Goal: Task Accomplishment & Management: Complete application form

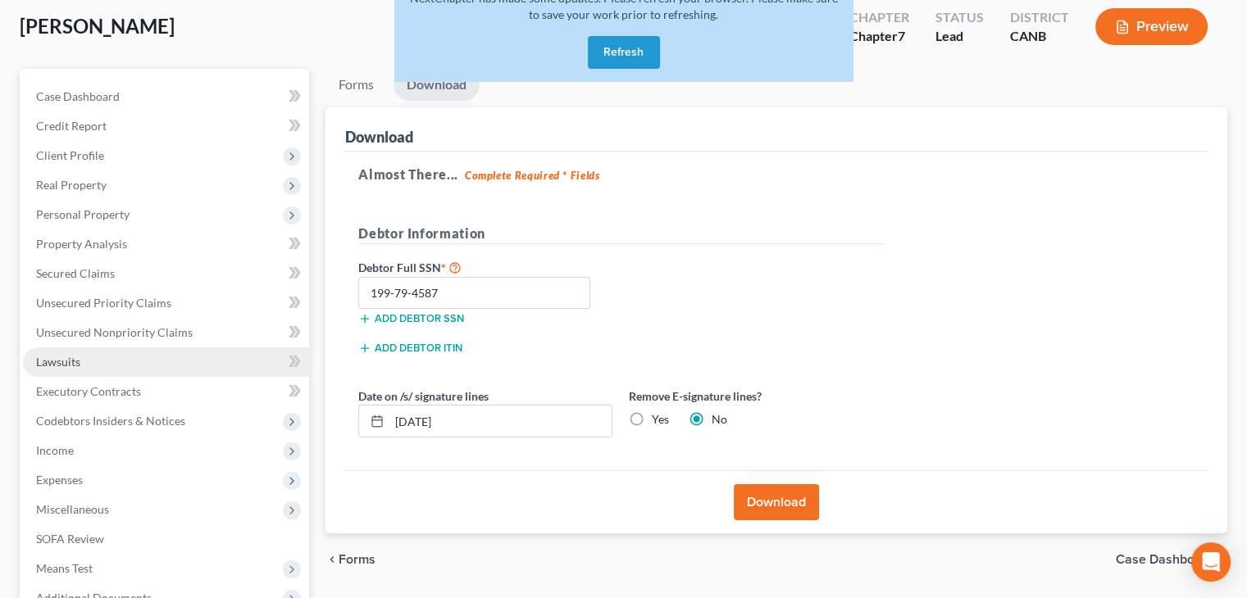
scroll to position [26, 0]
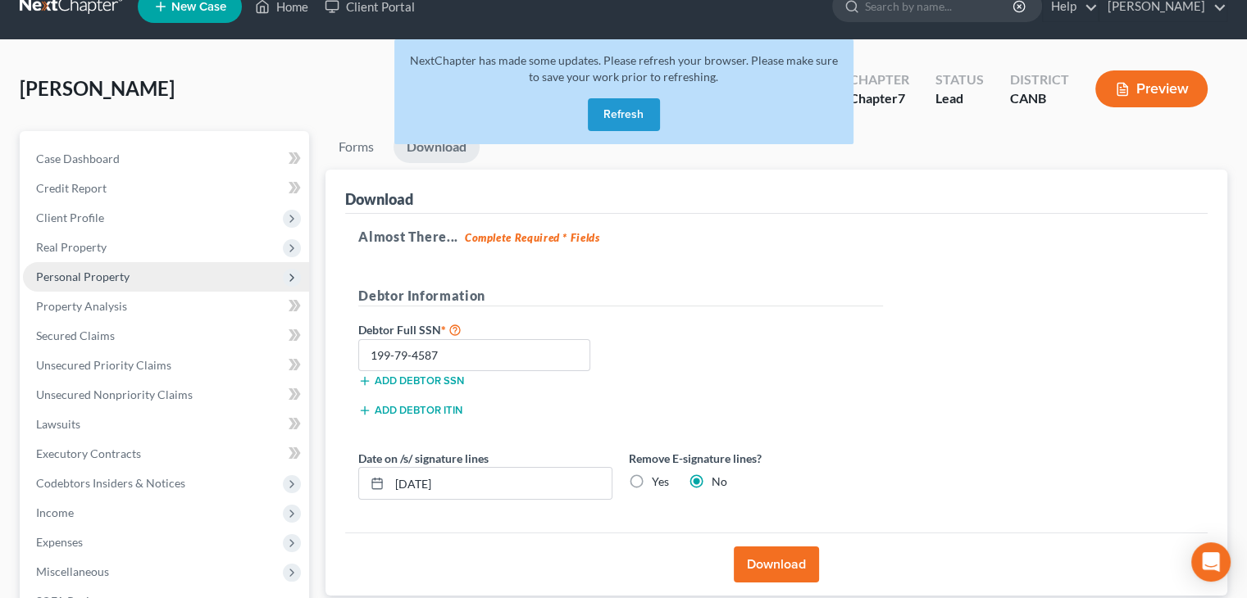
click at [89, 275] on span "Personal Property" at bounding box center [82, 277] width 93 height 14
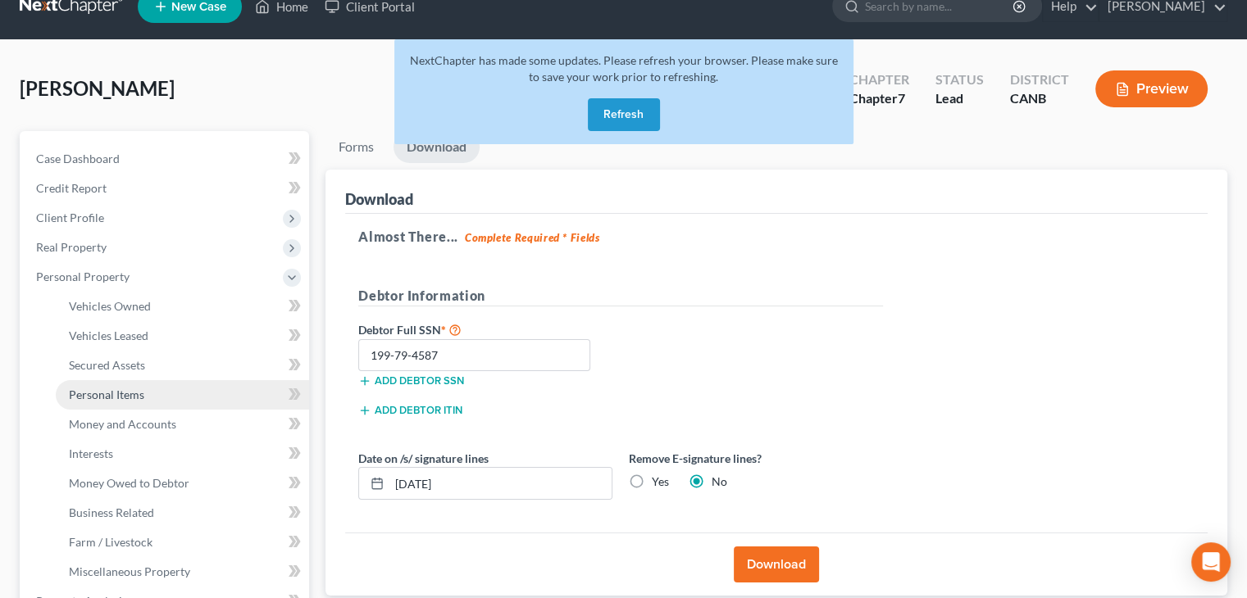
click at [112, 400] on span "Personal Items" at bounding box center [106, 395] width 75 height 14
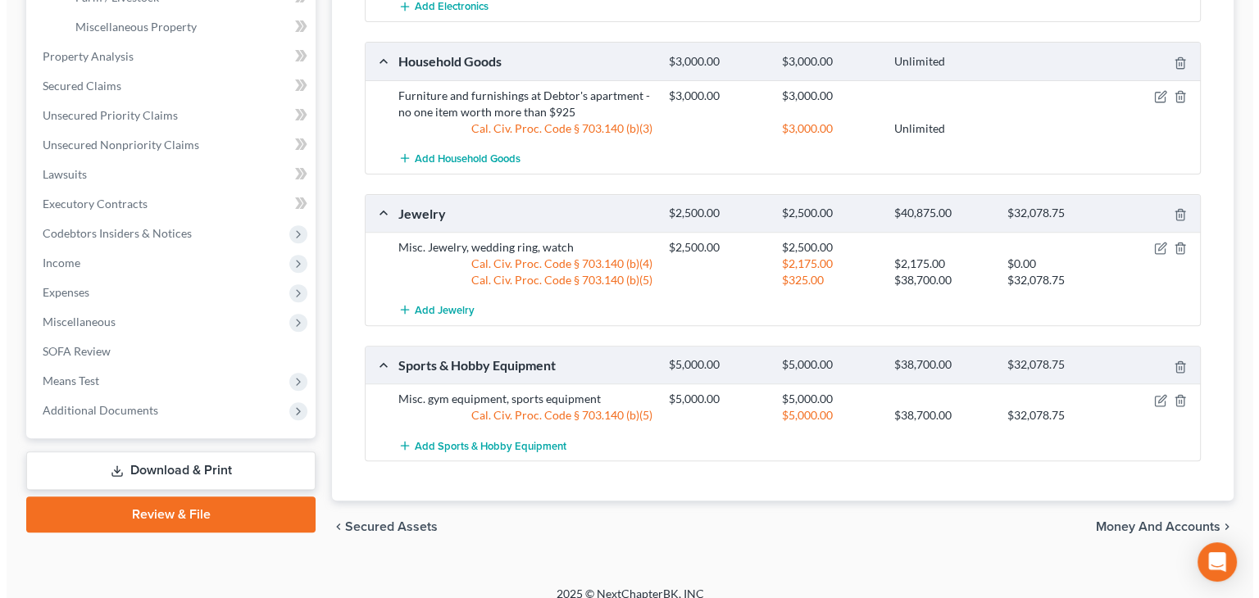
scroll to position [574, 0]
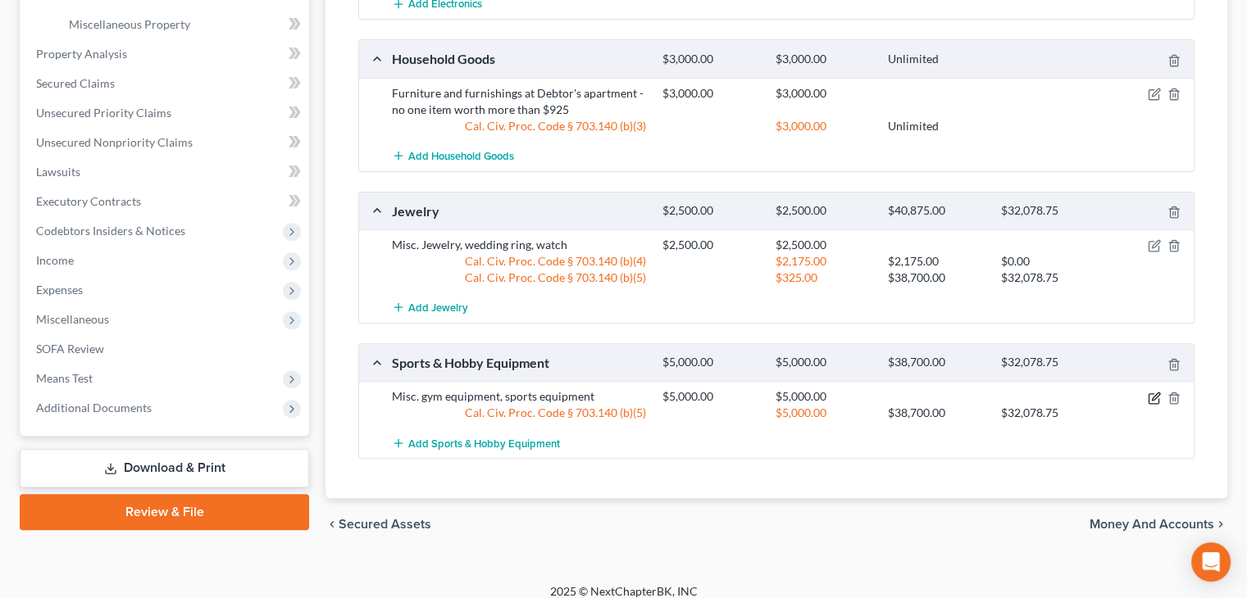
click at [1155, 397] on icon "button" at bounding box center [1154, 398] width 13 height 13
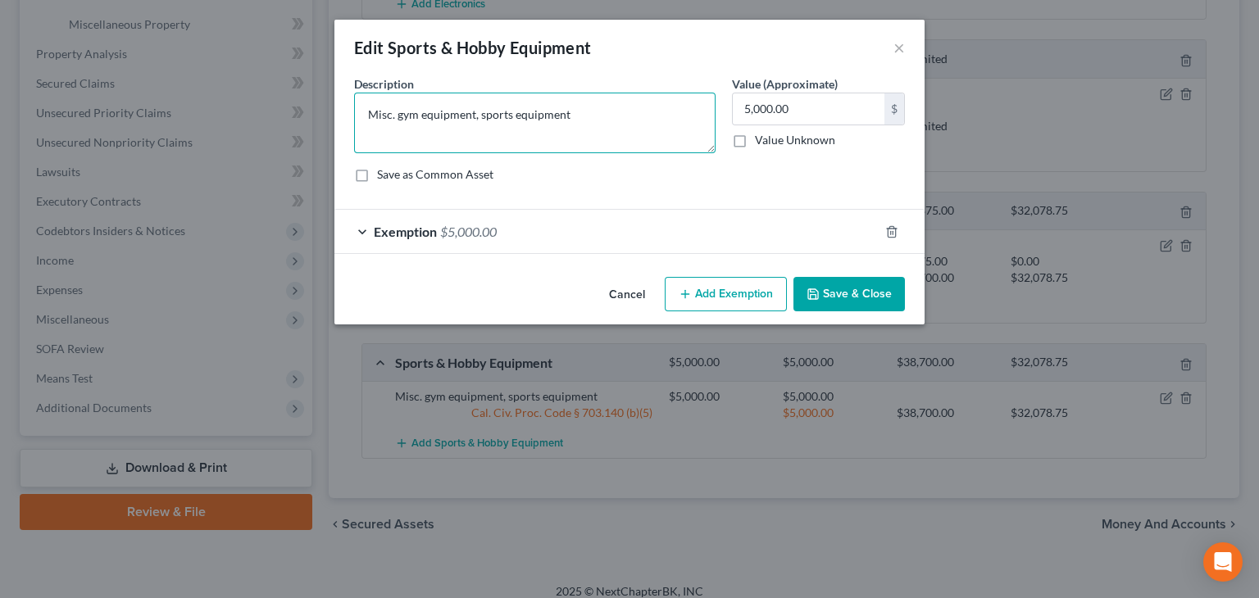
drag, startPoint x: 574, startPoint y: 115, endPoint x: 237, endPoint y: 116, distance: 336.9
click at [237, 116] on div "Edit Sports & Hobby Equipment × An exemption set must first be selected from th…" at bounding box center [629, 299] width 1259 height 598
type textarea "Firearms and misc. sports equipment"
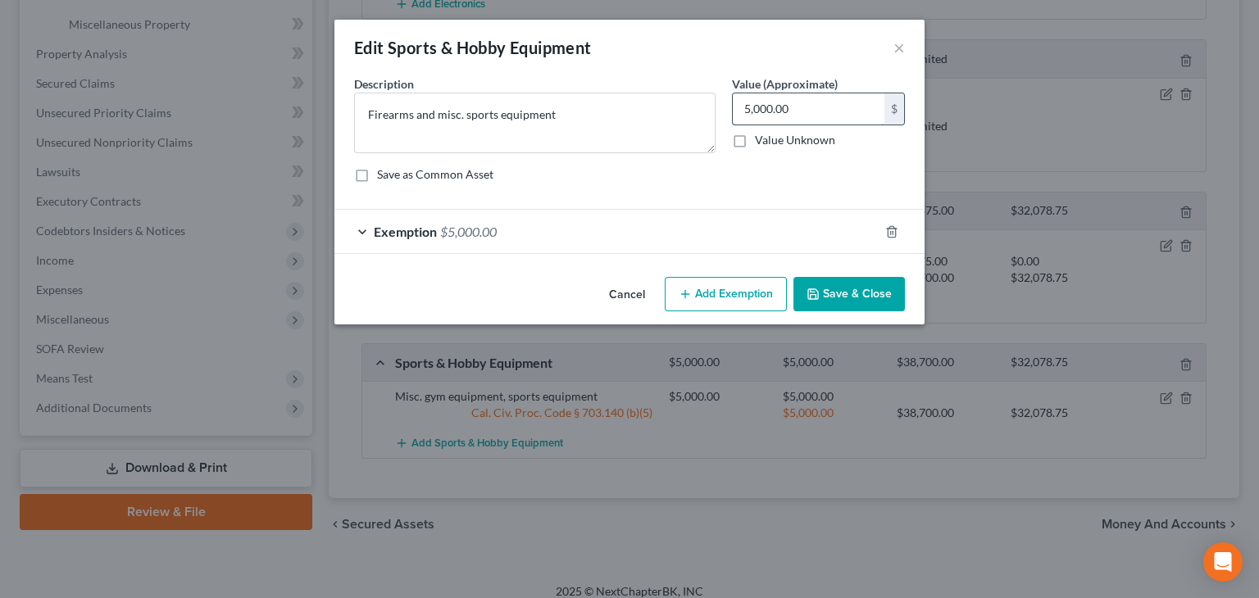
click at [803, 94] on input "5,000.00" at bounding box center [809, 108] width 152 height 31
type input "3,500.00"
click at [396, 231] on span "Exemption" at bounding box center [405, 232] width 63 height 16
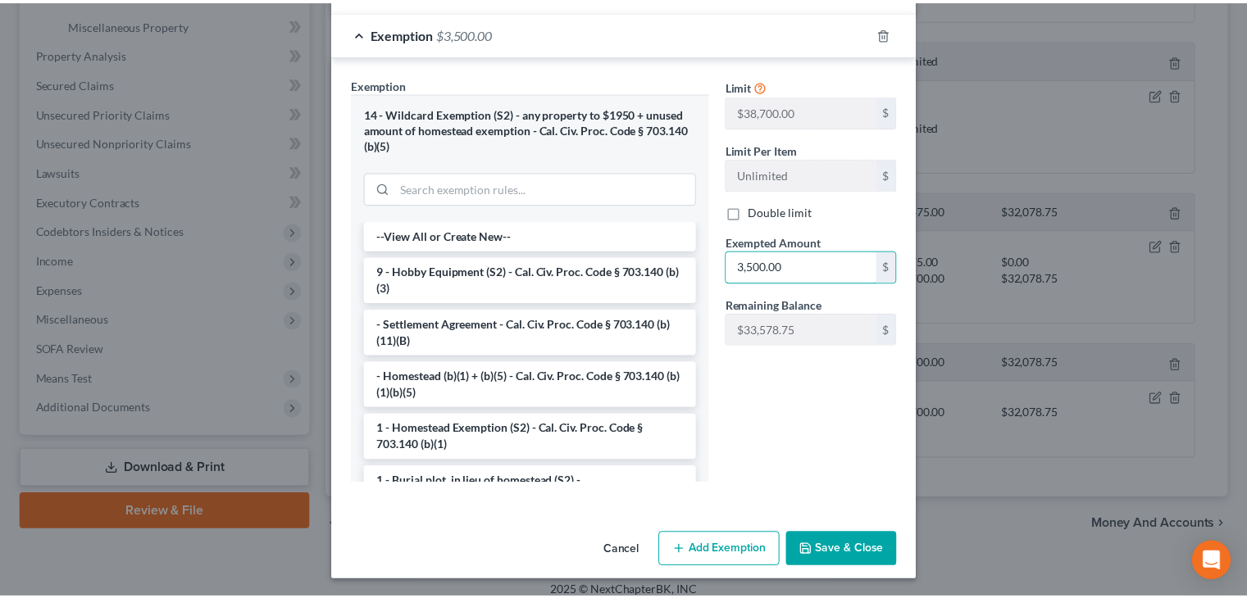
scroll to position [200, 0]
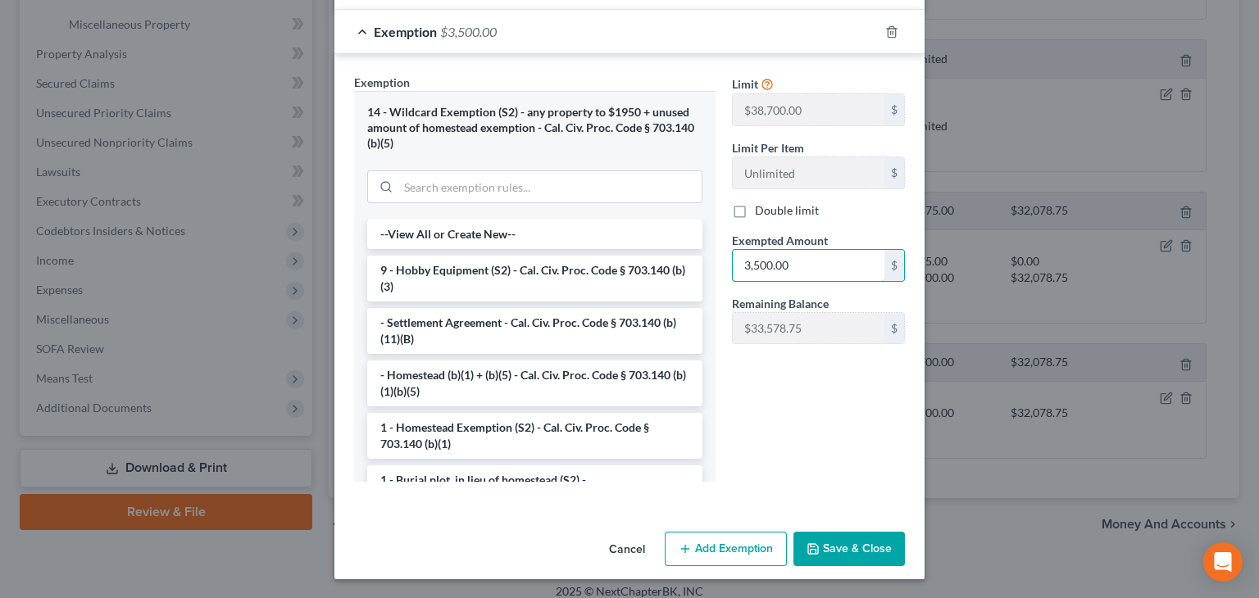
type input "3,500.00"
click at [824, 549] on button "Save & Close" at bounding box center [848, 549] width 111 height 34
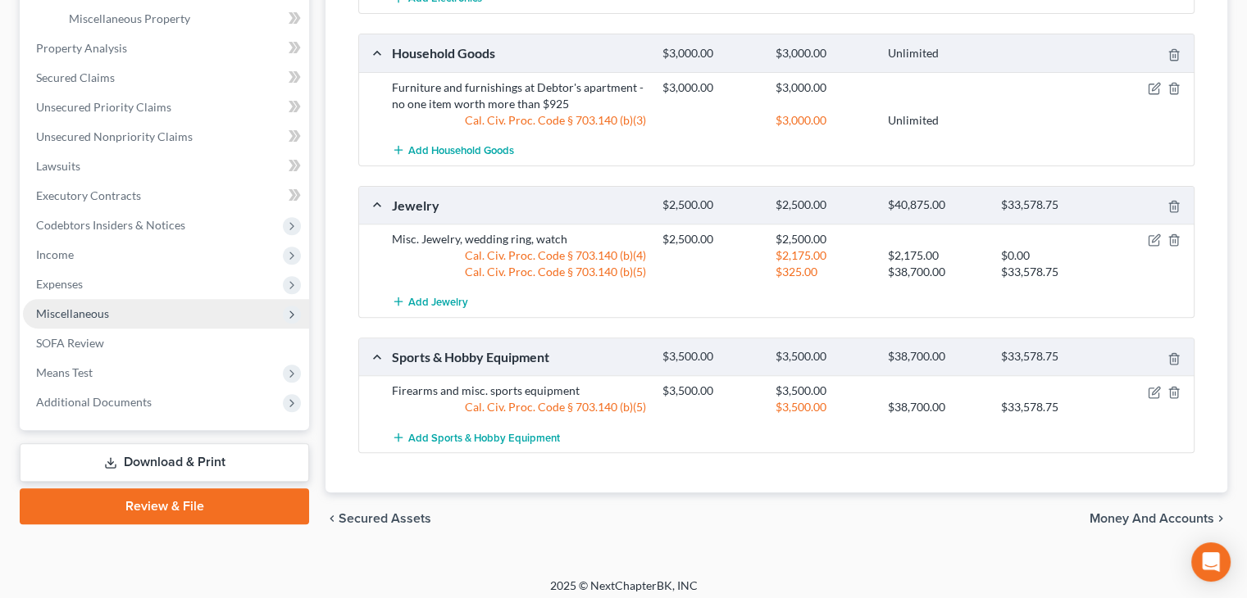
scroll to position [585, 0]
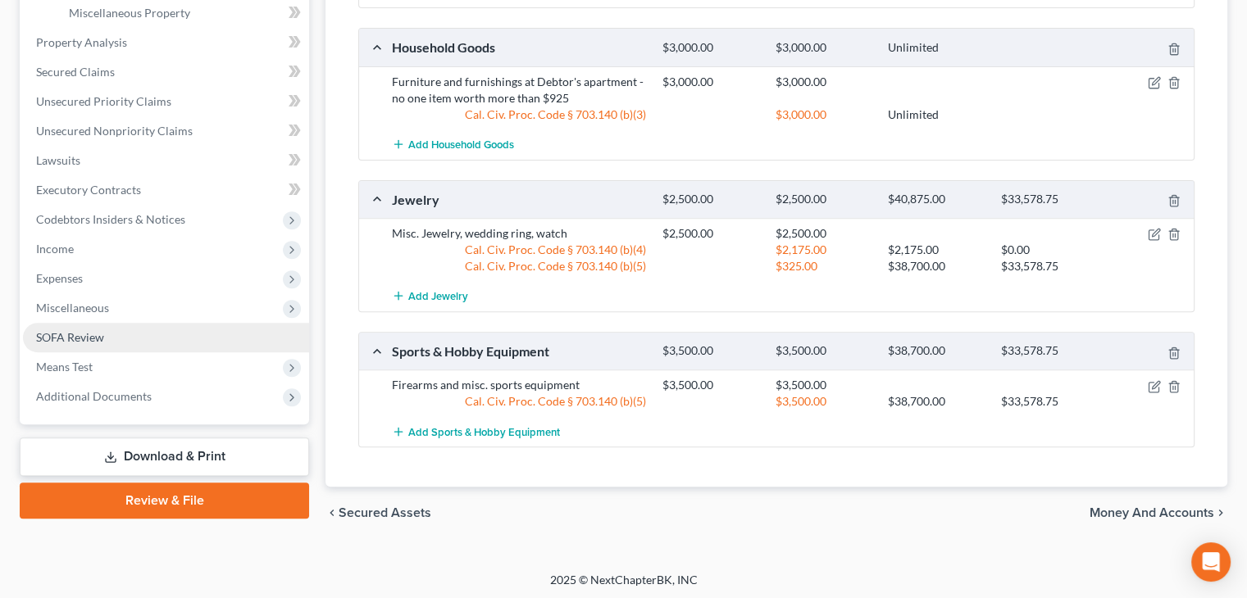
click at [81, 330] on span "SOFA Review" at bounding box center [70, 337] width 68 height 14
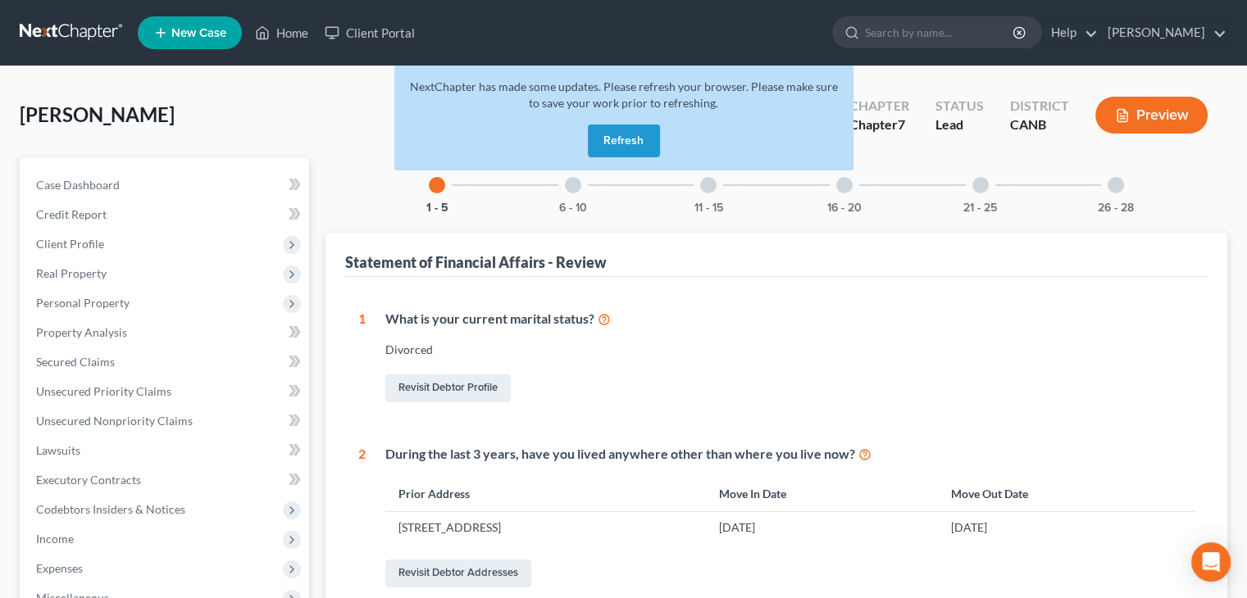
scroll to position [272, 0]
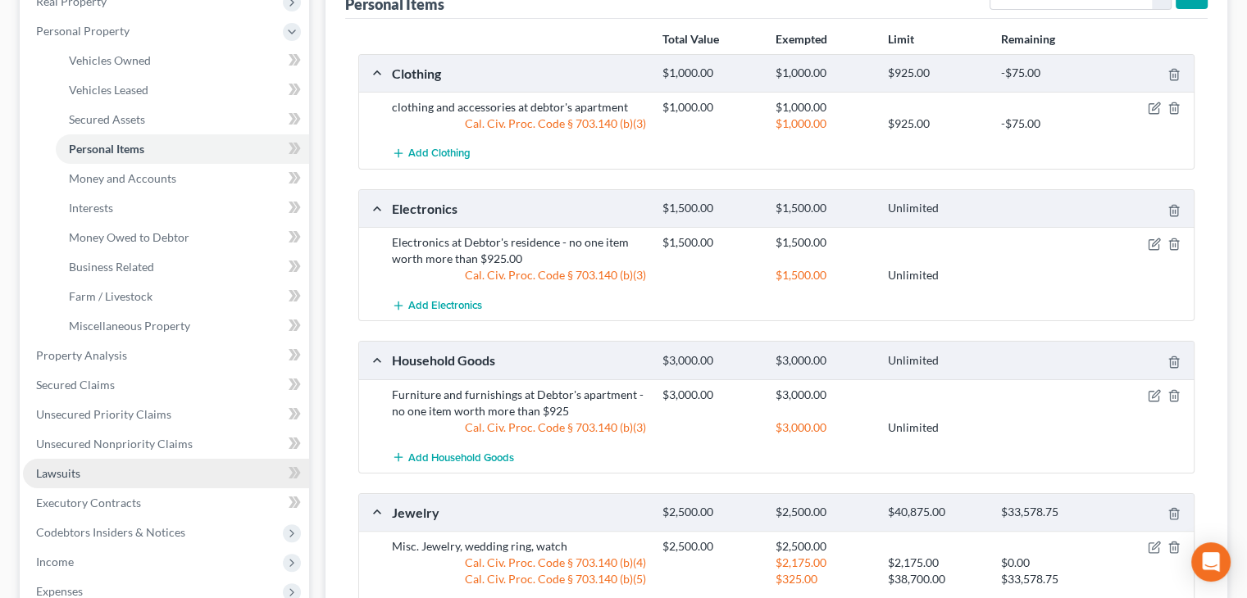
click at [76, 466] on span "Lawsuits" at bounding box center [58, 473] width 44 height 14
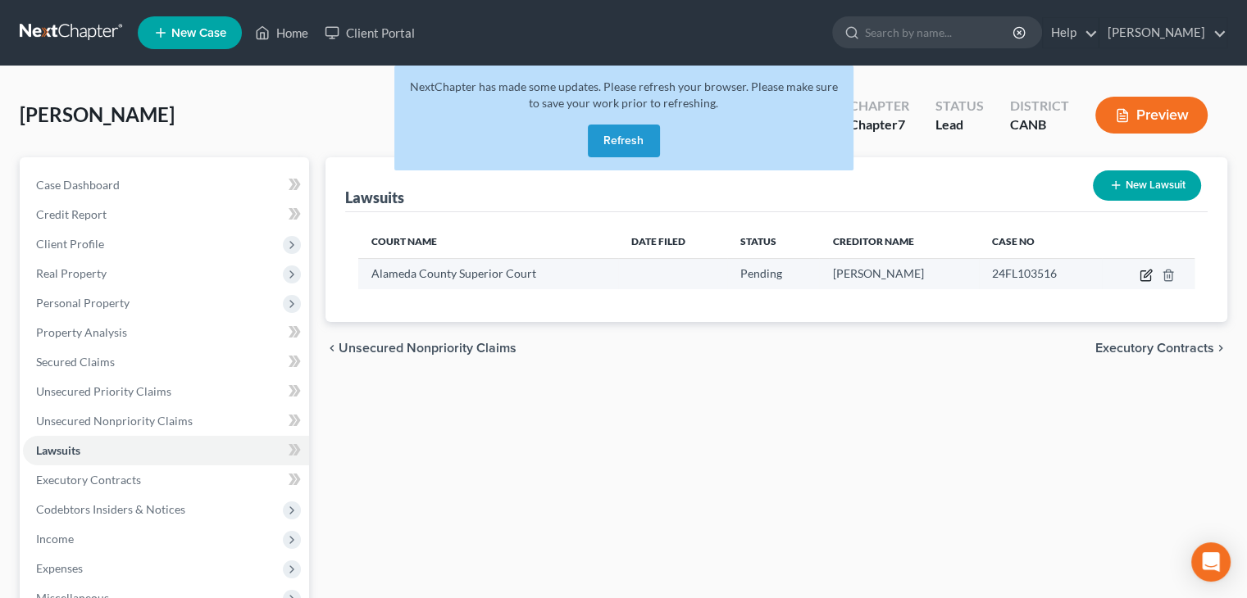
click at [1142, 279] on icon "button" at bounding box center [1145, 275] width 13 height 13
select select "0"
select select "4"
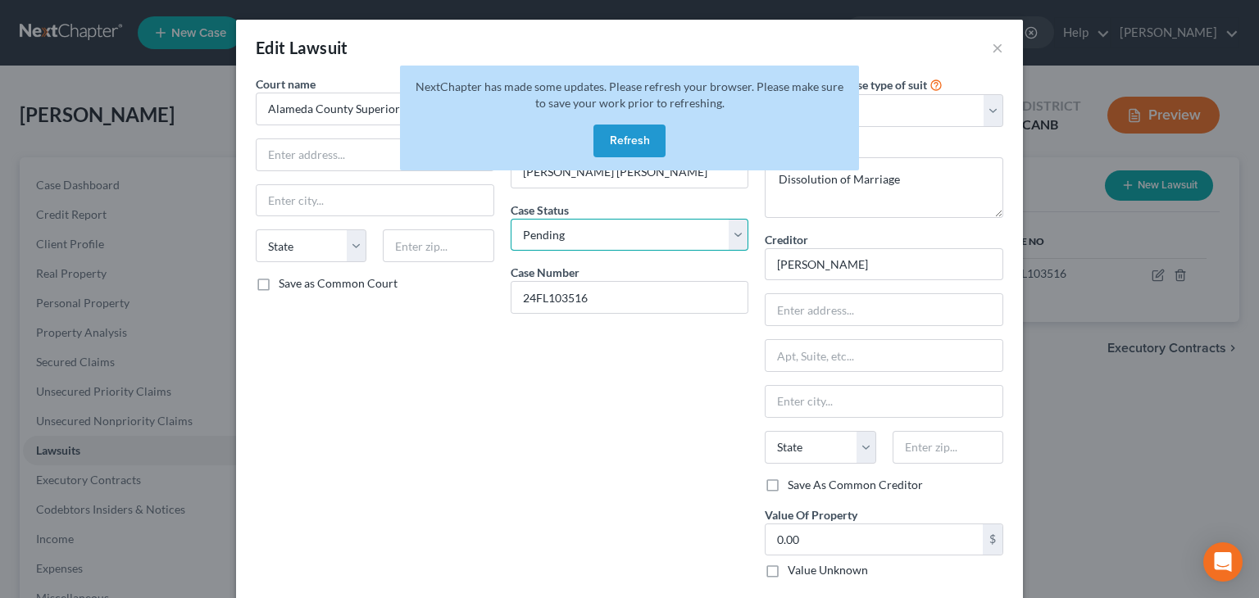
click at [730, 226] on select "Select Pending On Appeal Concluded" at bounding box center [630, 235] width 239 height 33
select select "2"
click at [511, 219] on select "Select Pending On Appeal Concluded" at bounding box center [630, 235] width 239 height 33
click at [618, 142] on button "Refresh" at bounding box center [629, 141] width 72 height 33
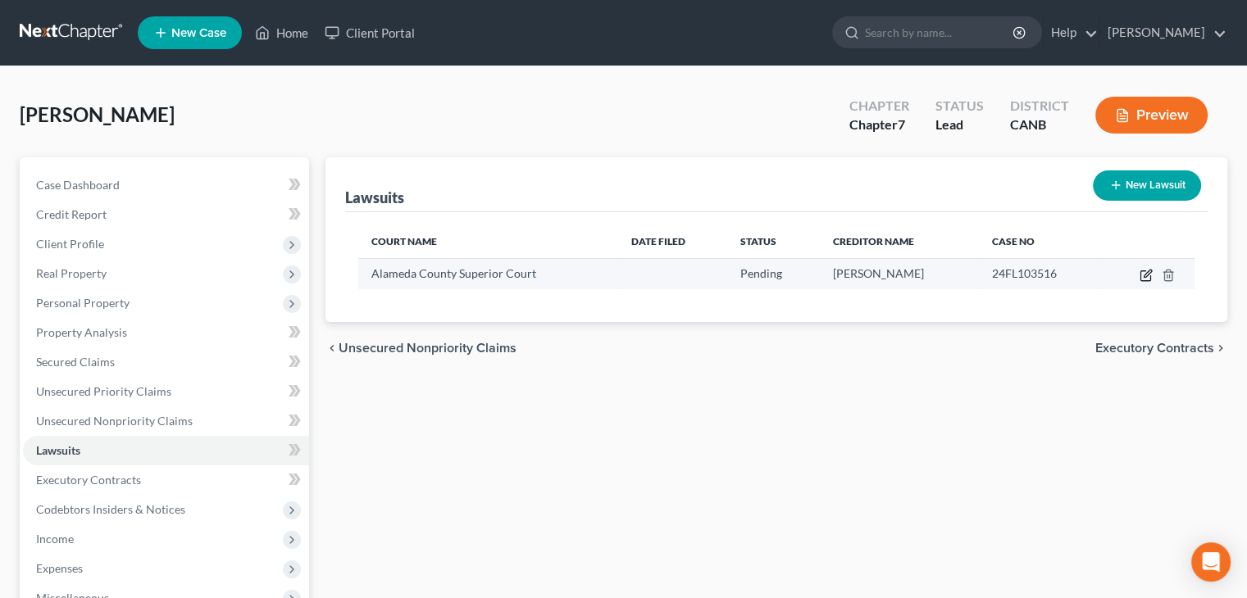
click at [1142, 271] on icon "button" at bounding box center [1145, 275] width 13 height 13
select select "0"
select select "4"
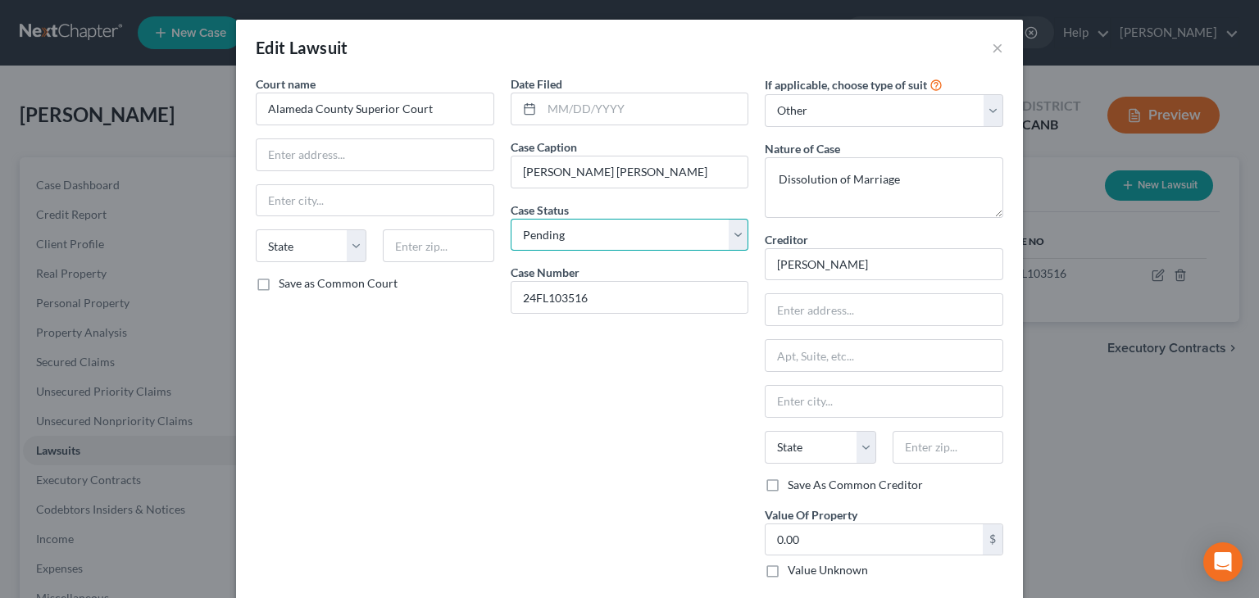
click at [731, 235] on select "Select Pending On Appeal Concluded" at bounding box center [630, 235] width 239 height 33
select select "2"
click at [511, 219] on select "Select Pending On Appeal Concluded" at bounding box center [630, 235] width 239 height 33
click at [656, 432] on div "Date Filed Case Caption [PERSON_NAME] [PERSON_NAME] Case Status * Select Pendin…" at bounding box center [629, 333] width 255 height 516
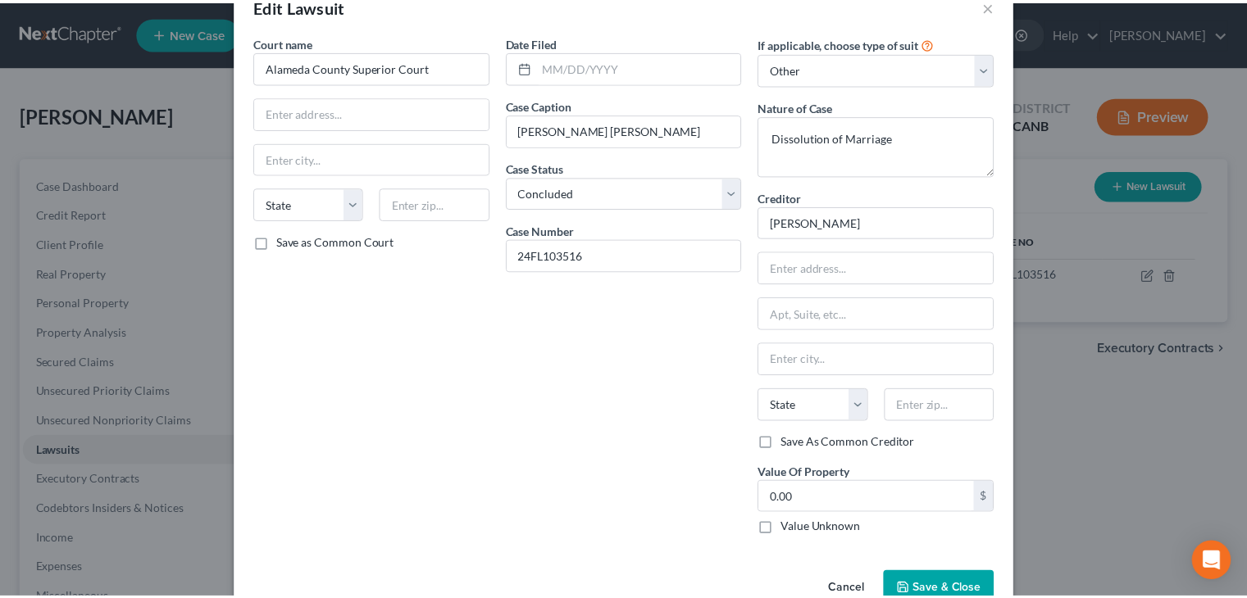
scroll to position [82, 0]
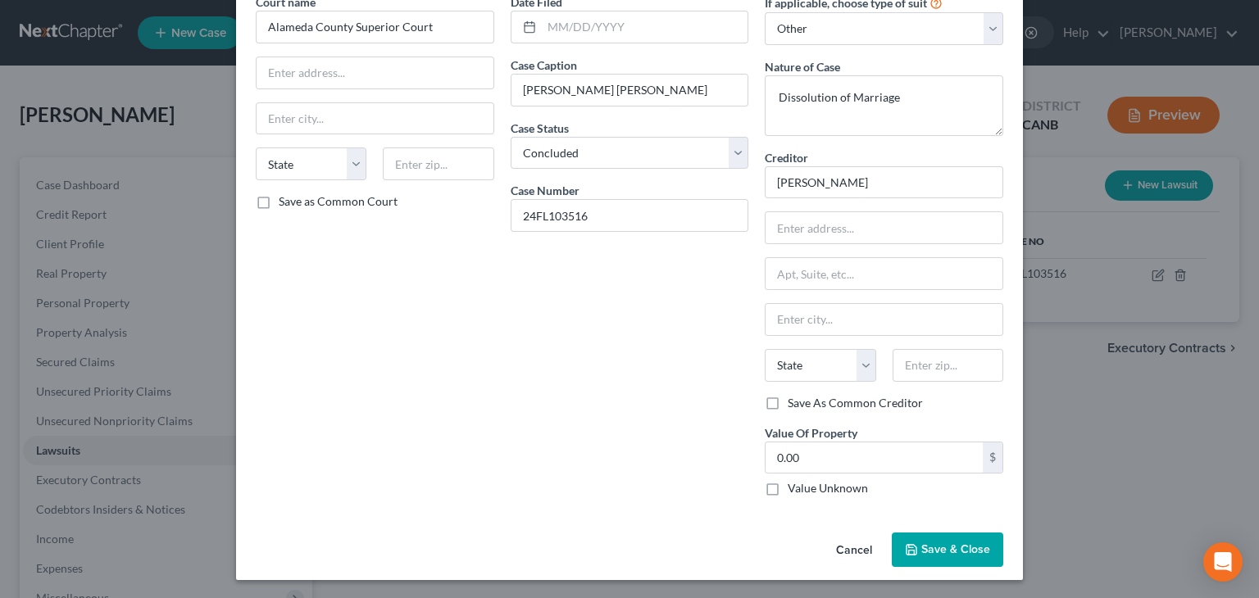
click at [920, 539] on button "Save & Close" at bounding box center [947, 550] width 111 height 34
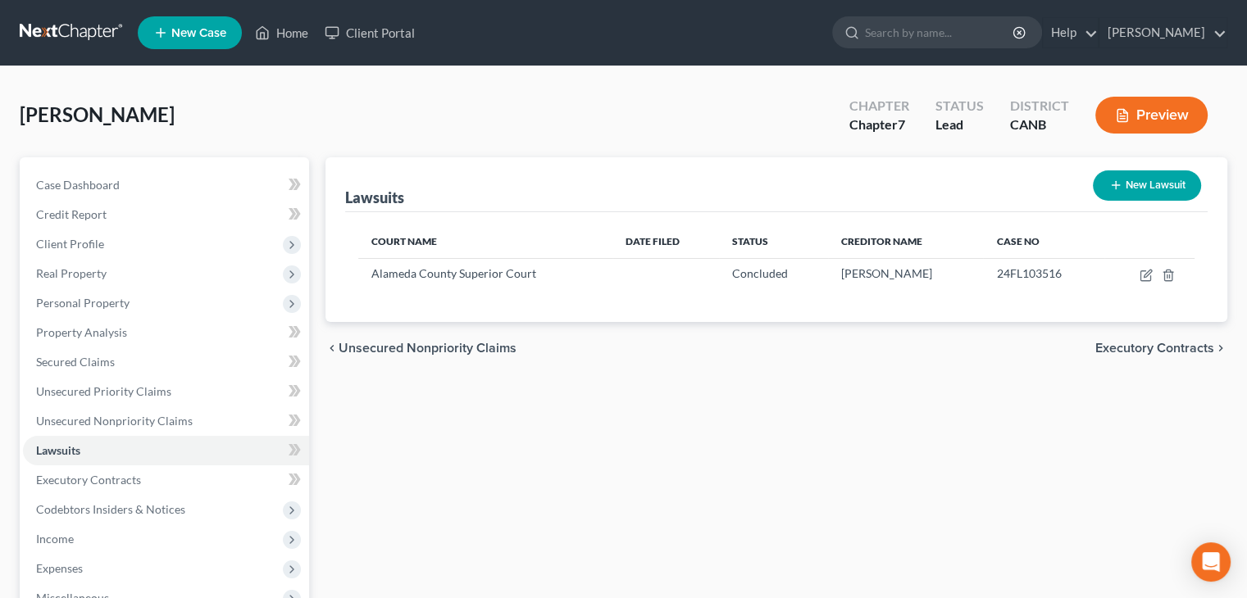
click at [1147, 351] on span "Executory Contracts" at bounding box center [1154, 348] width 119 height 13
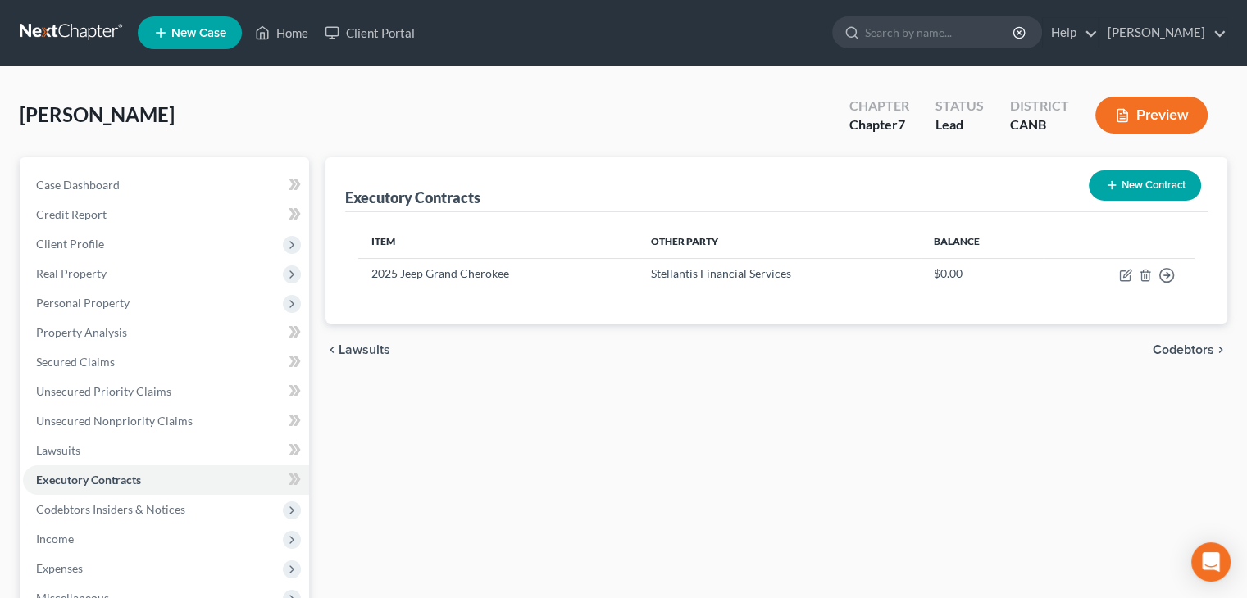
click at [1166, 353] on span "Codebtors" at bounding box center [1182, 349] width 61 height 13
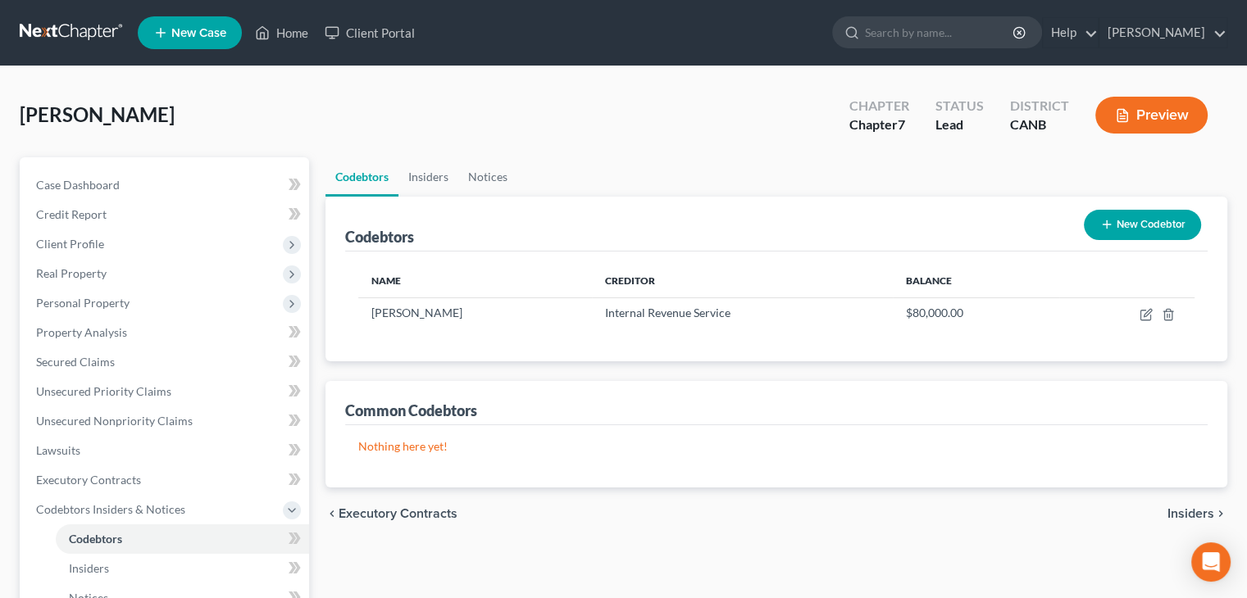
click at [1205, 511] on span "Insiders" at bounding box center [1190, 513] width 47 height 13
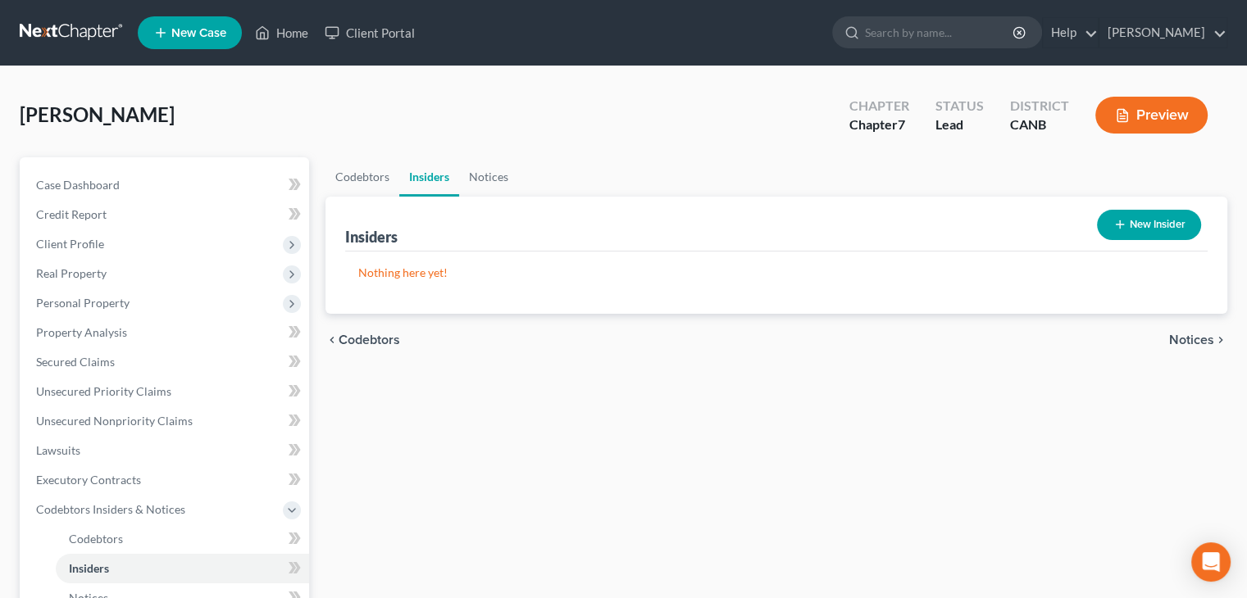
click at [1195, 339] on span "Notices" at bounding box center [1191, 340] width 45 height 13
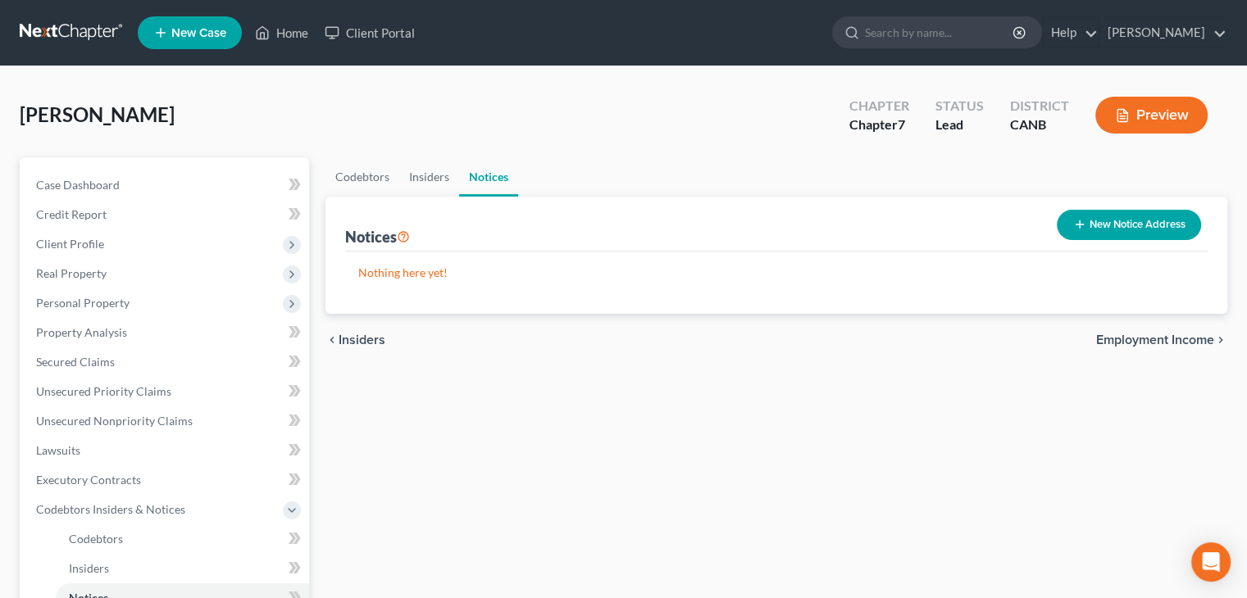
click at [1187, 342] on span "Employment Income" at bounding box center [1155, 340] width 118 height 13
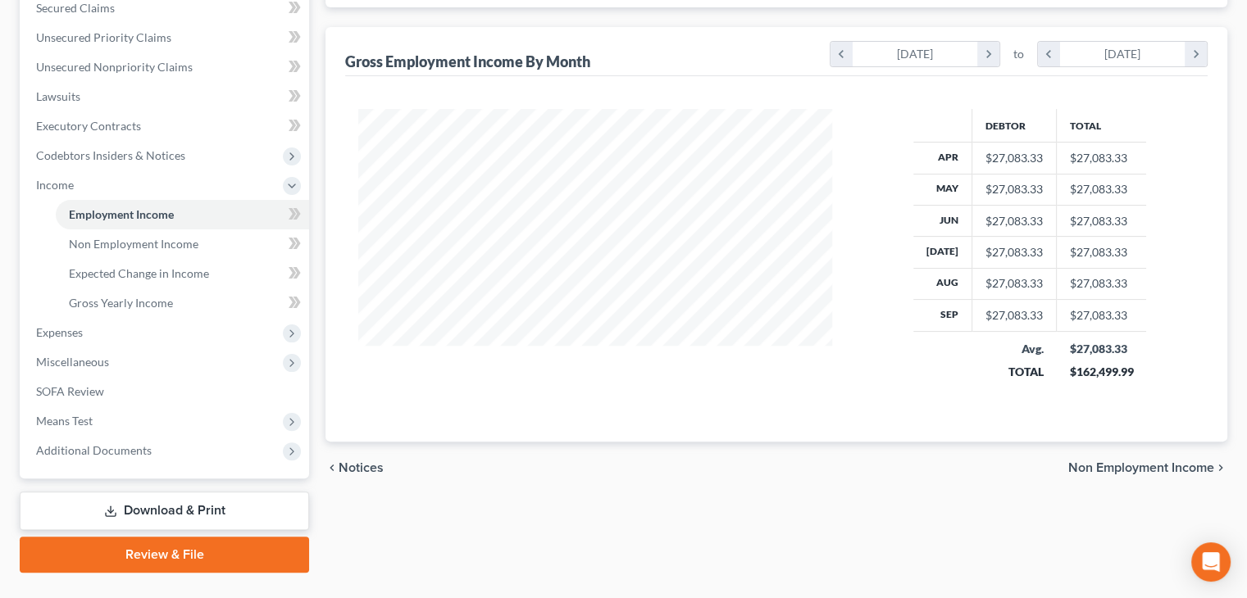
scroll to position [390, 0]
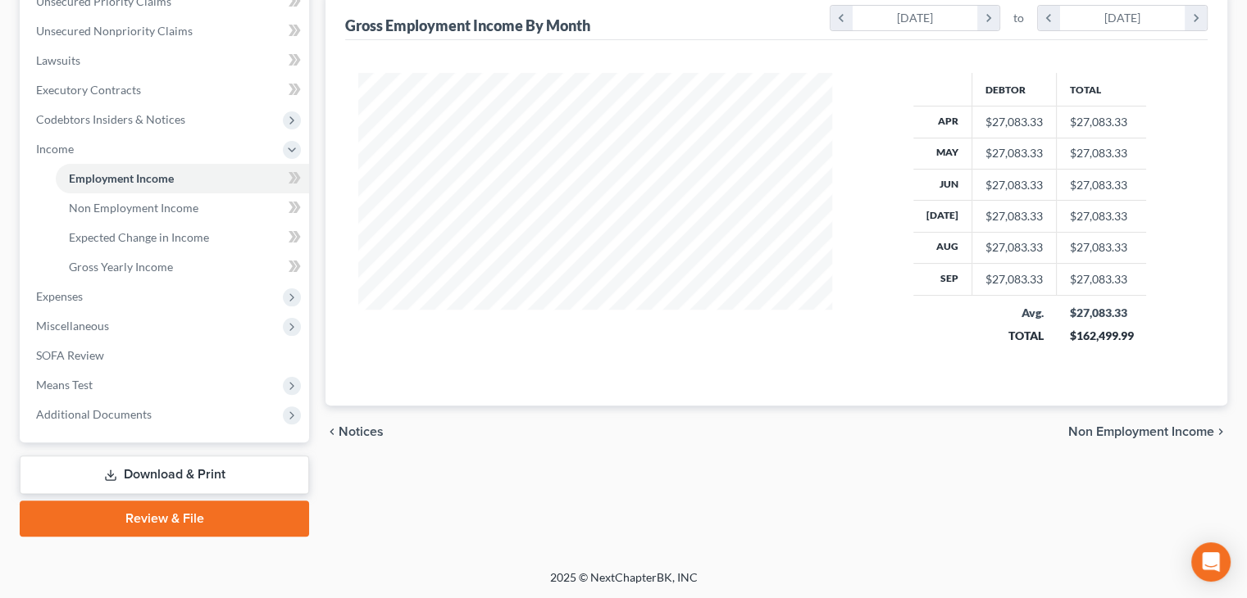
click at [1152, 431] on span "Non Employment Income" at bounding box center [1141, 431] width 146 height 13
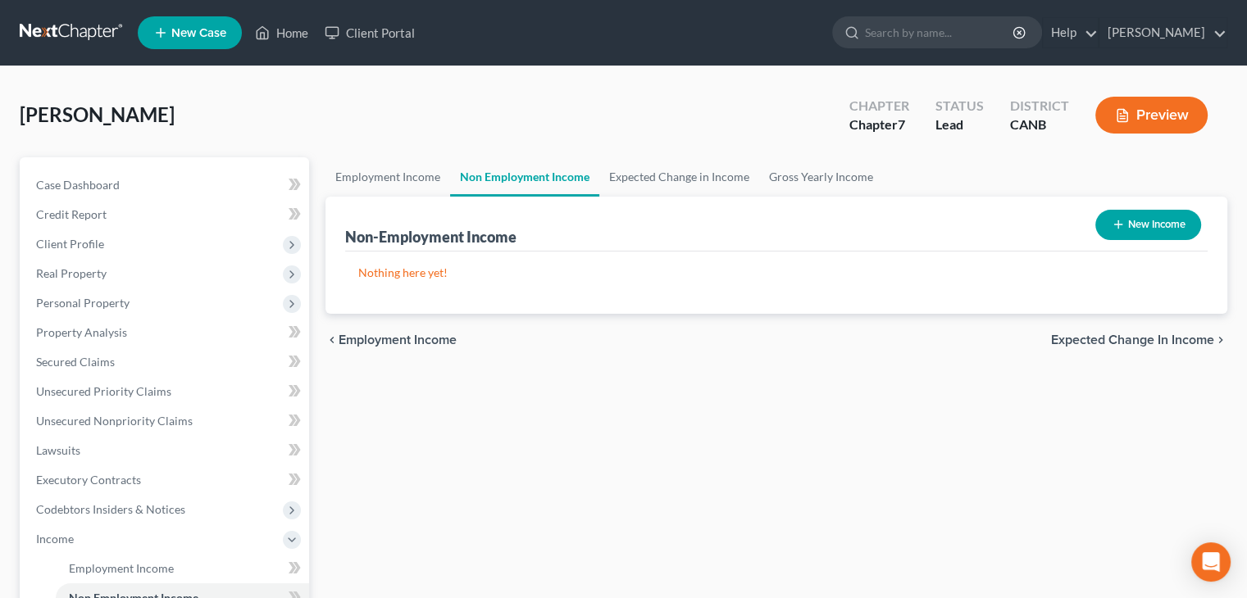
click at [1127, 338] on span "Expected Change in Income" at bounding box center [1132, 340] width 163 height 13
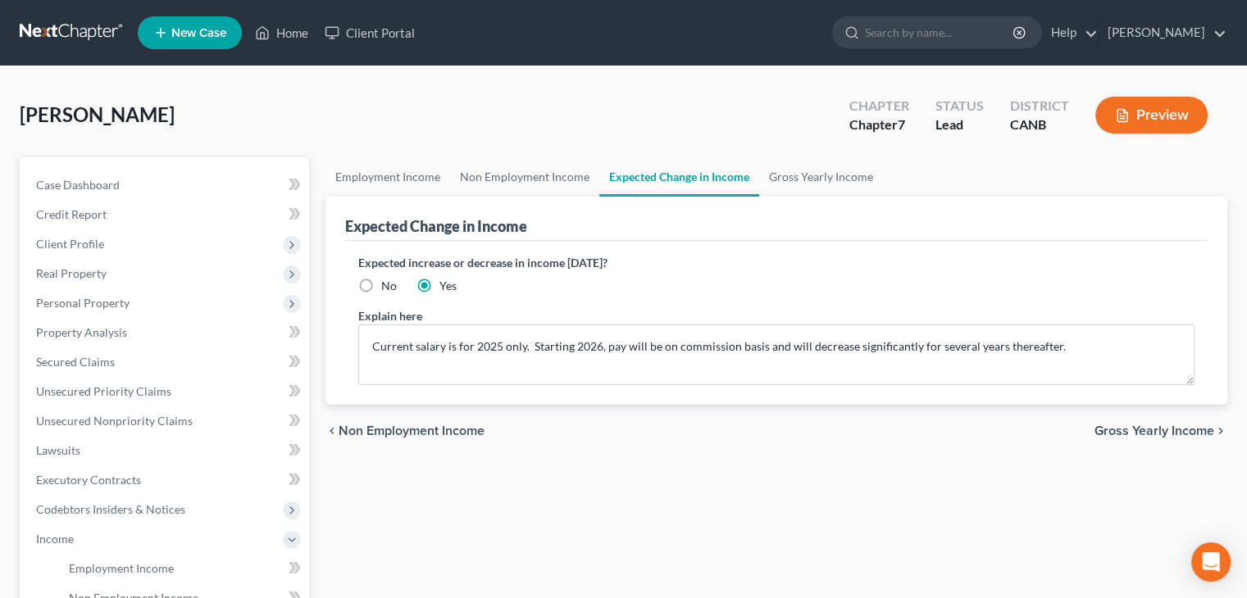
click at [1146, 432] on span "Gross Yearly Income" at bounding box center [1154, 431] width 120 height 13
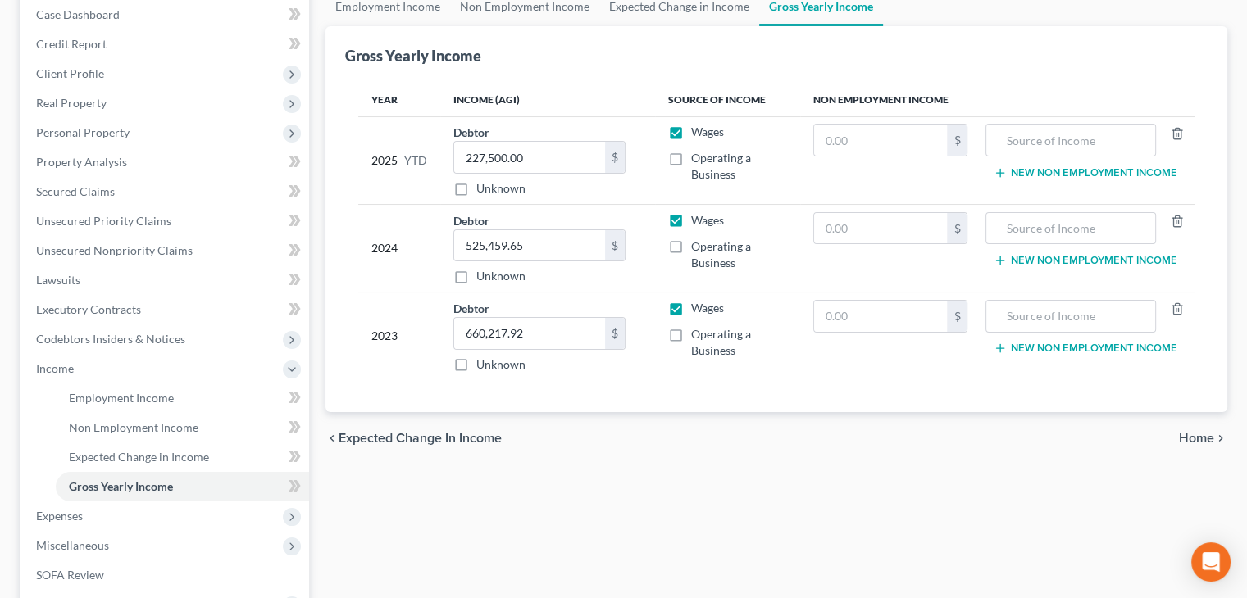
scroll to position [164, 0]
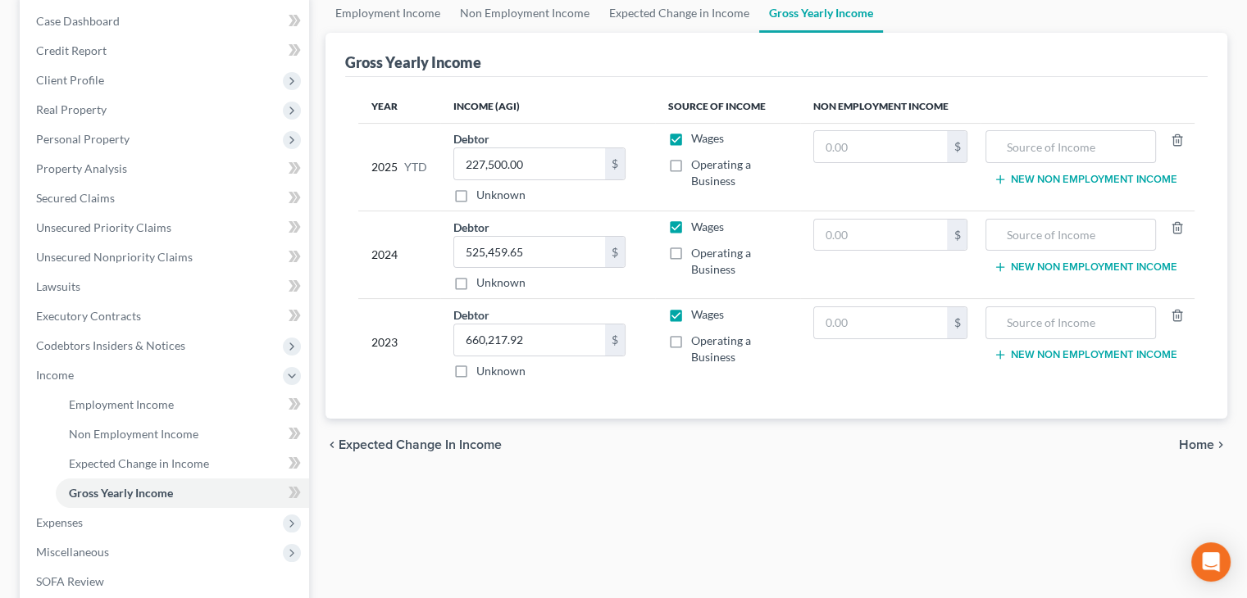
click at [1200, 442] on span "Home" at bounding box center [1196, 445] width 35 height 13
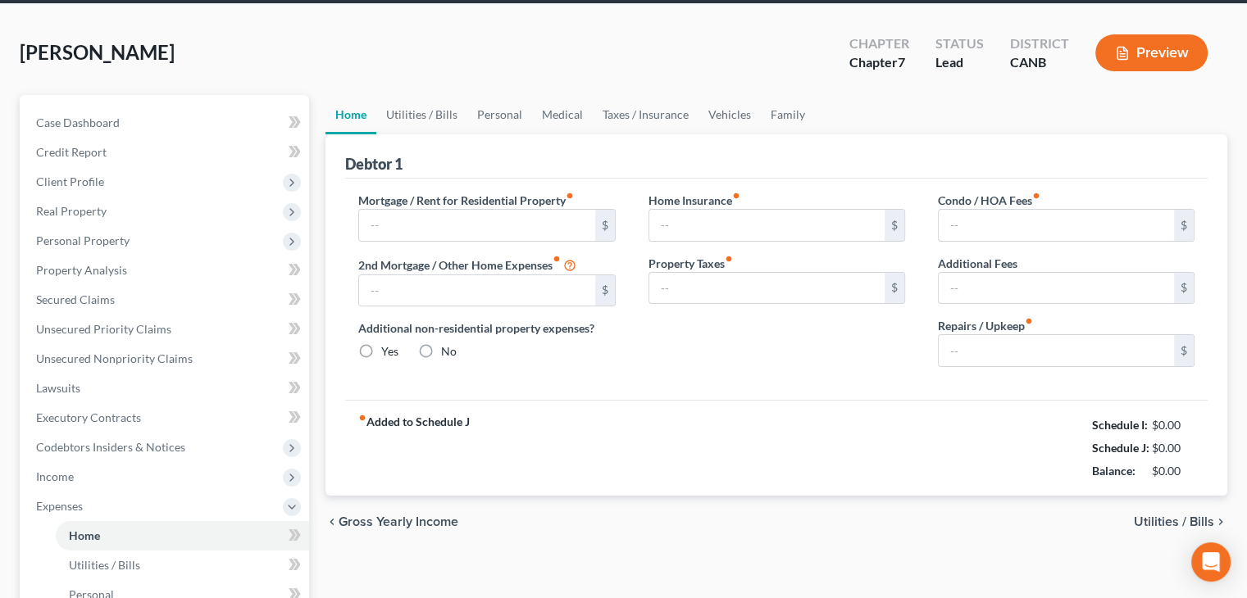
type input "4,000.00"
type input "0.00"
radio input "true"
type input "23.87"
type input "0.00"
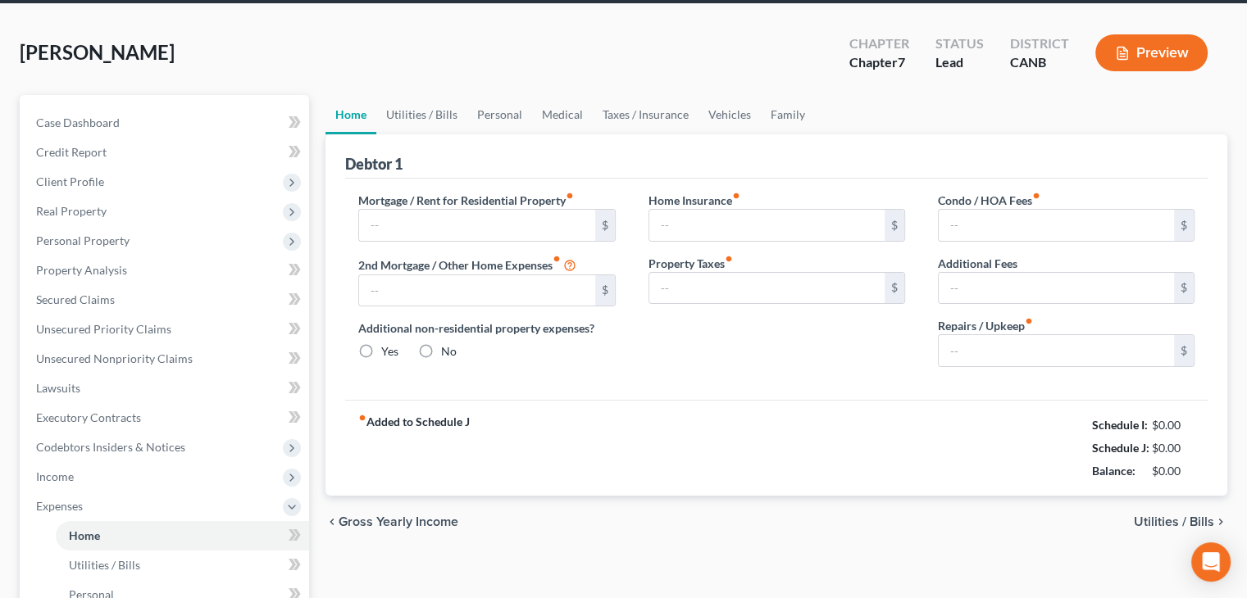
type input "0.00"
type input "250.00"
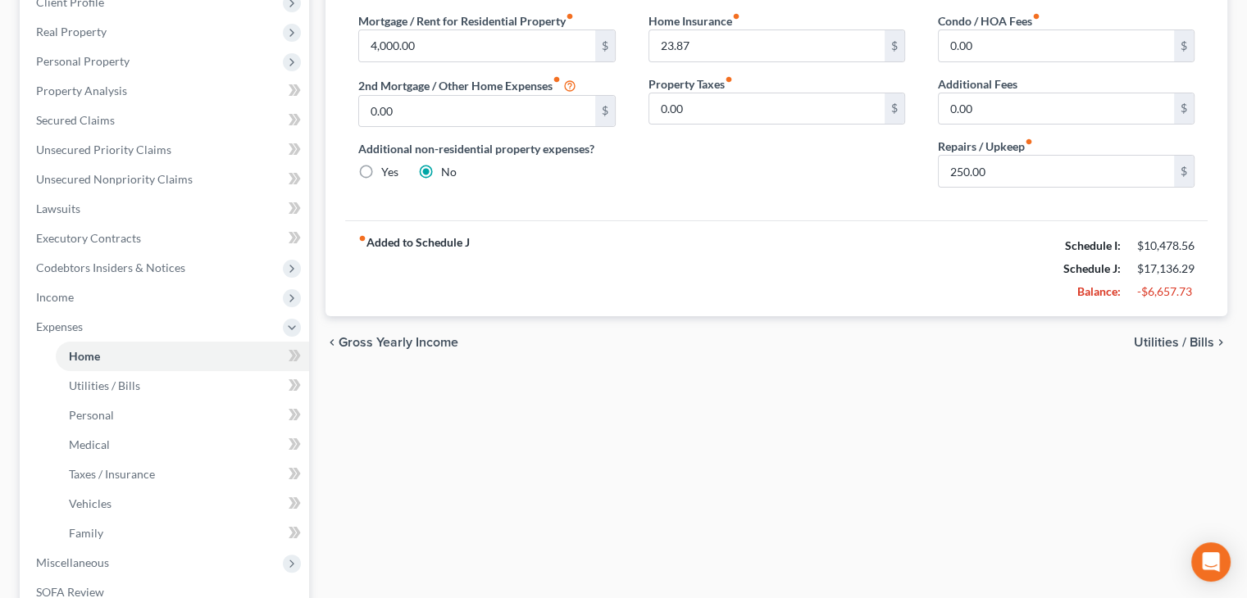
scroll to position [246, 0]
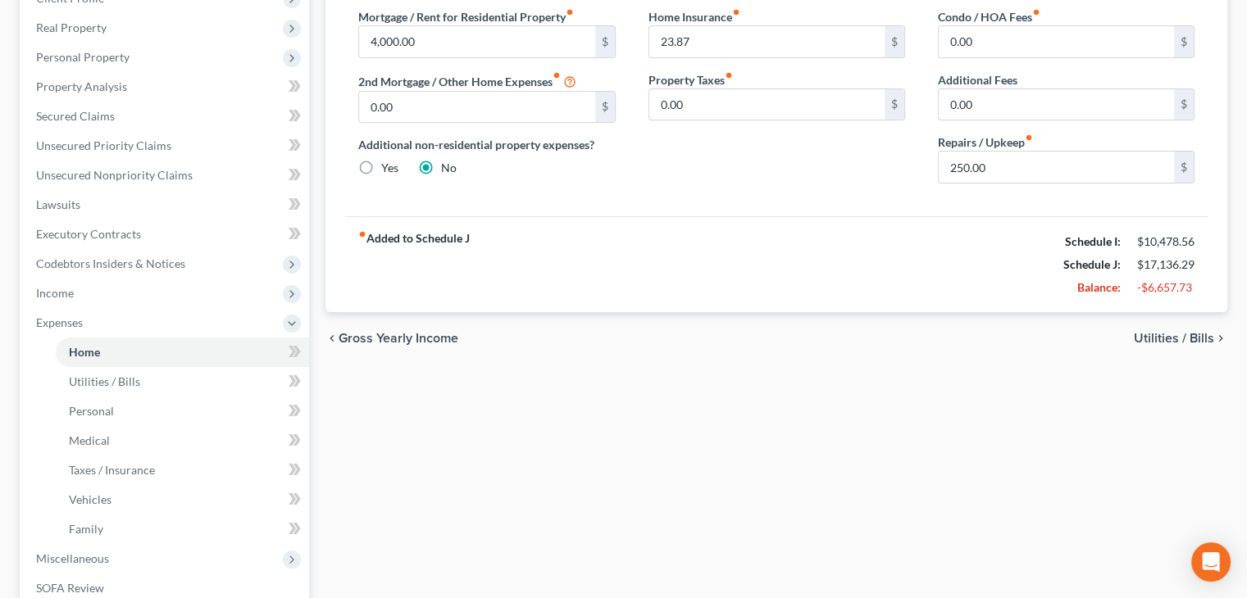
click at [1185, 337] on span "Utilities / Bills" at bounding box center [1174, 338] width 80 height 13
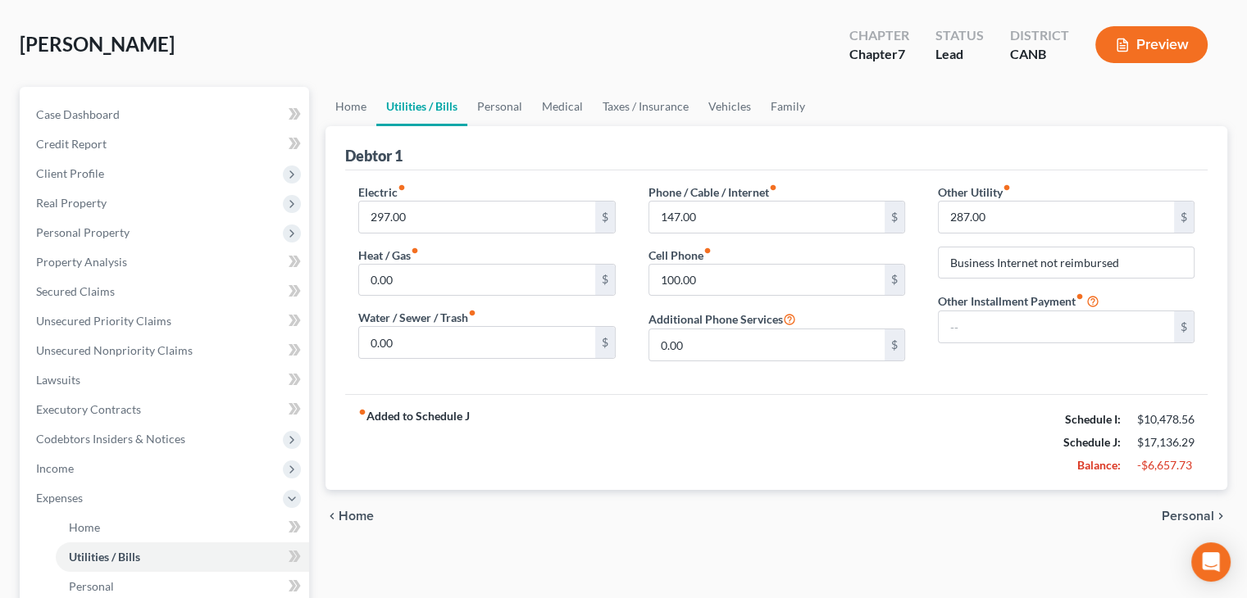
scroll to position [164, 0]
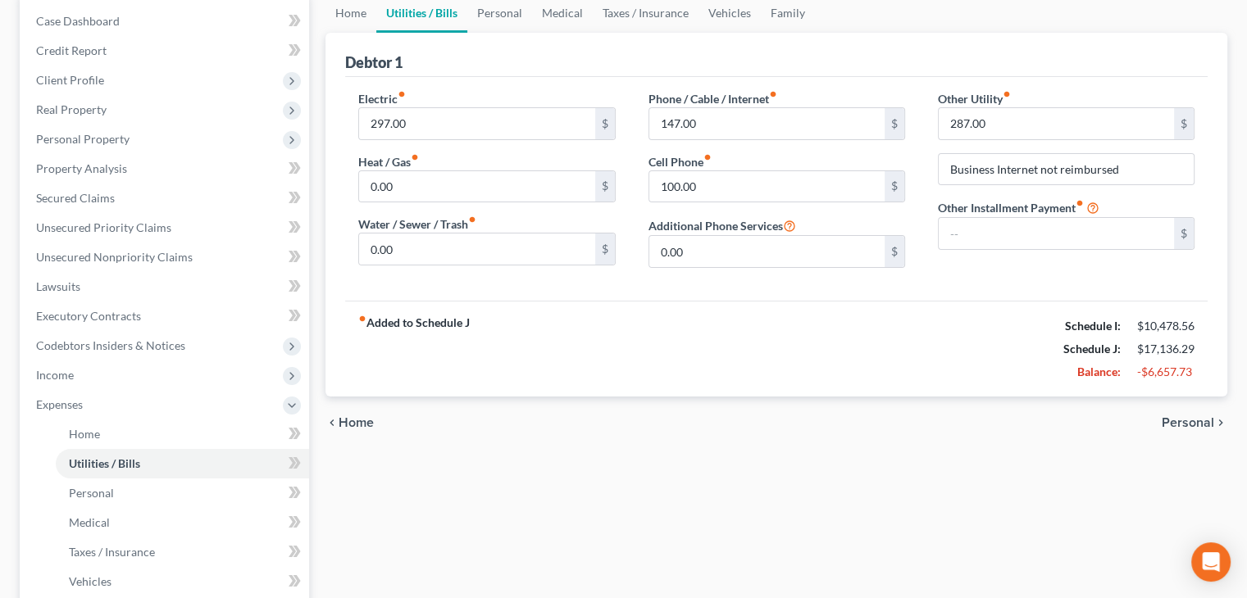
click at [1200, 417] on span "Personal" at bounding box center [1187, 422] width 52 height 13
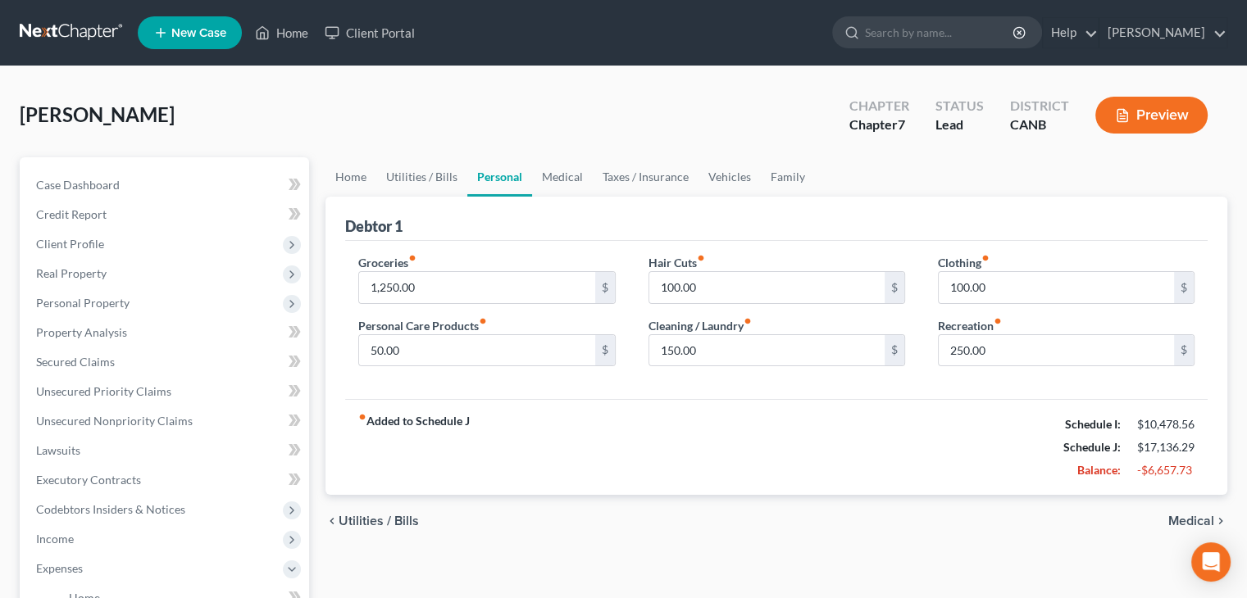
click at [1207, 525] on span "Medical" at bounding box center [1191, 521] width 46 height 13
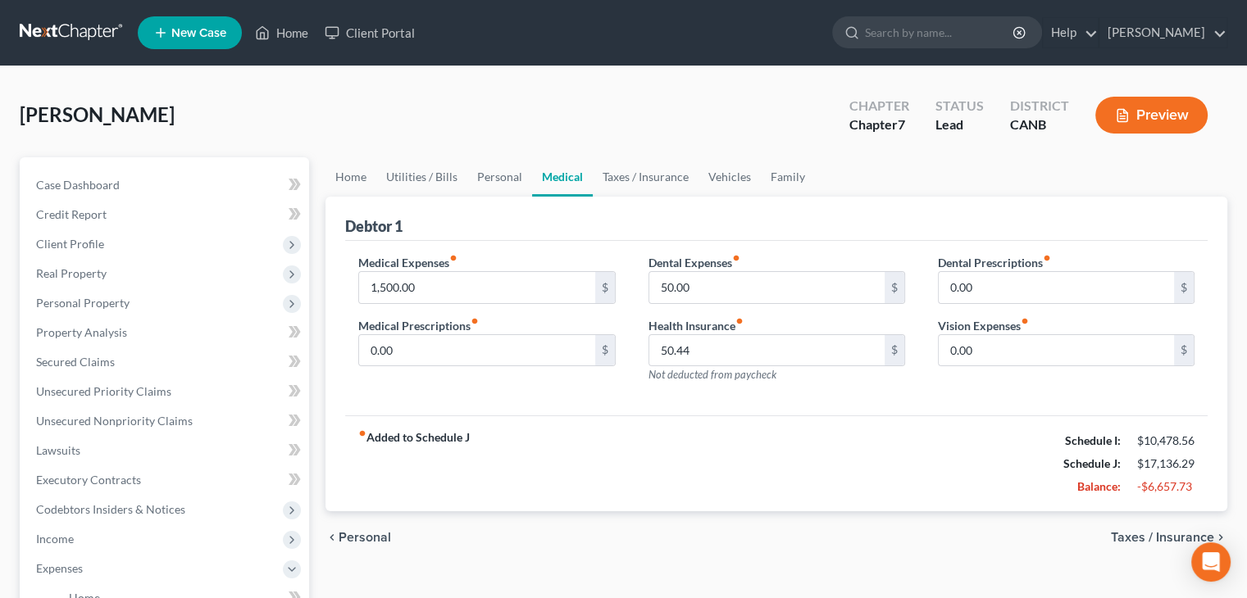
click at [1173, 534] on span "Taxes / Insurance" at bounding box center [1162, 537] width 103 height 13
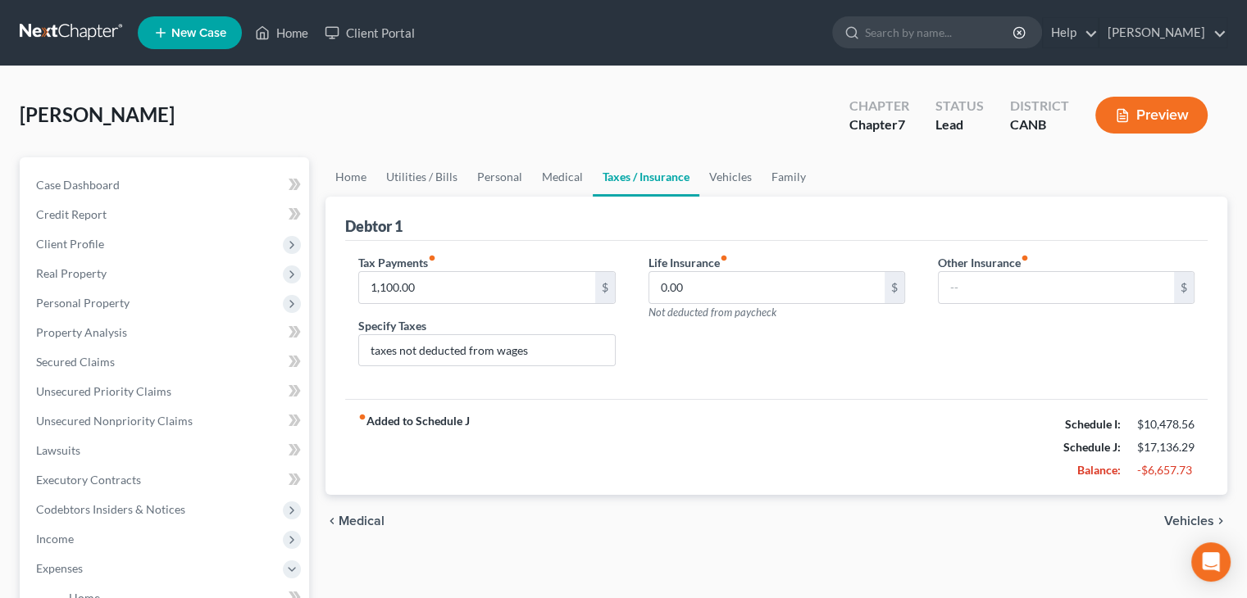
click at [1191, 518] on span "Vehicles" at bounding box center [1189, 521] width 50 height 13
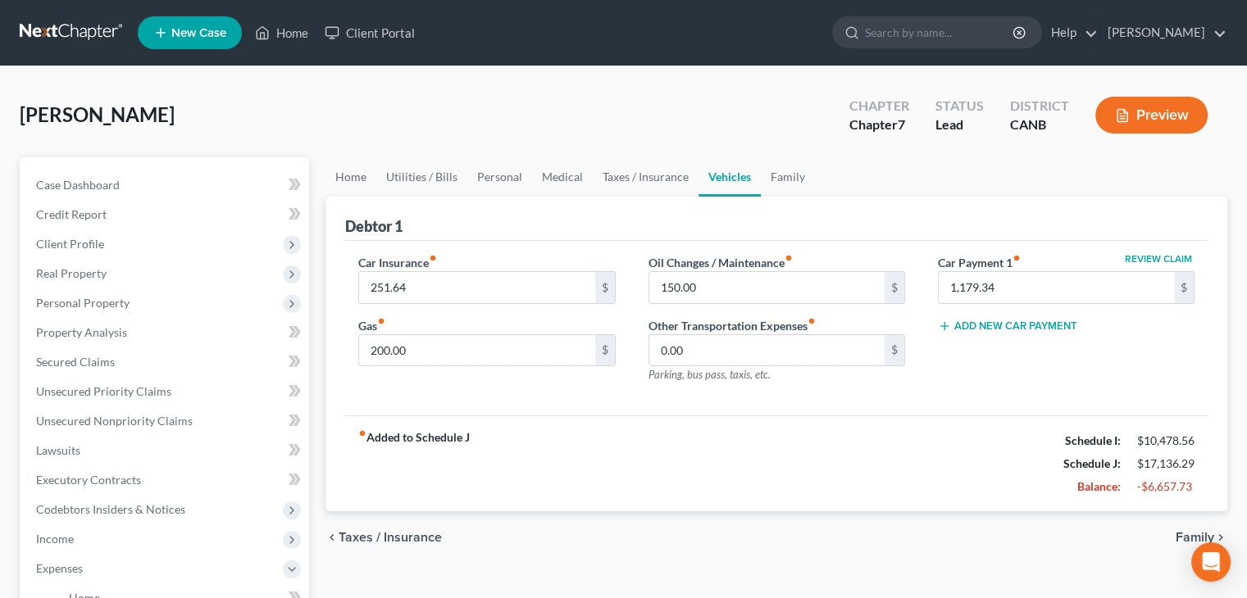
click at [1191, 533] on span "Family" at bounding box center [1194, 537] width 39 height 13
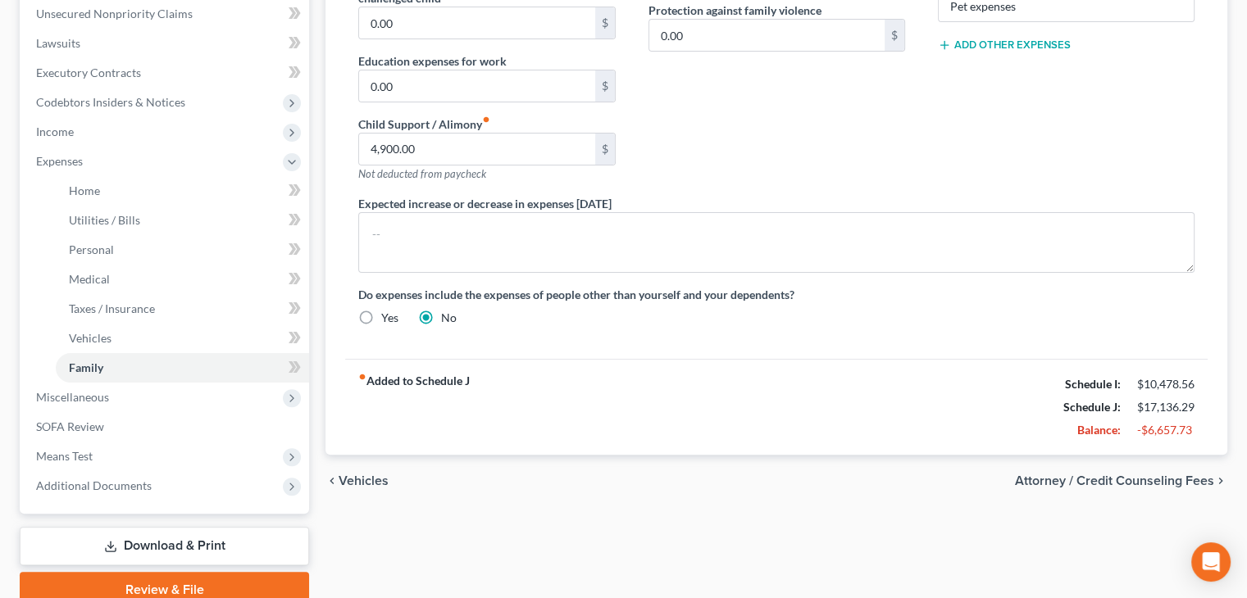
scroll to position [410, 0]
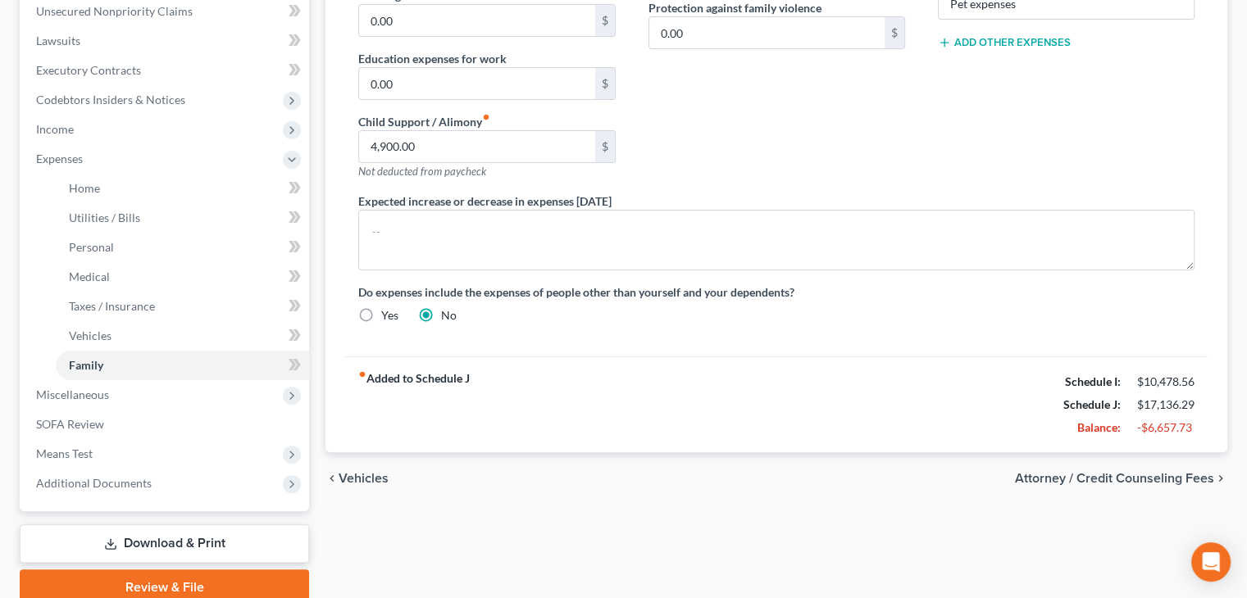
click at [1150, 475] on span "Attorney / Credit Counseling Fees" at bounding box center [1114, 478] width 199 height 13
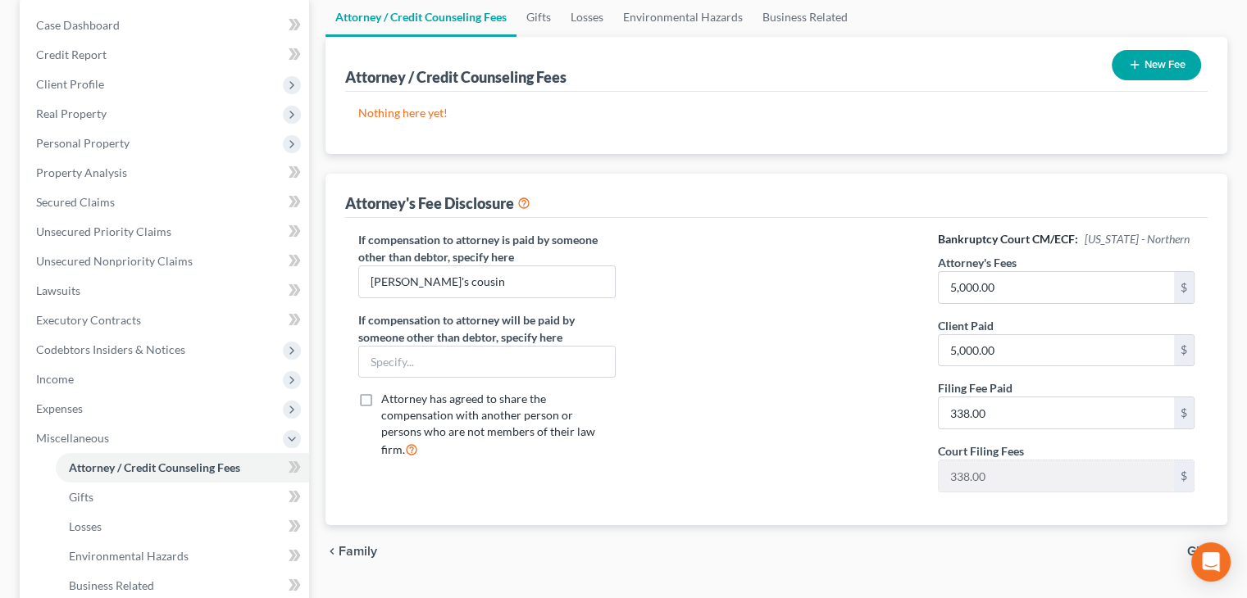
scroll to position [164, 0]
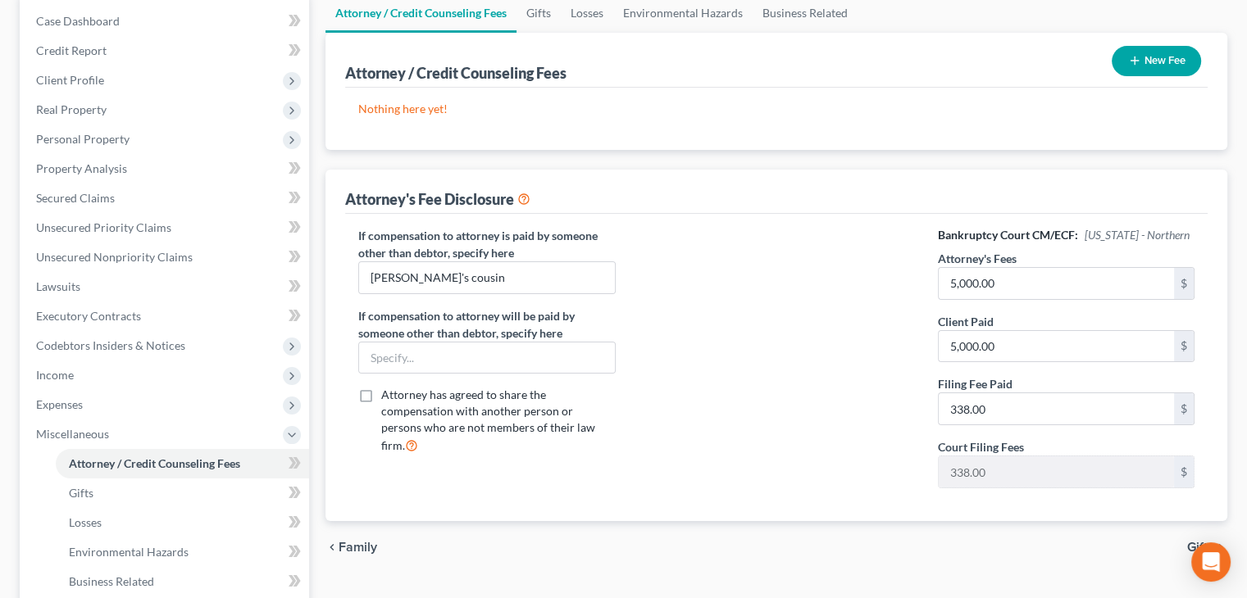
click at [1161, 65] on button "New Fee" at bounding box center [1155, 61] width 89 height 30
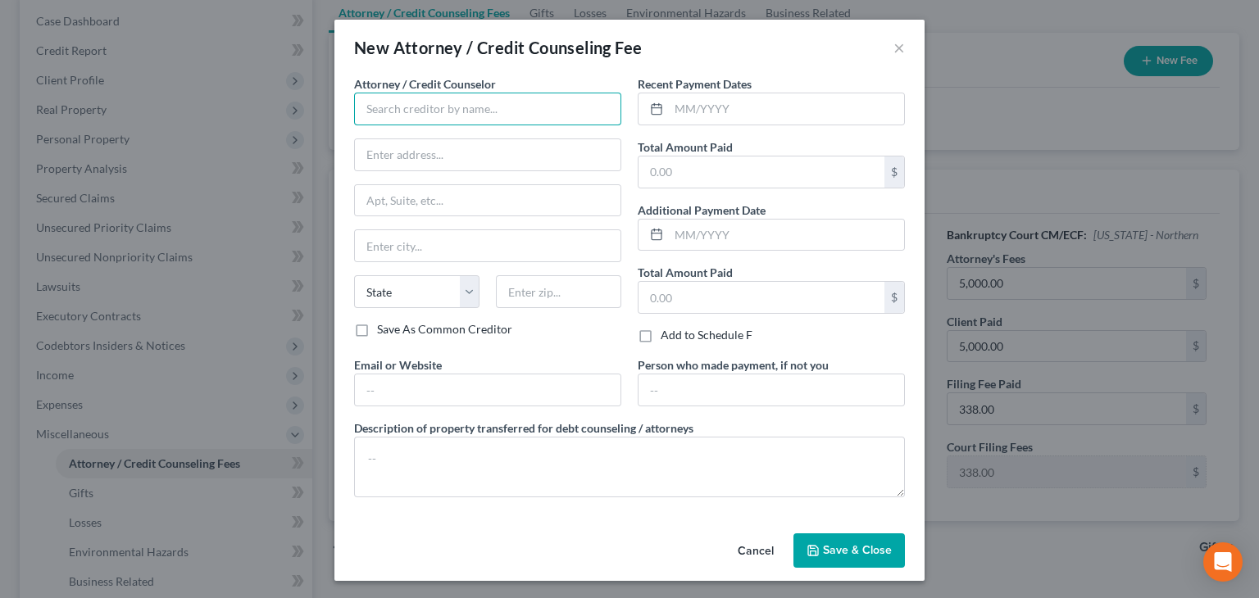
click at [390, 105] on input "text" at bounding box center [487, 109] width 267 height 33
type input "[PERSON_NAME] [PERSON_NAME]"
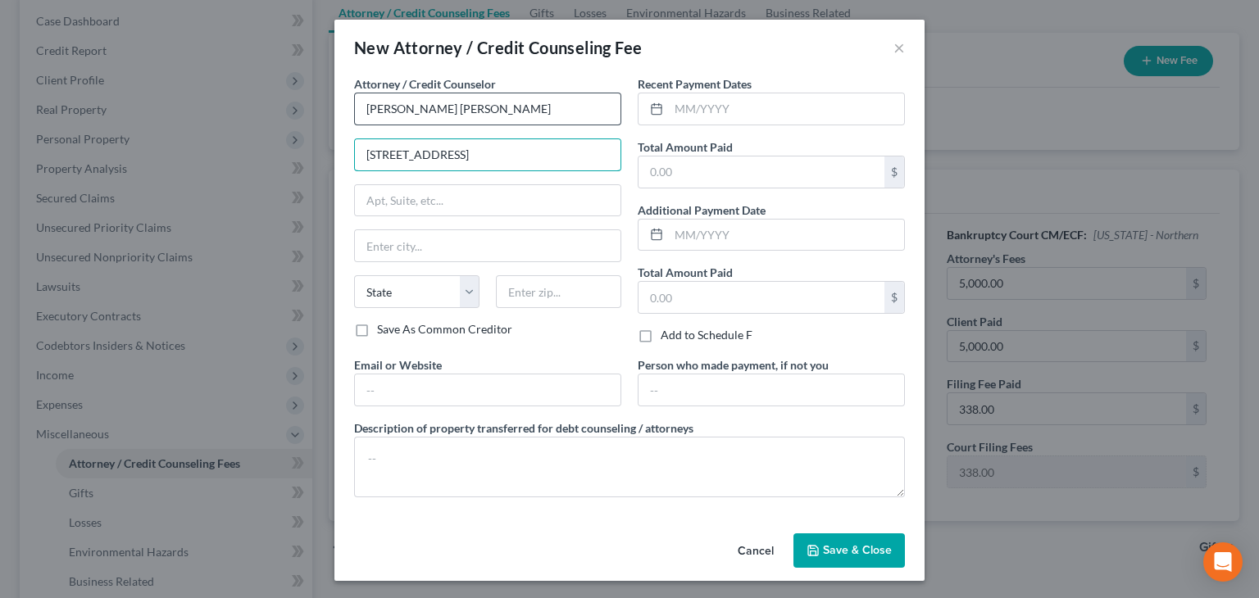
type input "[STREET_ADDRESS]"
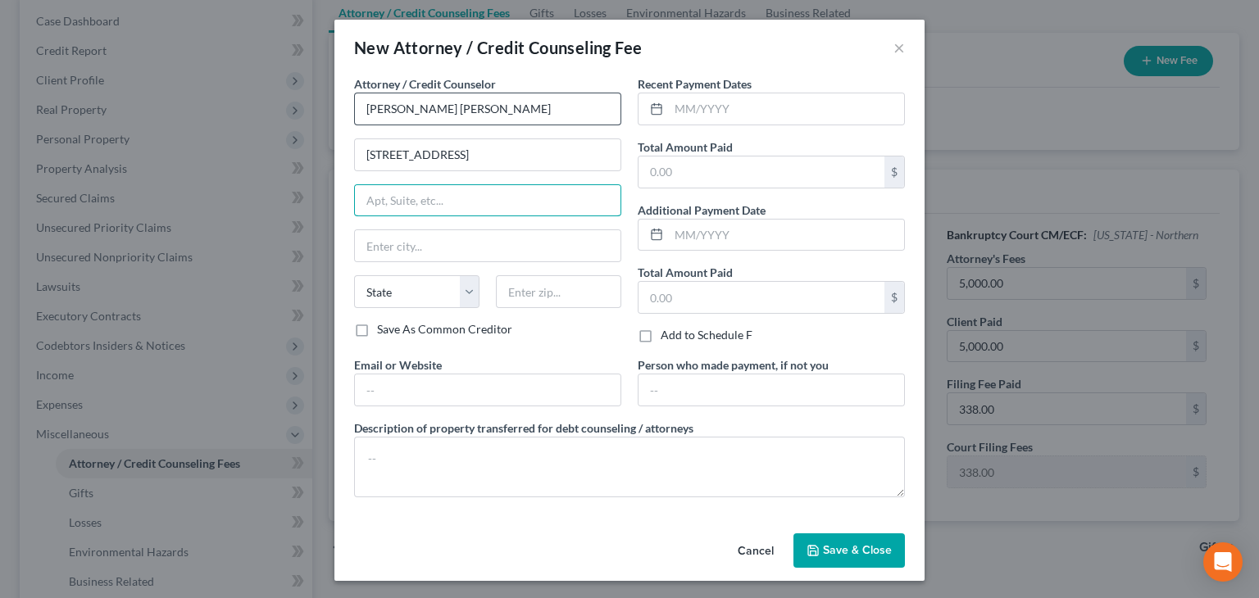
type input "q"
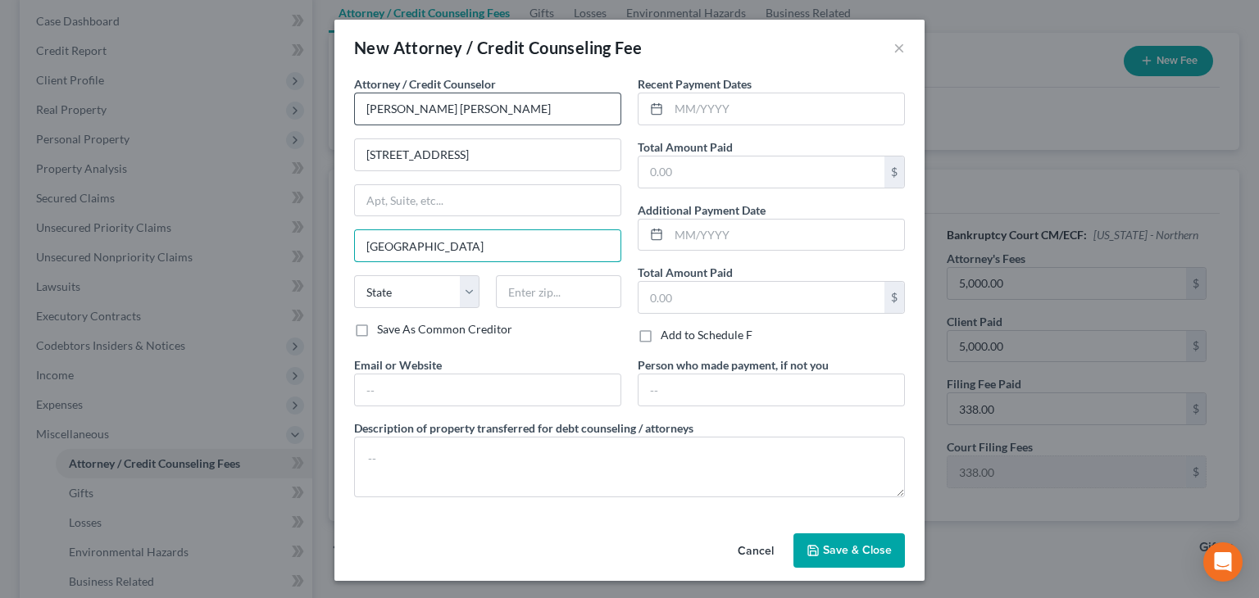
type input "[GEOGRAPHIC_DATA]"
select select "4"
type input "94127"
click at [688, 110] on input "text" at bounding box center [786, 108] width 235 height 31
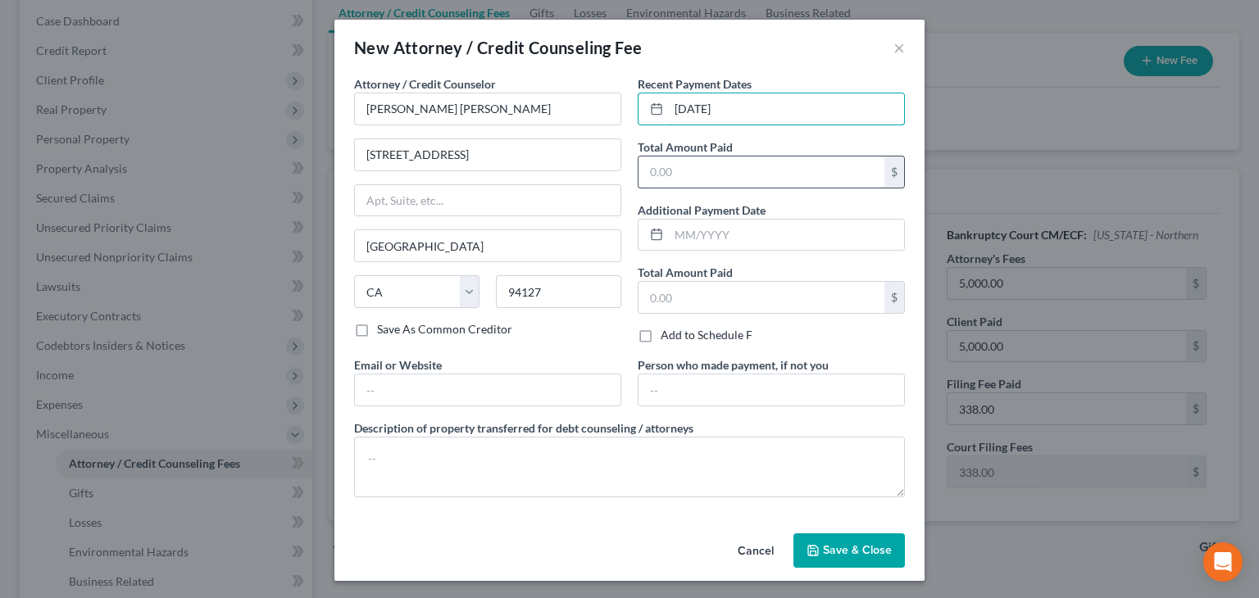
type input "[DATE]"
click at [706, 177] on input "text" at bounding box center [762, 172] width 246 height 31
type input "5,338.00"
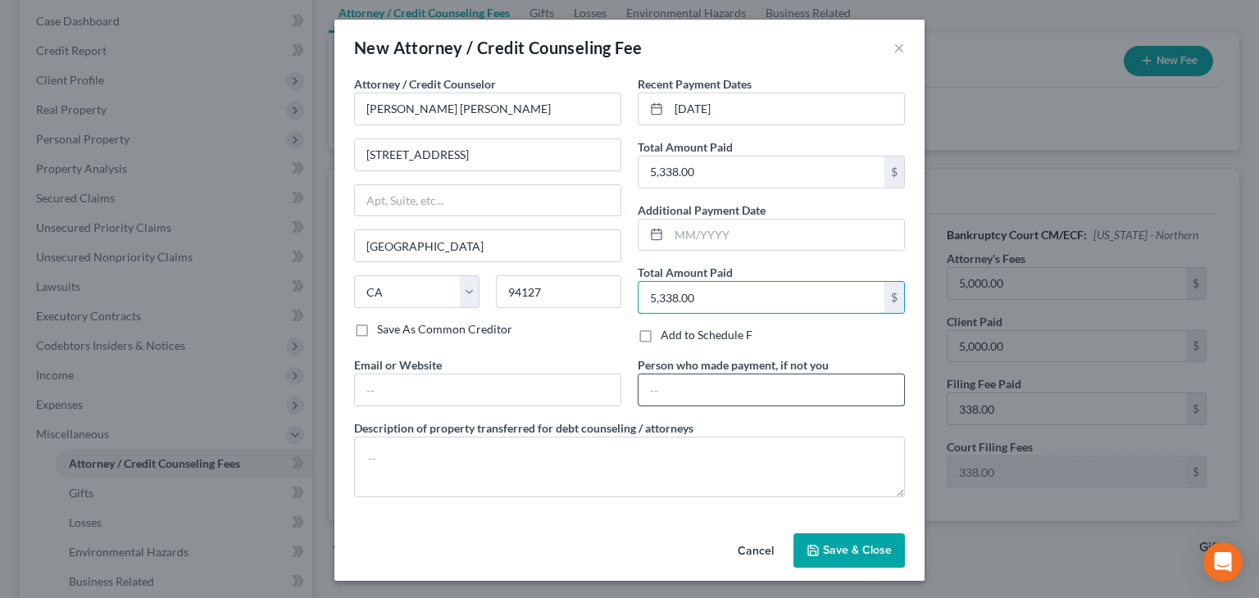
type input "5,338.00"
click at [657, 376] on input "text" at bounding box center [772, 390] width 266 height 31
type input "[PERSON_NAME]"
click at [866, 552] on span "Save & Close" at bounding box center [857, 550] width 69 height 14
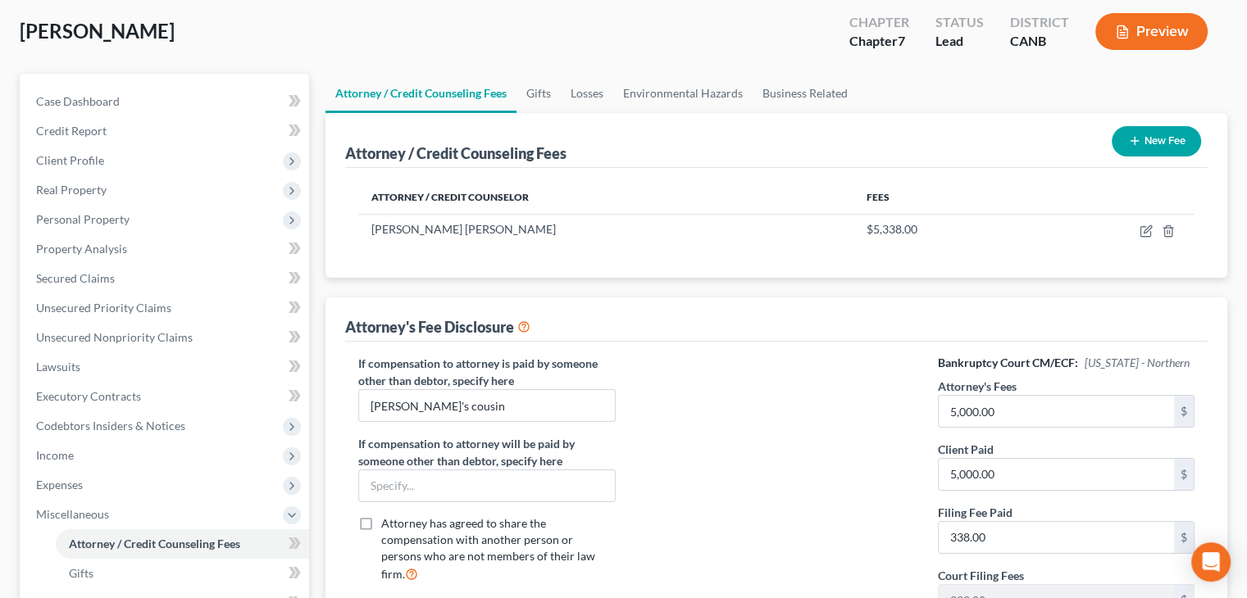
scroll to position [82, 0]
click at [1138, 139] on icon "button" at bounding box center [1134, 142] width 13 height 13
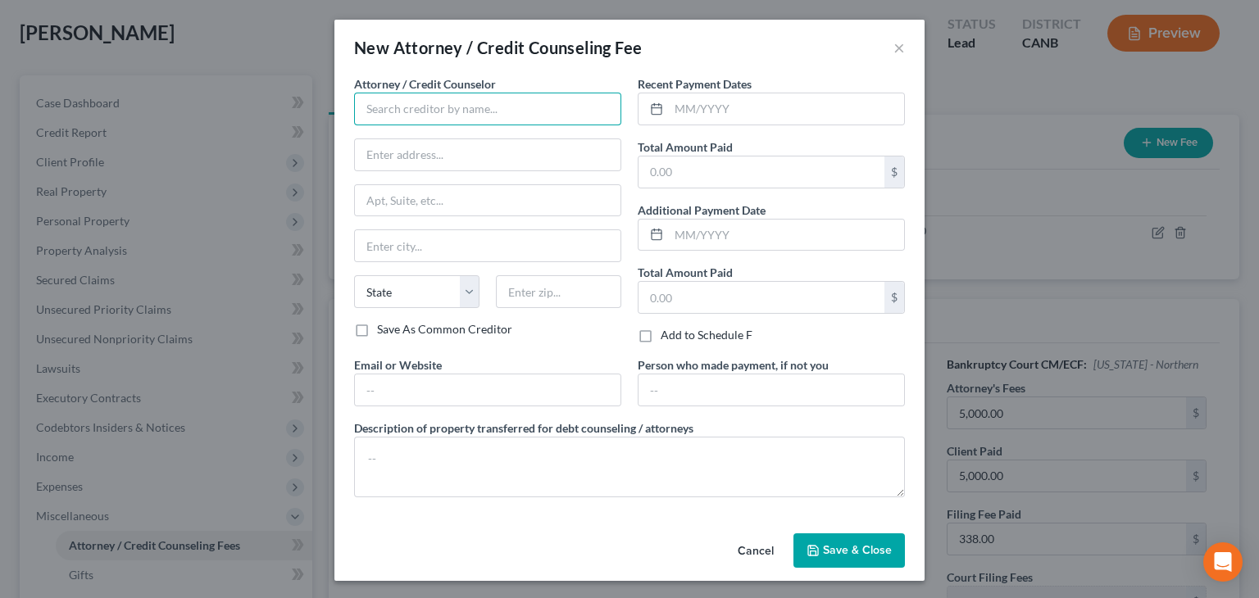
click at [404, 116] on input "text" at bounding box center [487, 109] width 267 height 33
type input "Abacus Credit Counseling"
click at [693, 111] on input "text" at bounding box center [786, 108] width 235 height 31
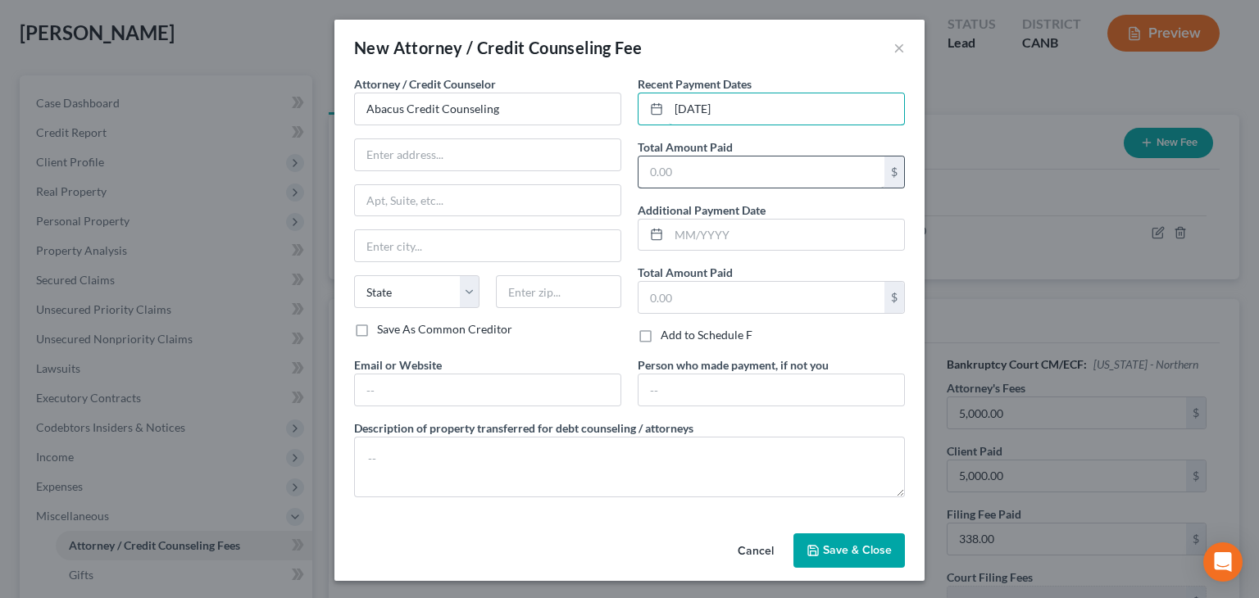
type input "[DATE]"
click at [688, 164] on input "text" at bounding box center [762, 172] width 246 height 31
type input "5"
type input "25.00"
click at [841, 551] on span "Save & Close" at bounding box center [857, 550] width 69 height 14
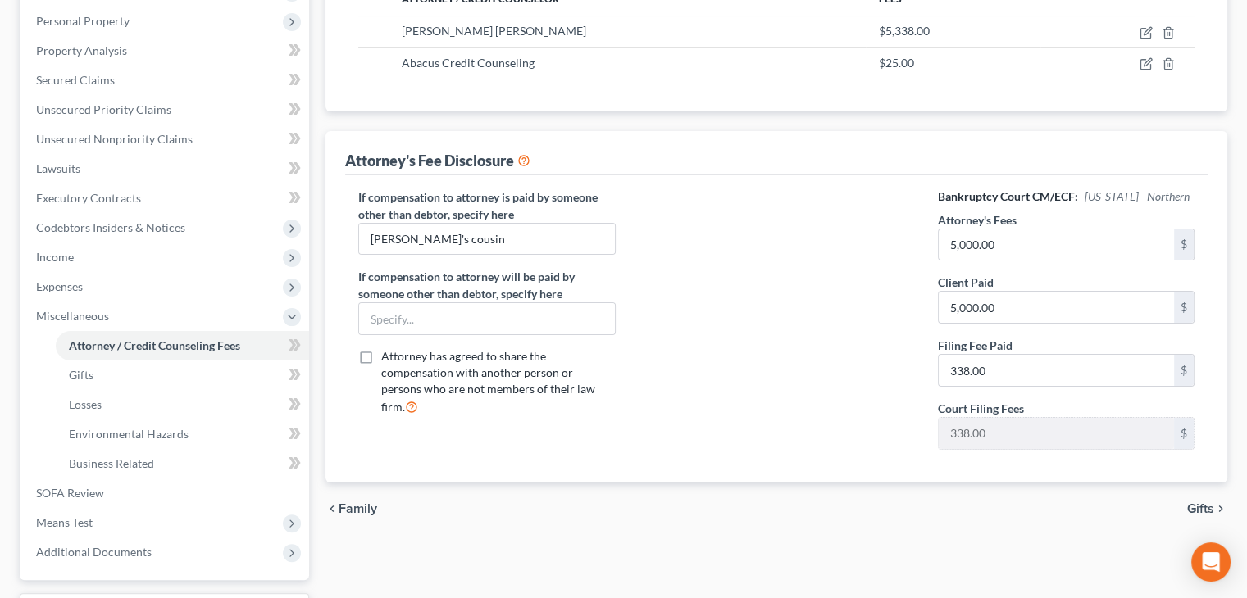
scroll to position [328, 0]
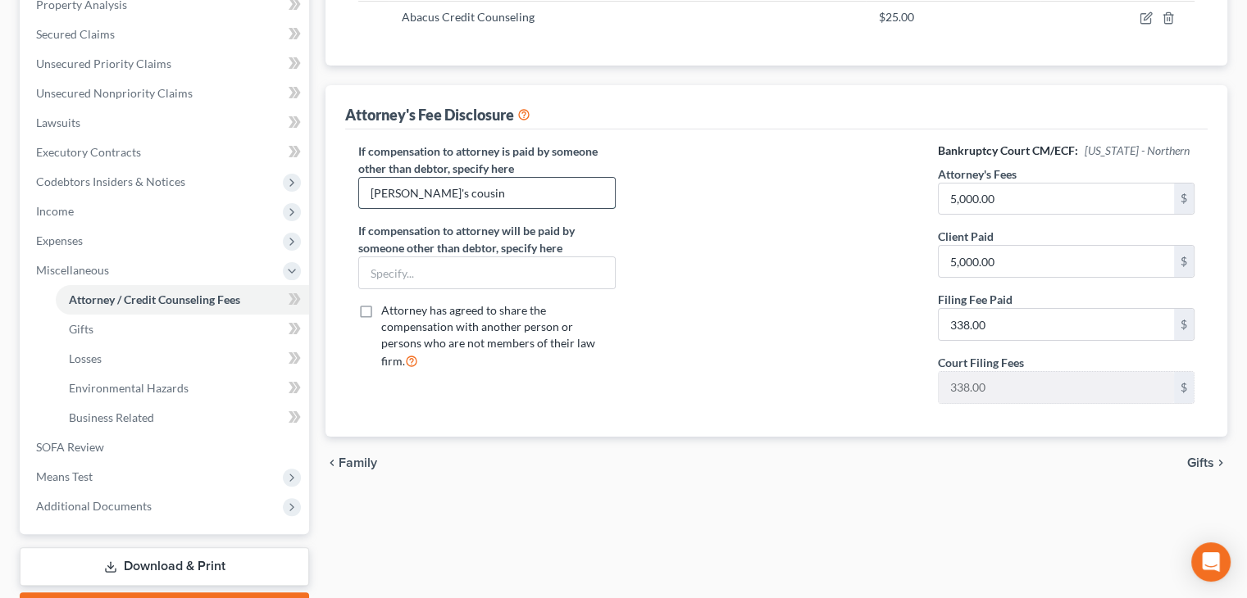
click at [455, 193] on input "[PERSON_NAME]'s cousin" at bounding box center [486, 193] width 255 height 31
type input "[PERSON_NAME]'s cousin, [PERSON_NAME]"
click at [1197, 466] on span "Gifts" at bounding box center [1200, 463] width 27 height 13
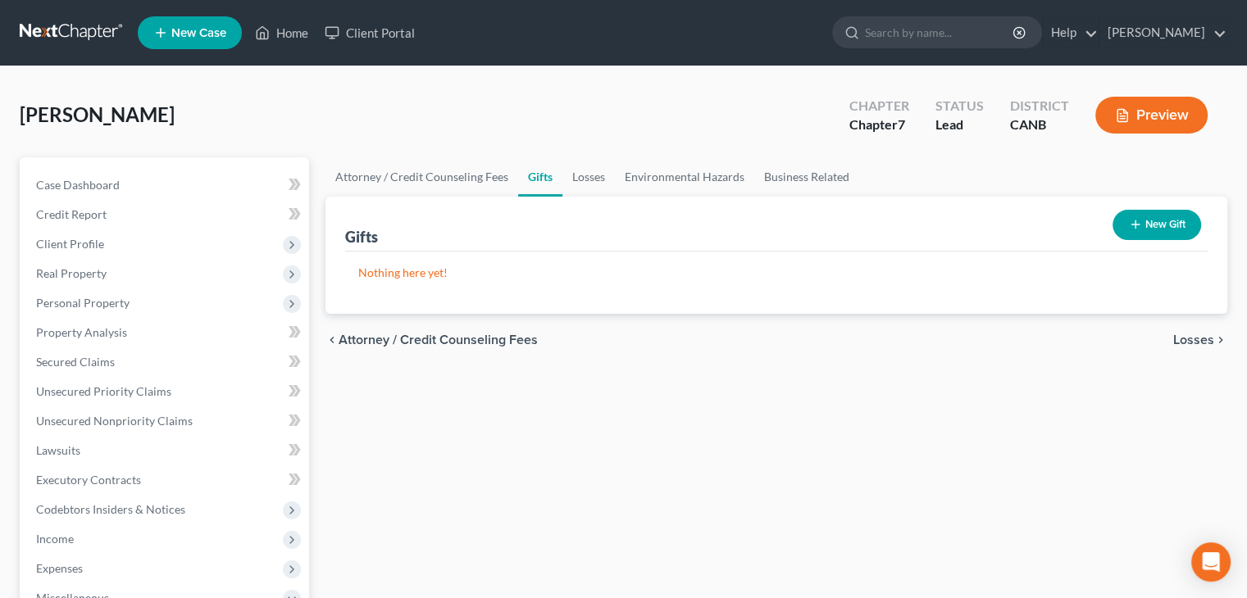
click at [1184, 334] on span "Losses" at bounding box center [1193, 340] width 41 height 13
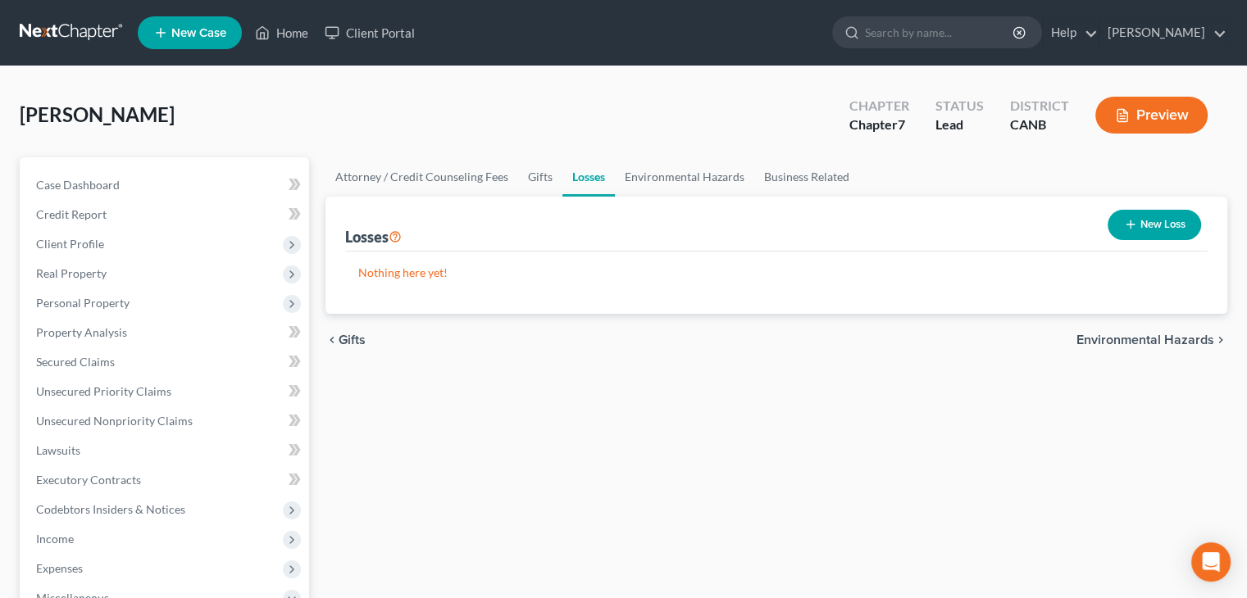
click at [1167, 341] on span "Environmental Hazards" at bounding box center [1145, 340] width 138 height 13
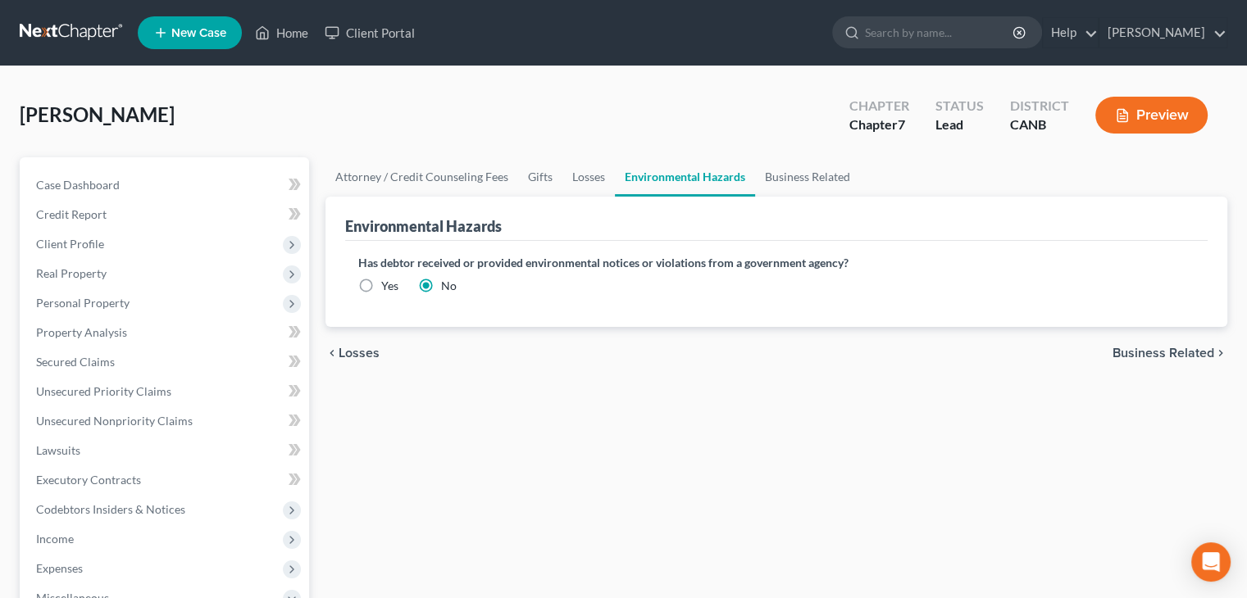
click at [1170, 347] on span "Business Related" at bounding box center [1163, 353] width 102 height 13
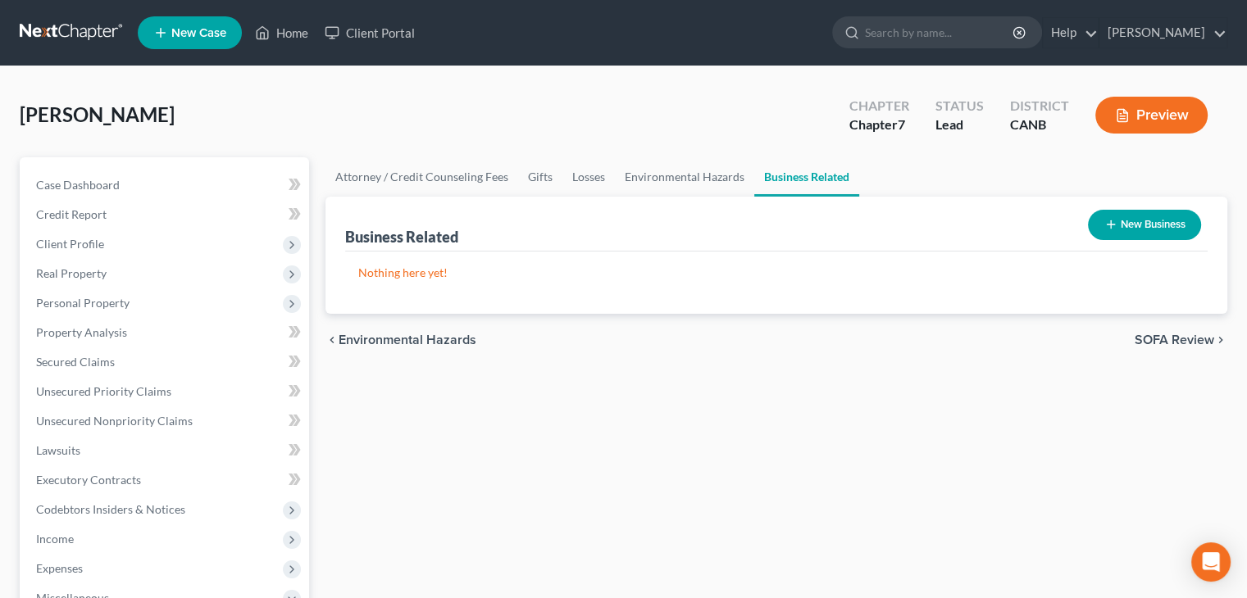
click at [1180, 338] on span "SOFA Review" at bounding box center [1174, 340] width 80 height 13
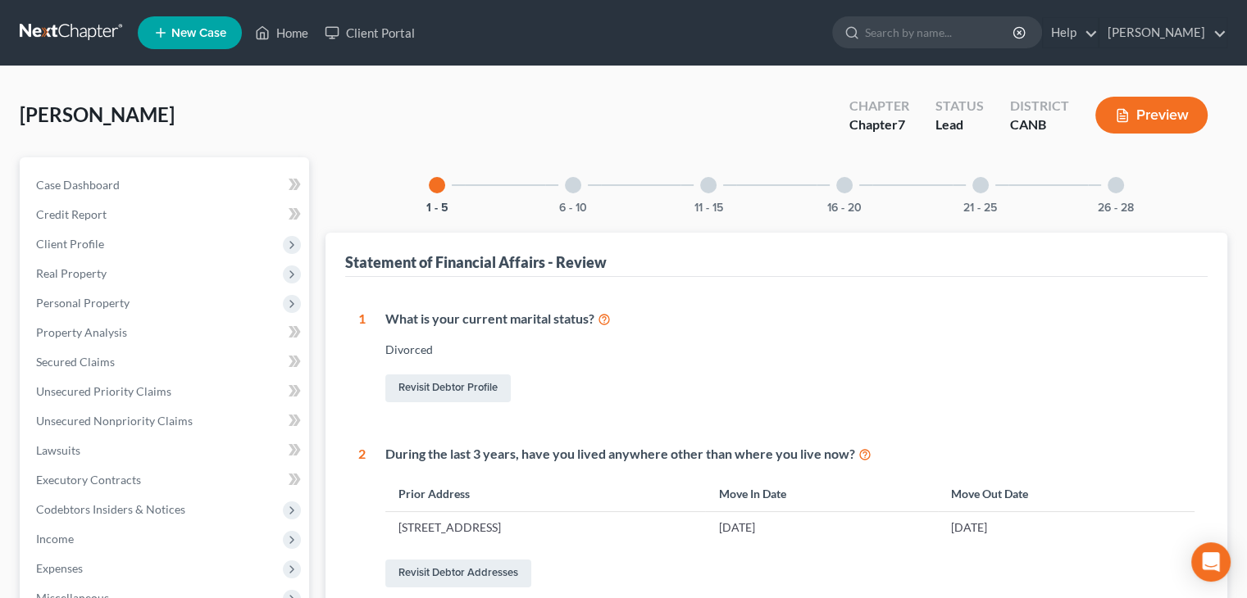
click at [577, 187] on div at bounding box center [573, 185] width 16 height 16
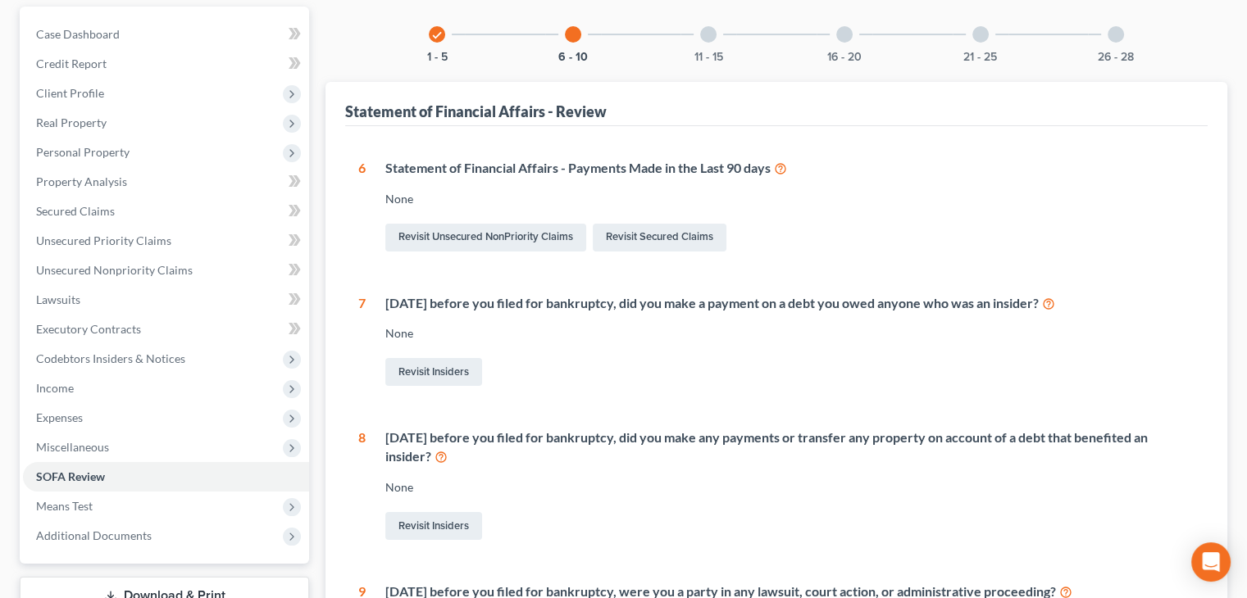
scroll to position [164, 0]
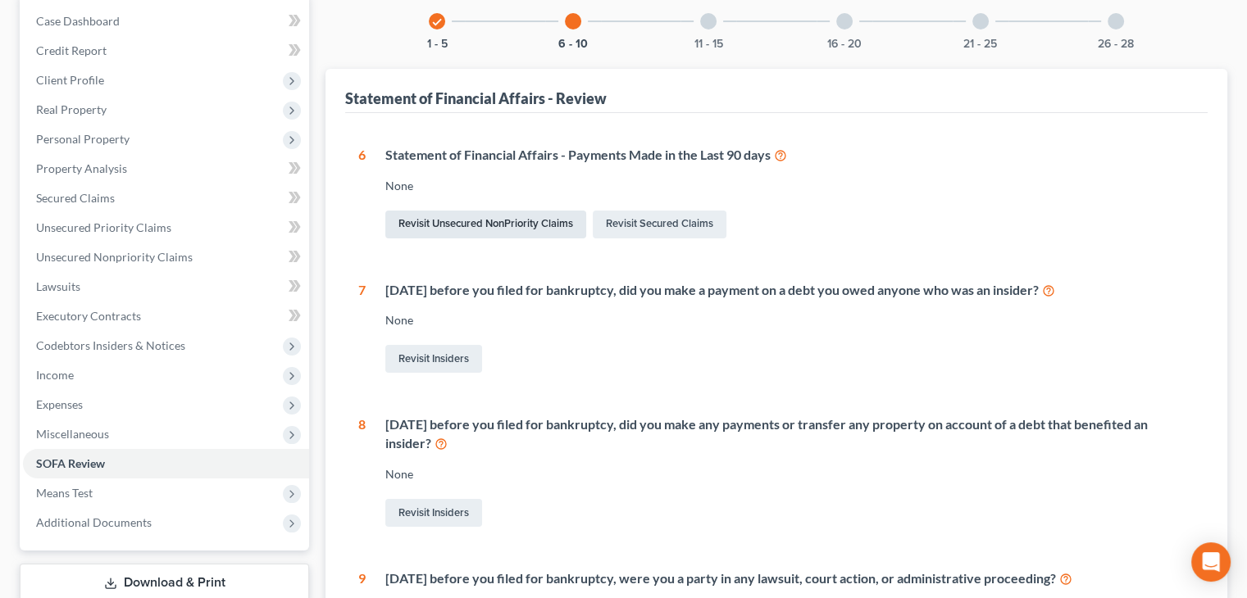
click at [475, 220] on link "Revisit Unsecured NonPriority Claims" at bounding box center [485, 225] width 201 height 28
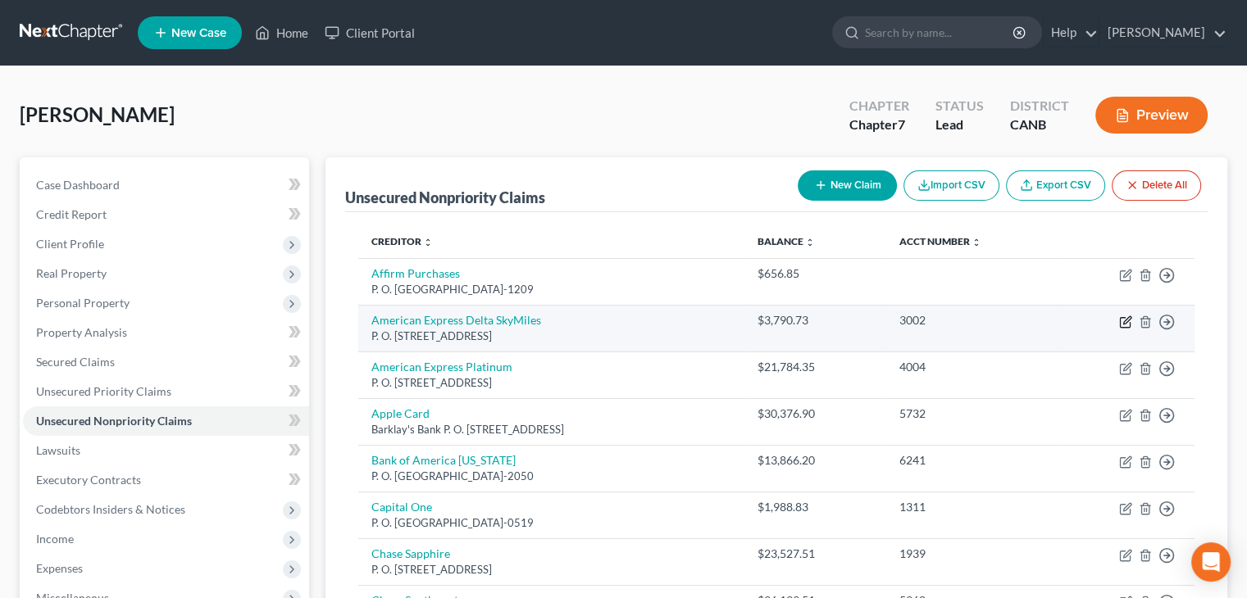
click at [1124, 320] on icon "button" at bounding box center [1126, 319] width 7 height 7
select select "45"
select select "2"
select select "0"
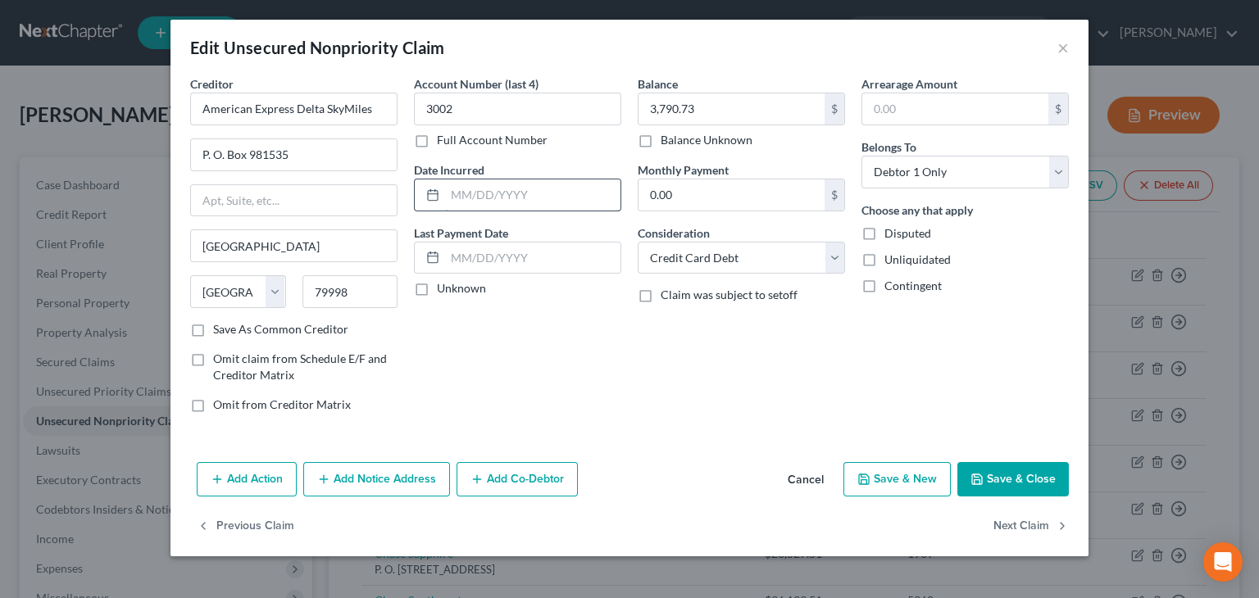
click at [454, 193] on input "text" at bounding box center [532, 195] width 175 height 31
click at [461, 257] on input "text" at bounding box center [532, 258] width 175 height 31
click at [235, 524] on button "Previous Claim" at bounding box center [246, 527] width 98 height 34
select select "45"
select select "2"
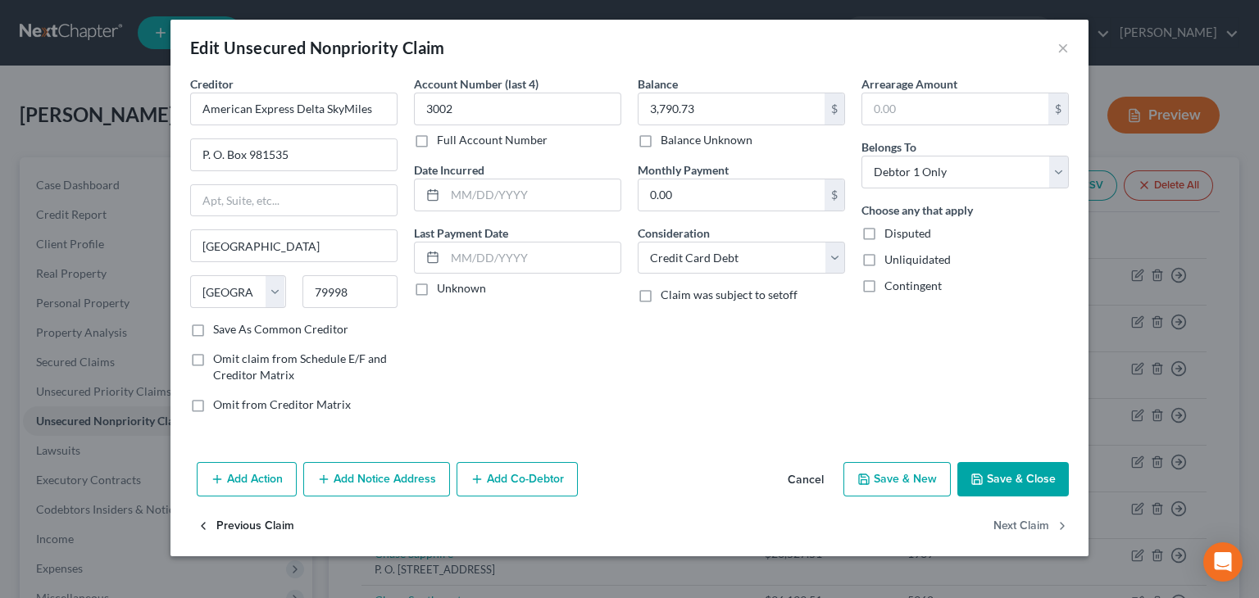
select select "0"
click at [1021, 526] on button "Next Claim" at bounding box center [1030, 527] width 75 height 34
select select "45"
select select "2"
select select "0"
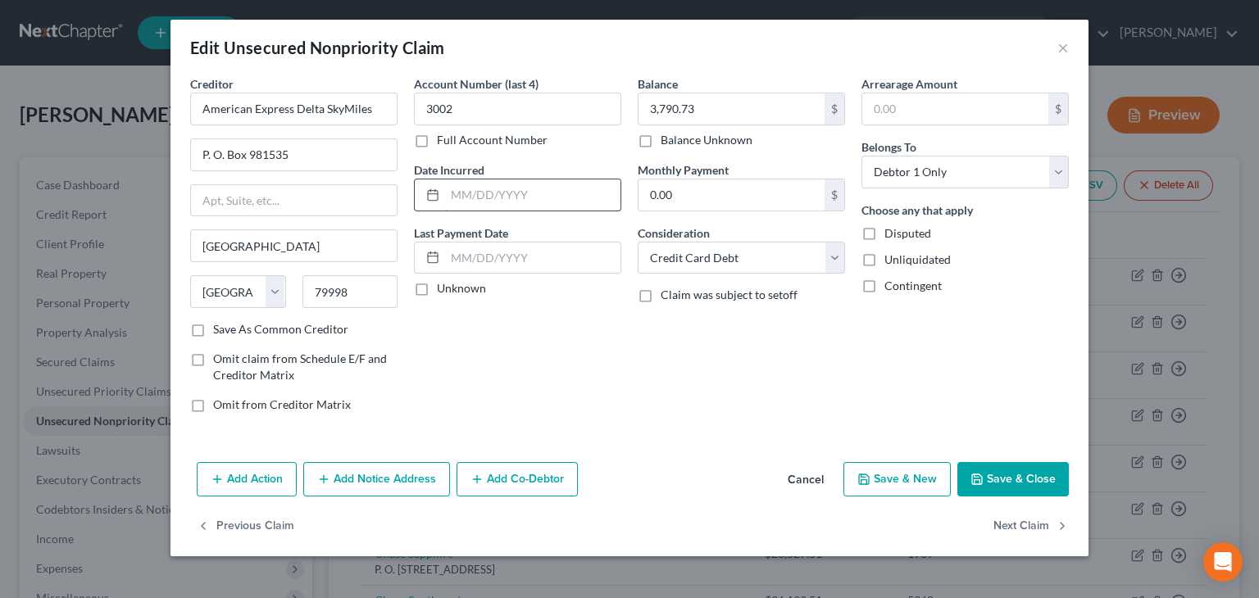
click at [455, 195] on input "text" at bounding box center [532, 195] width 175 height 31
click at [475, 261] on input "text" at bounding box center [532, 258] width 175 height 31
type input "[DATE]"
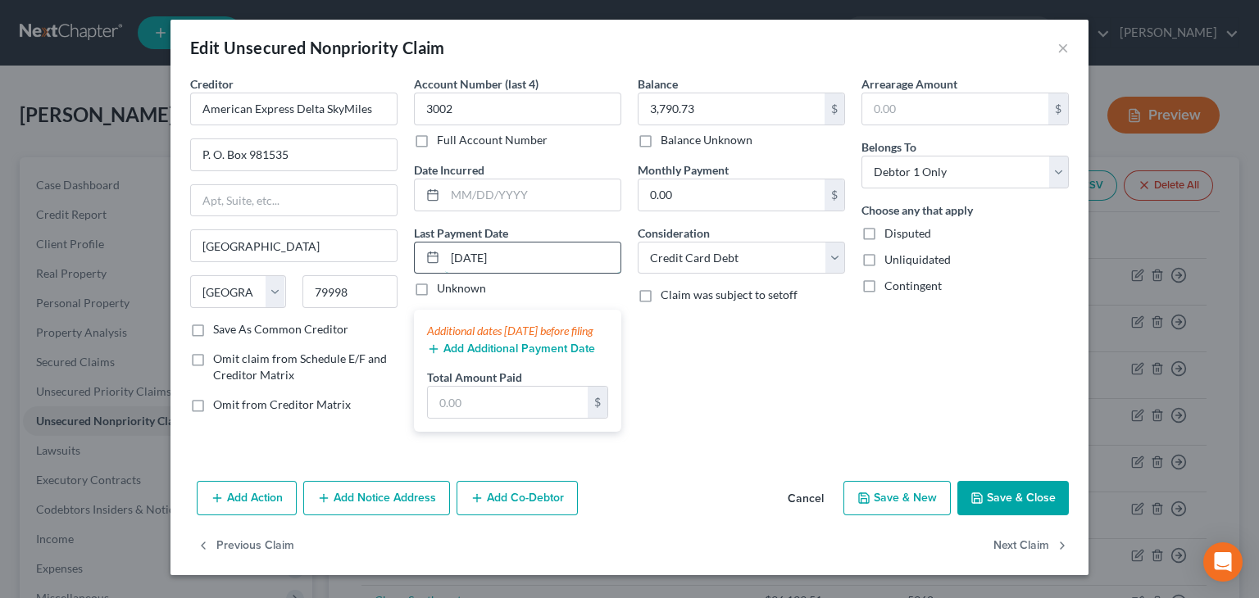
drag, startPoint x: 507, startPoint y: 250, endPoint x: 430, endPoint y: 270, distance: 78.7
click at [430, 269] on div "[DATE]" at bounding box center [517, 258] width 207 height 33
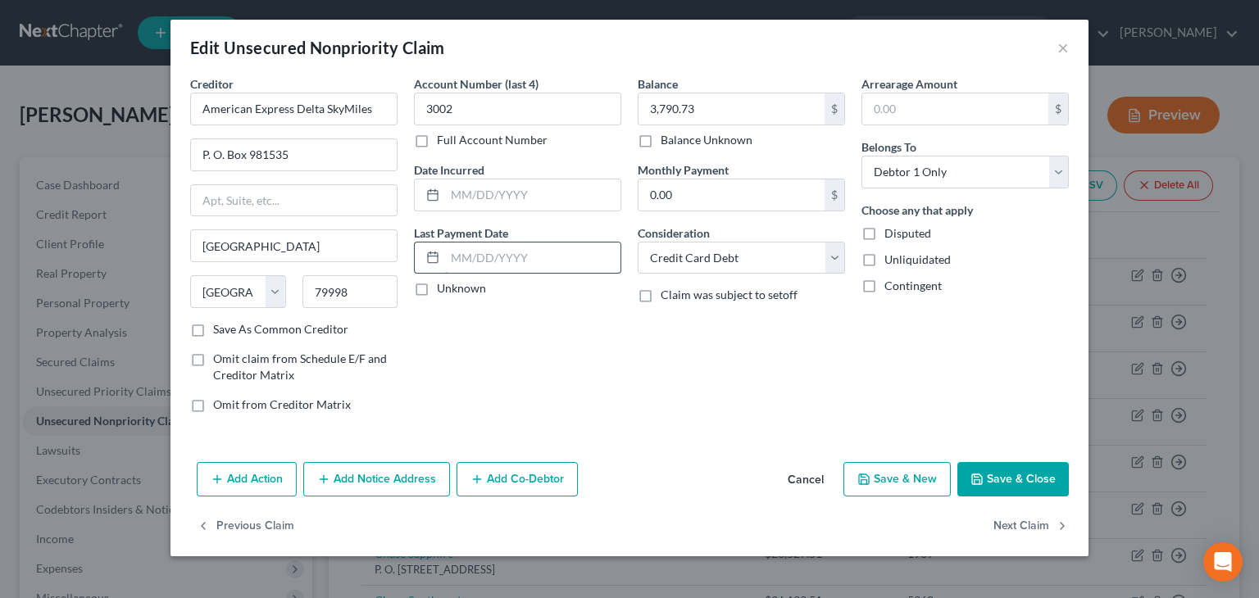
click at [452, 269] on input "text" at bounding box center [532, 258] width 175 height 31
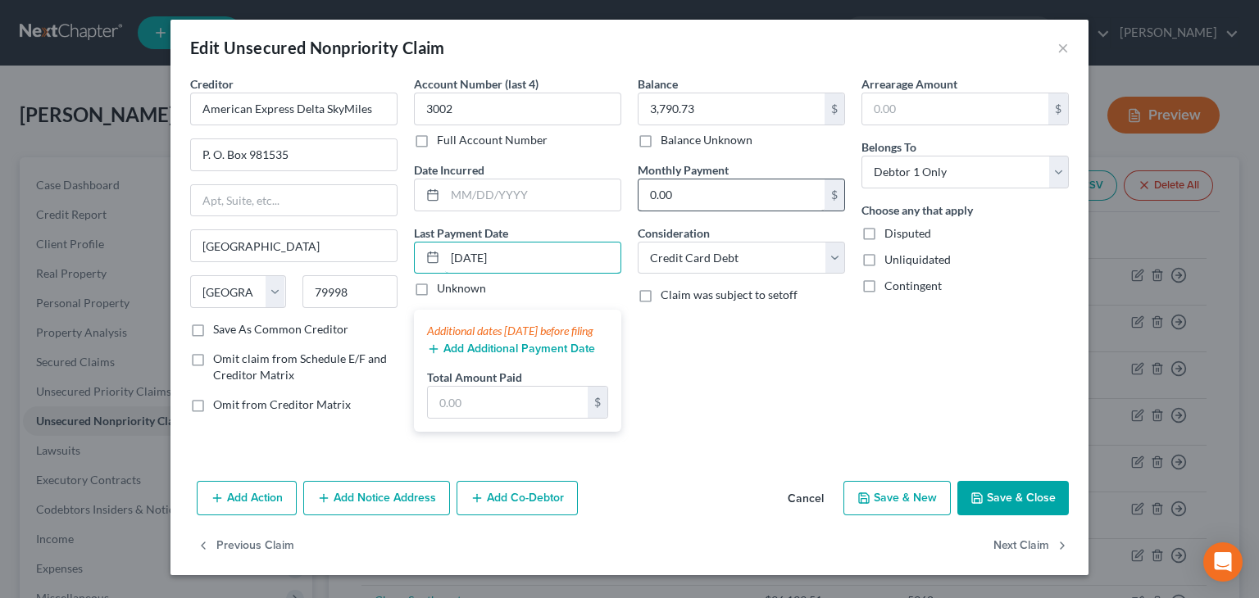
type input "[DATE]"
click at [682, 193] on input "0.00" at bounding box center [732, 195] width 186 height 31
click at [448, 410] on input "text" at bounding box center [508, 402] width 160 height 31
type input "148.62"
click at [567, 472] on div "Creditor * American Express Delta SkyMiles P. O. [GEOGRAPHIC_DATA] [US_STATE][G…" at bounding box center [629, 274] width 918 height 399
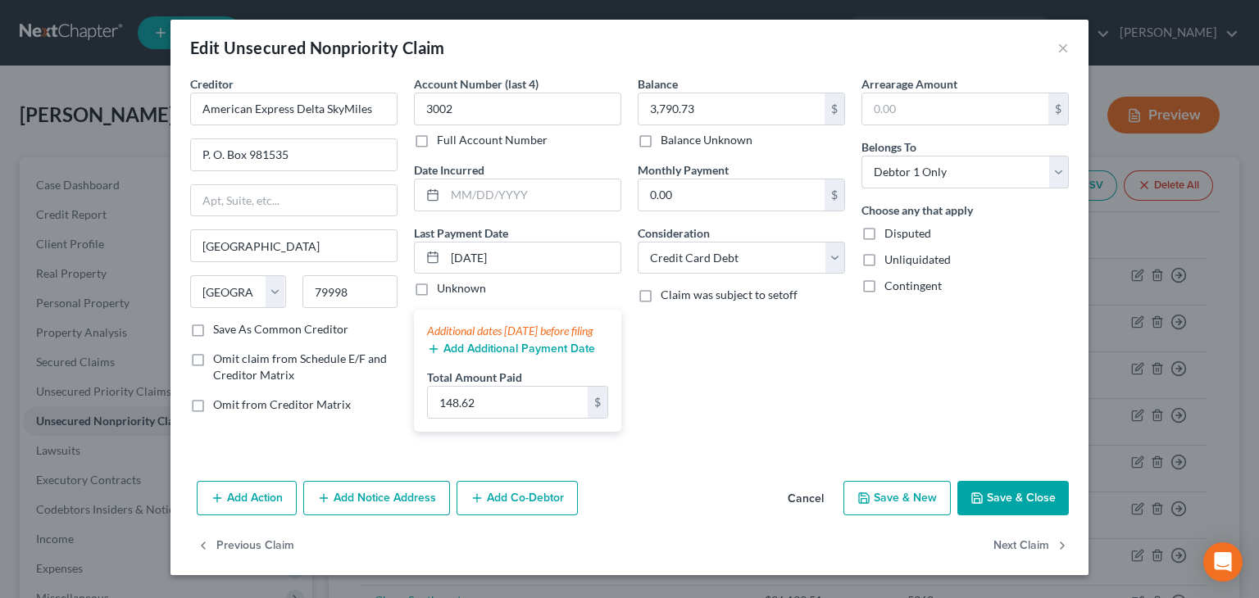
click at [914, 513] on button "Save & New" at bounding box center [896, 498] width 107 height 34
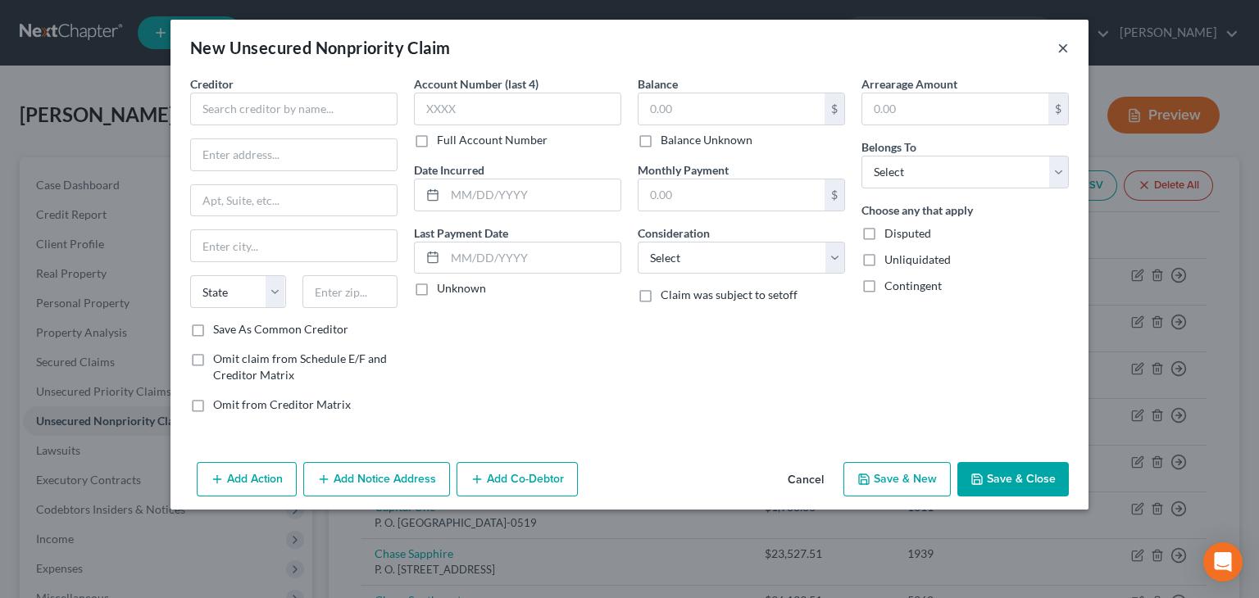
click at [1060, 49] on button "×" at bounding box center [1062, 48] width 11 height 20
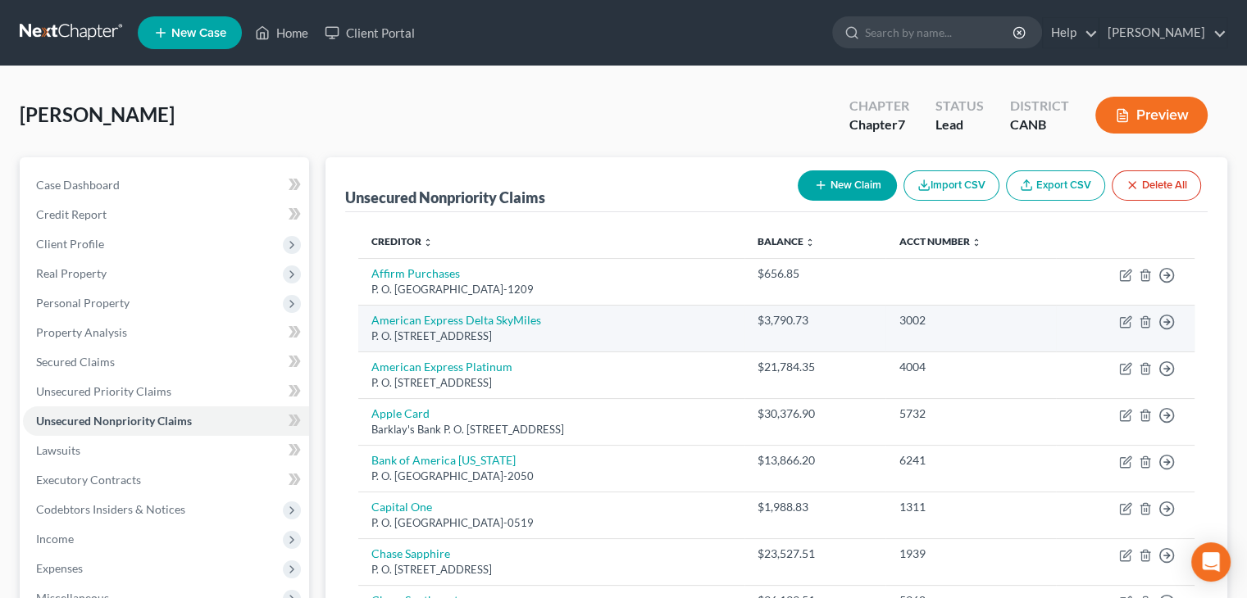
click at [465, 329] on div "P. O. [STREET_ADDRESS]" at bounding box center [551, 337] width 360 height 16
click at [1121, 322] on icon "button" at bounding box center [1125, 322] width 13 height 13
select select "45"
select select "2"
select select "0"
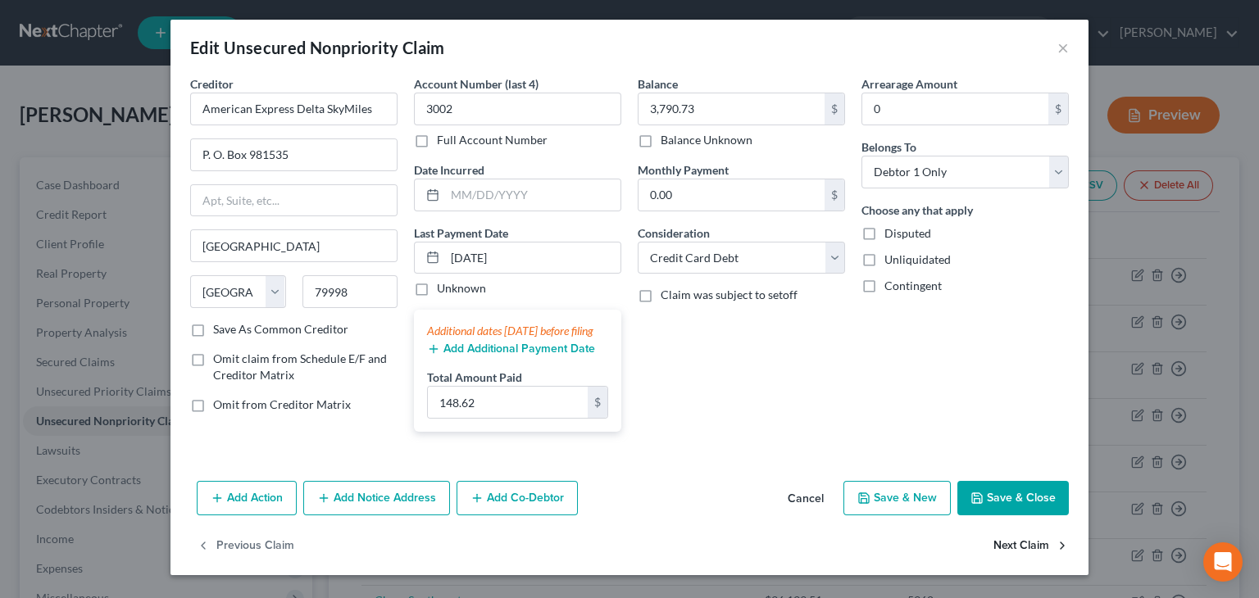
click at [1024, 563] on button "Next Claim" at bounding box center [1030, 546] width 75 height 34
select select "45"
select select "2"
select select "0"
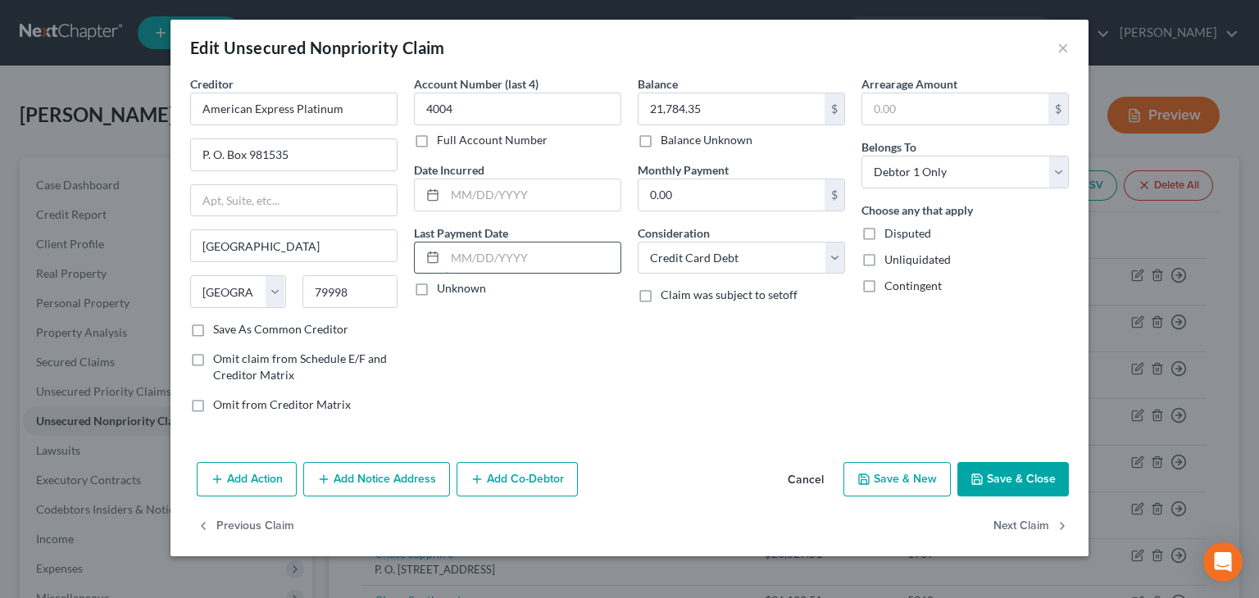
click at [459, 261] on input "text" at bounding box center [532, 258] width 175 height 31
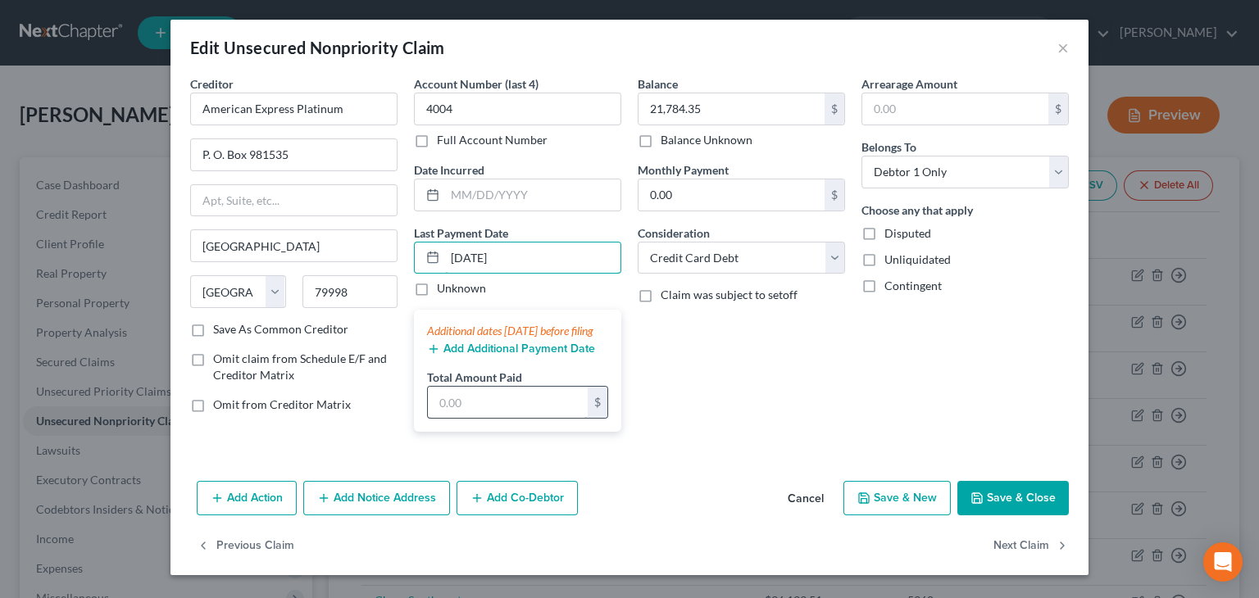
type input "[DATE]"
click at [454, 418] on input "text" at bounding box center [508, 402] width 160 height 31
type input "750.00"
click at [1016, 556] on button "Next Claim" at bounding box center [1030, 546] width 75 height 34
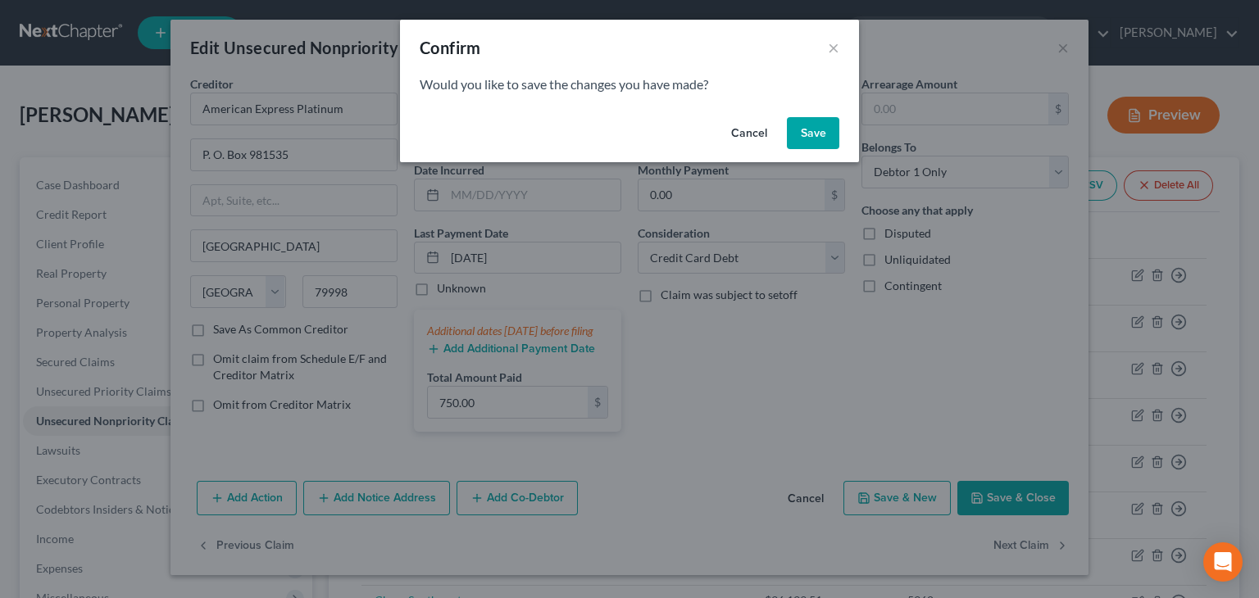
drag, startPoint x: 814, startPoint y: 128, endPoint x: 837, endPoint y: 295, distance: 168.8
click at [814, 129] on button "Save" at bounding box center [813, 133] width 52 height 33
select select "39"
select select "2"
select select "0"
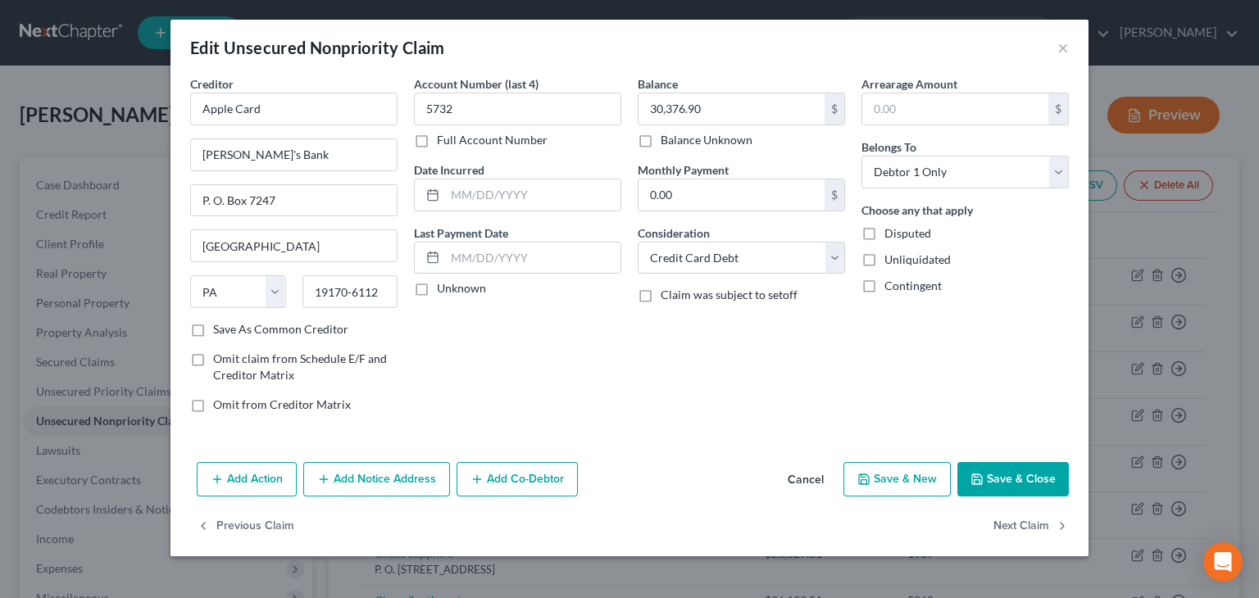
type input "0"
click at [1002, 524] on button "Next Claim" at bounding box center [1030, 527] width 75 height 34
select select "45"
select select "2"
select select "0"
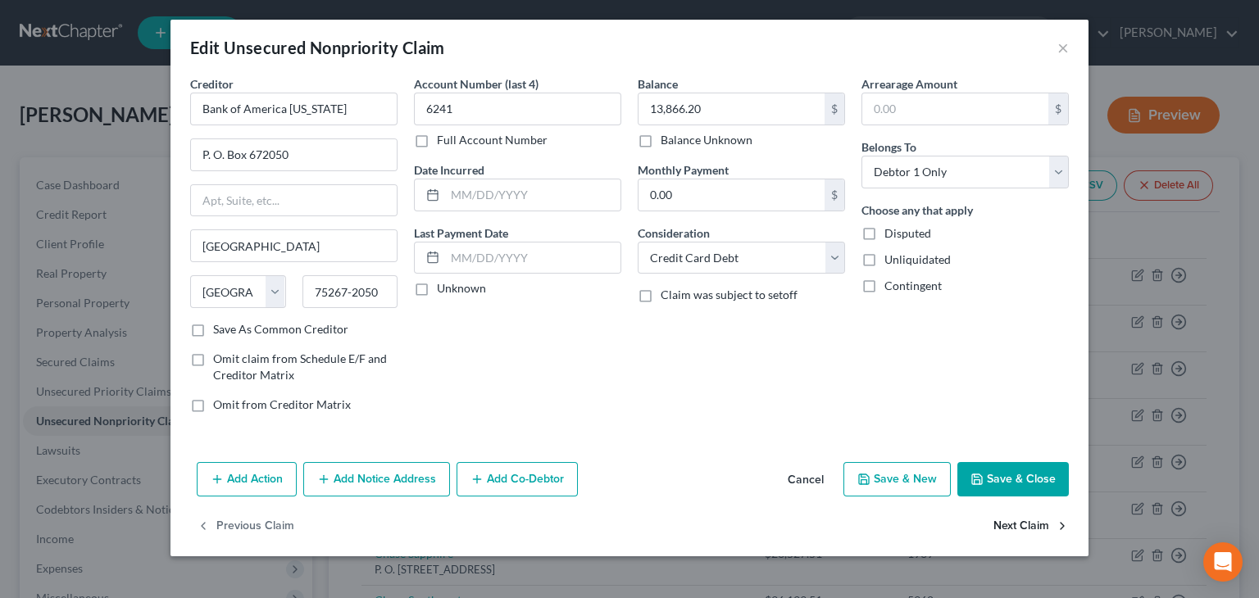
click at [1002, 524] on button "Next Claim" at bounding box center [1030, 527] width 75 height 34
select select "4"
select select "2"
select select "0"
click at [507, 266] on input "text" at bounding box center [532, 258] width 175 height 31
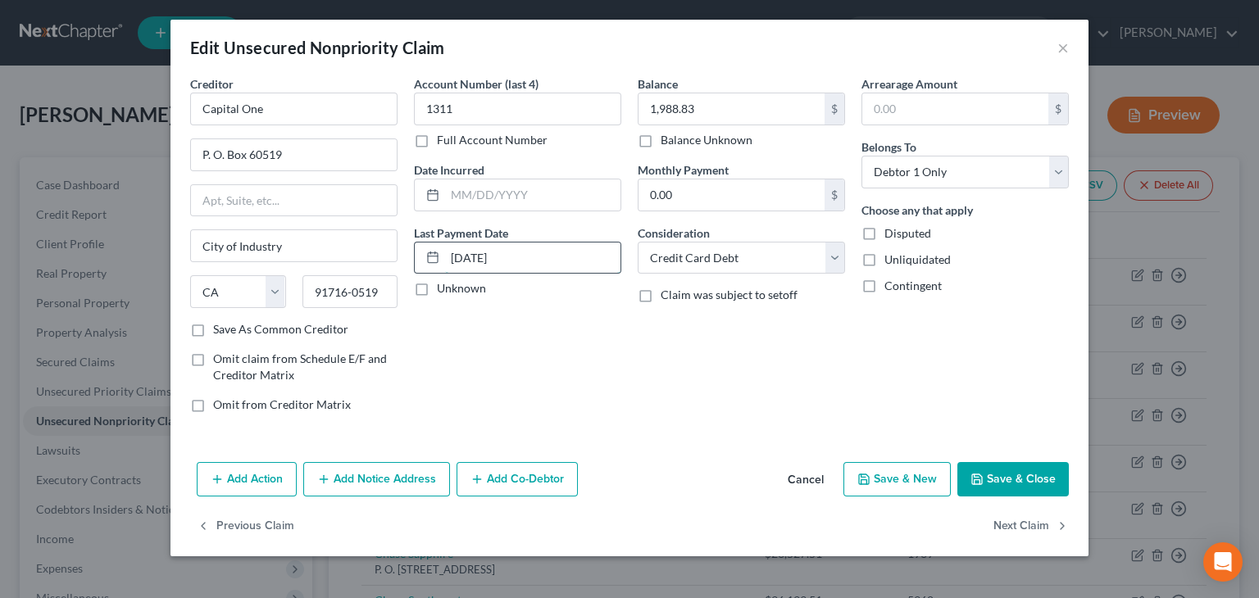
type input "[DATE]"
click at [529, 257] on input "[DATE]" at bounding box center [532, 258] width 175 height 31
click at [1011, 522] on button "Next Claim" at bounding box center [1030, 527] width 75 height 34
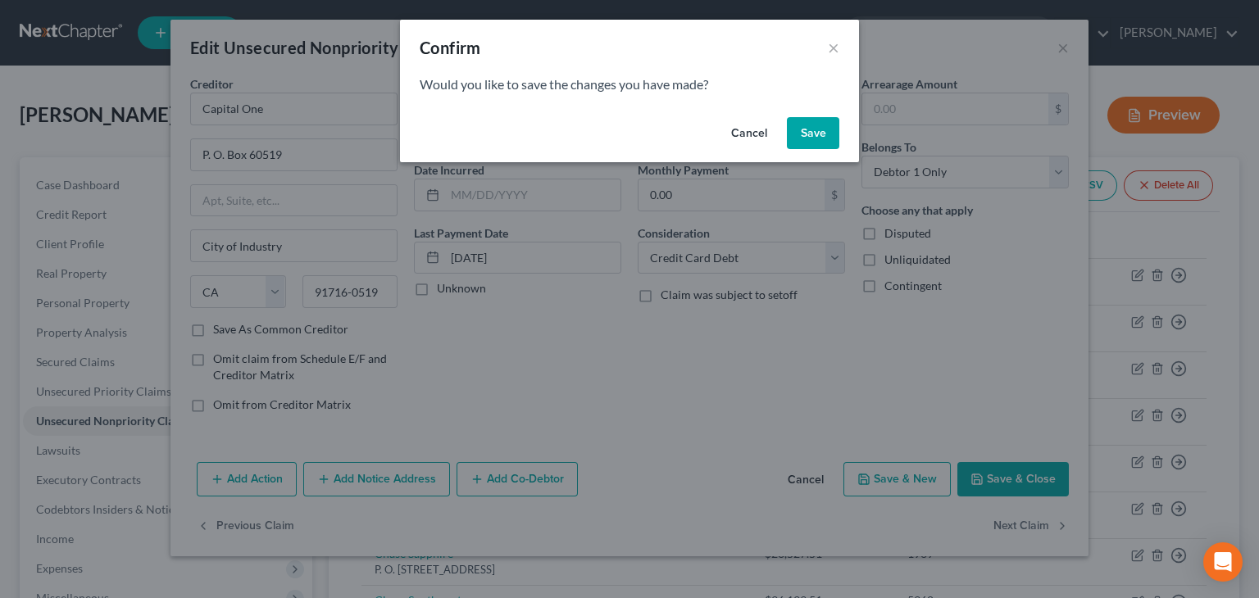
click at [809, 125] on button "Save" at bounding box center [813, 133] width 52 height 33
select select "7"
select select "2"
select select "0"
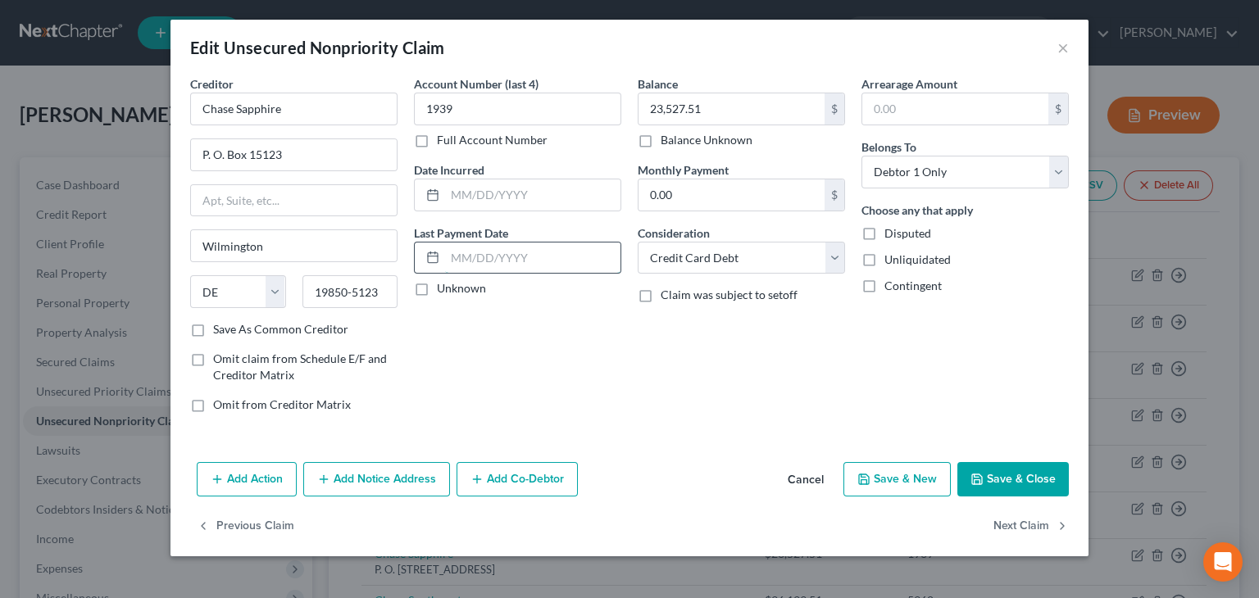
click at [462, 262] on input "text" at bounding box center [532, 258] width 175 height 31
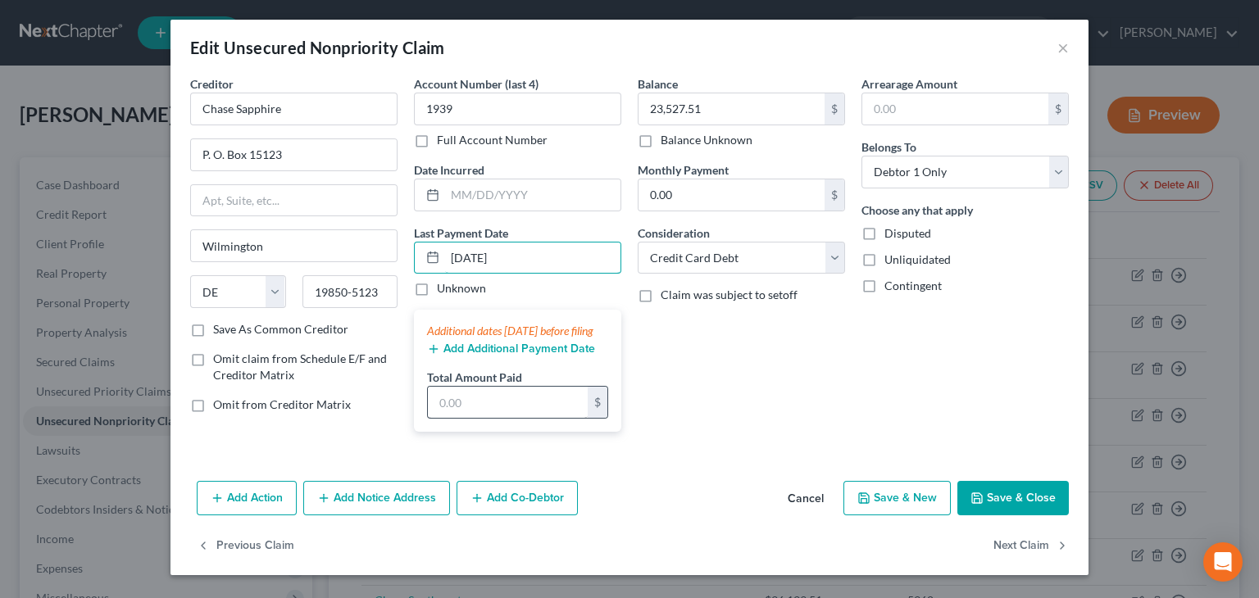
type input "[DATE]"
click at [440, 418] on input "text" at bounding box center [508, 402] width 160 height 31
type input "756.00"
click at [1011, 560] on button "Next Claim" at bounding box center [1030, 546] width 75 height 34
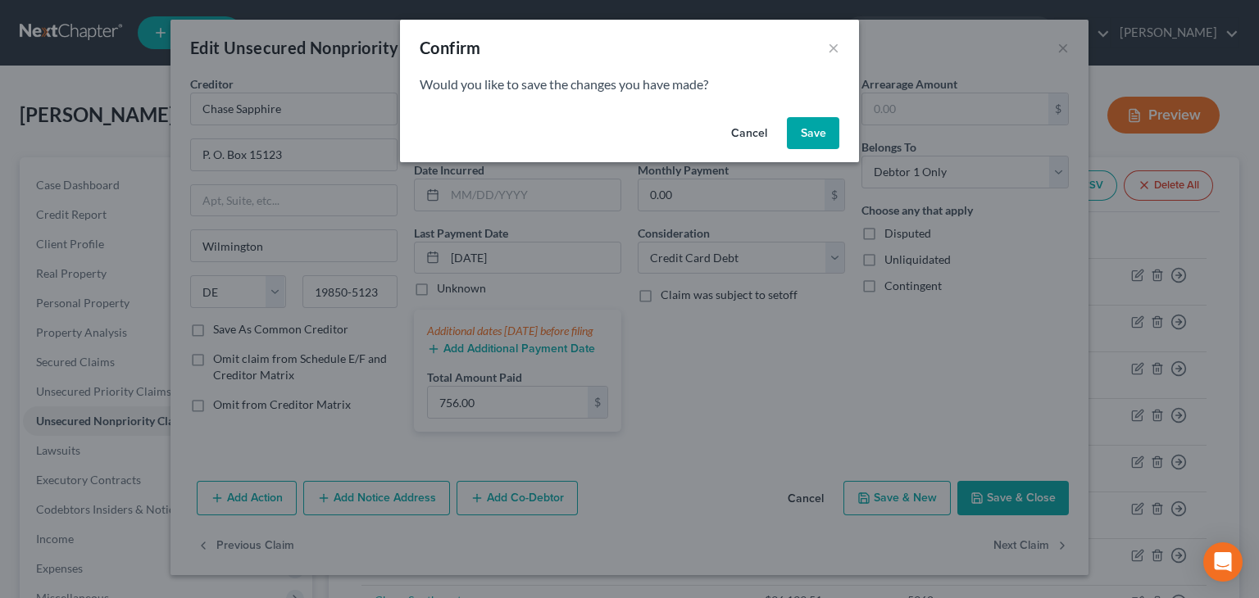
click at [816, 139] on button "Save" at bounding box center [813, 133] width 52 height 33
select select "7"
select select "2"
select select "0"
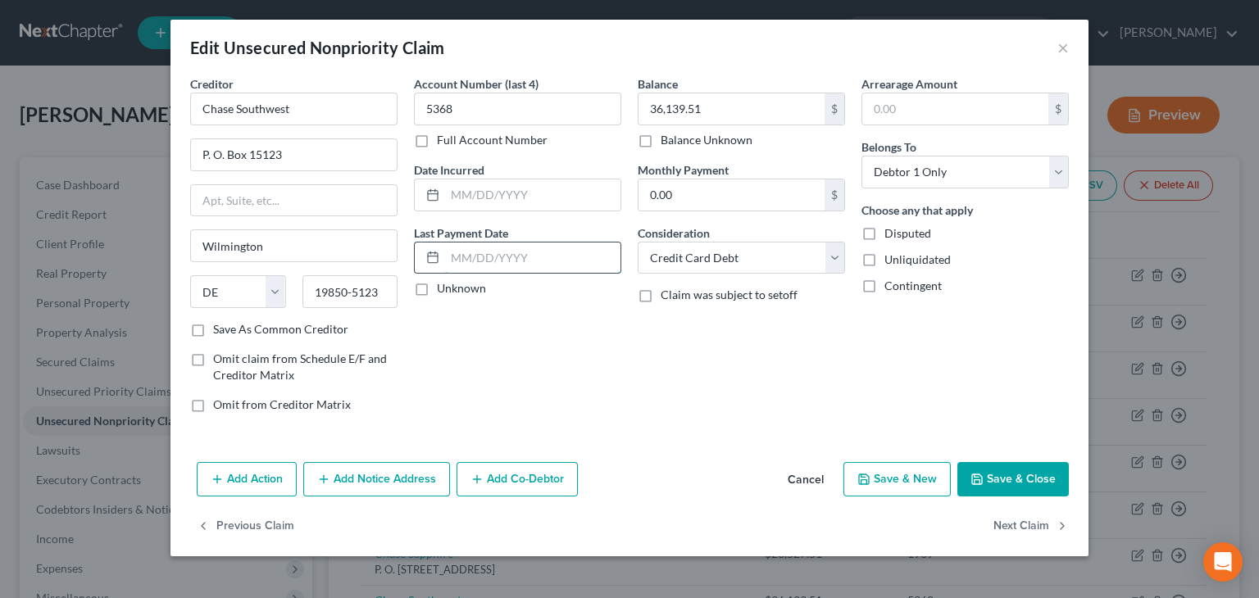
click at [462, 266] on input "text" at bounding box center [532, 258] width 175 height 31
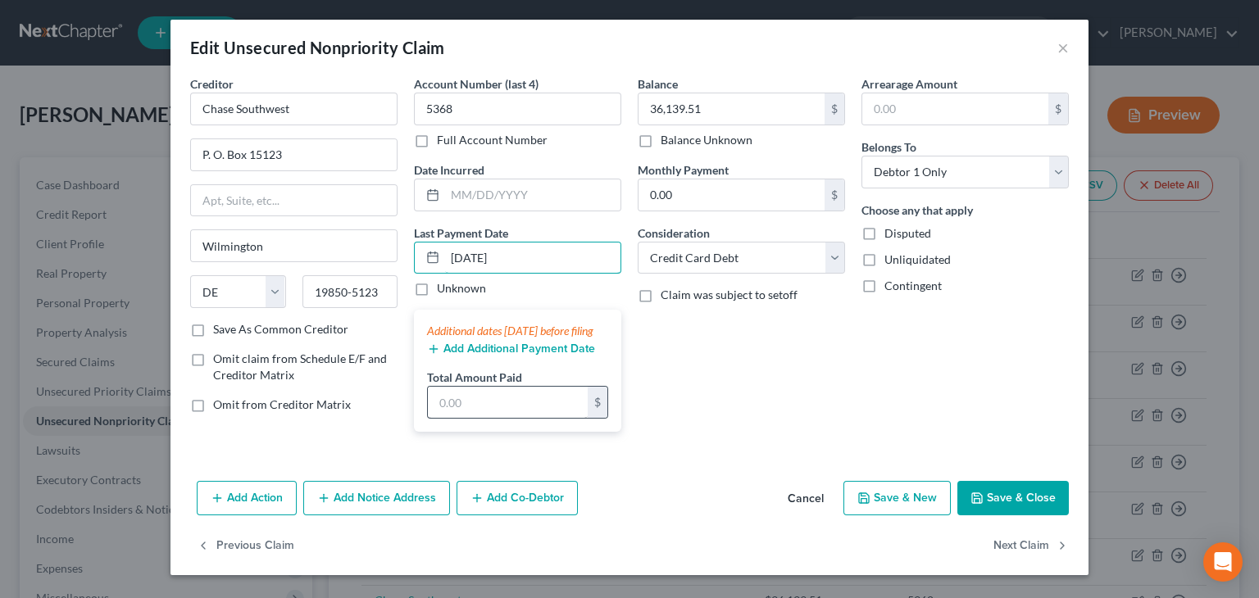
type input "[DATE]"
drag, startPoint x: 438, startPoint y: 409, endPoint x: 441, endPoint y: 418, distance: 9.6
click at [441, 418] on input "text" at bounding box center [508, 402] width 160 height 31
type input "869.00"
drag, startPoint x: 990, startPoint y: 511, endPoint x: 1002, endPoint y: 518, distance: 13.2
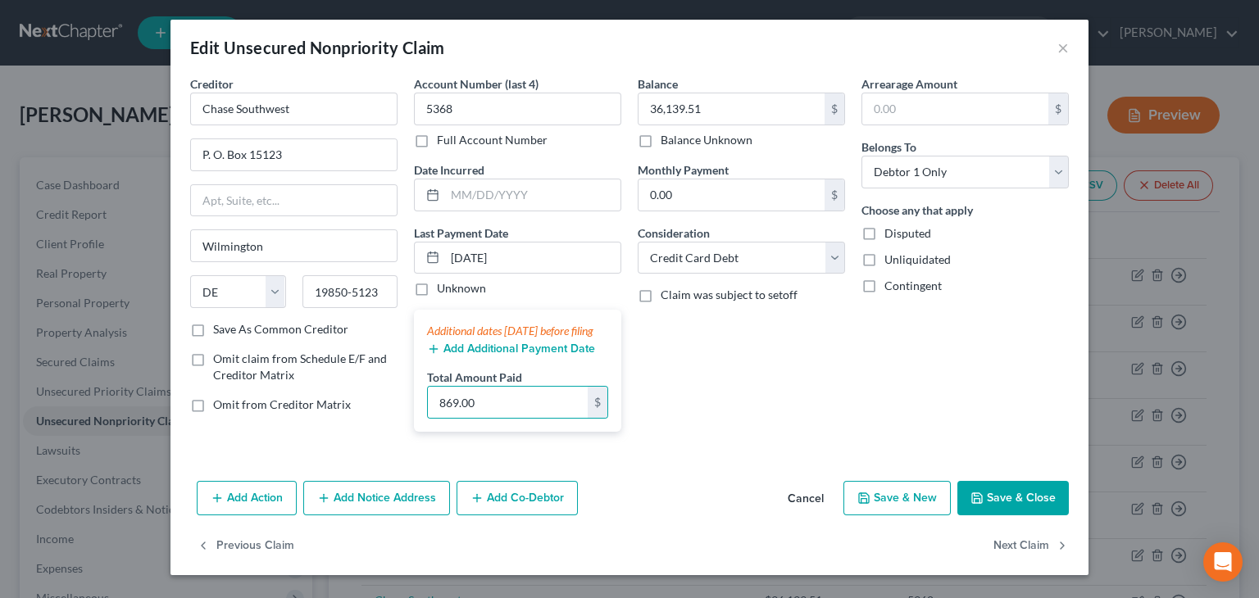
click at [990, 511] on button "Save & Close" at bounding box center [1012, 498] width 111 height 34
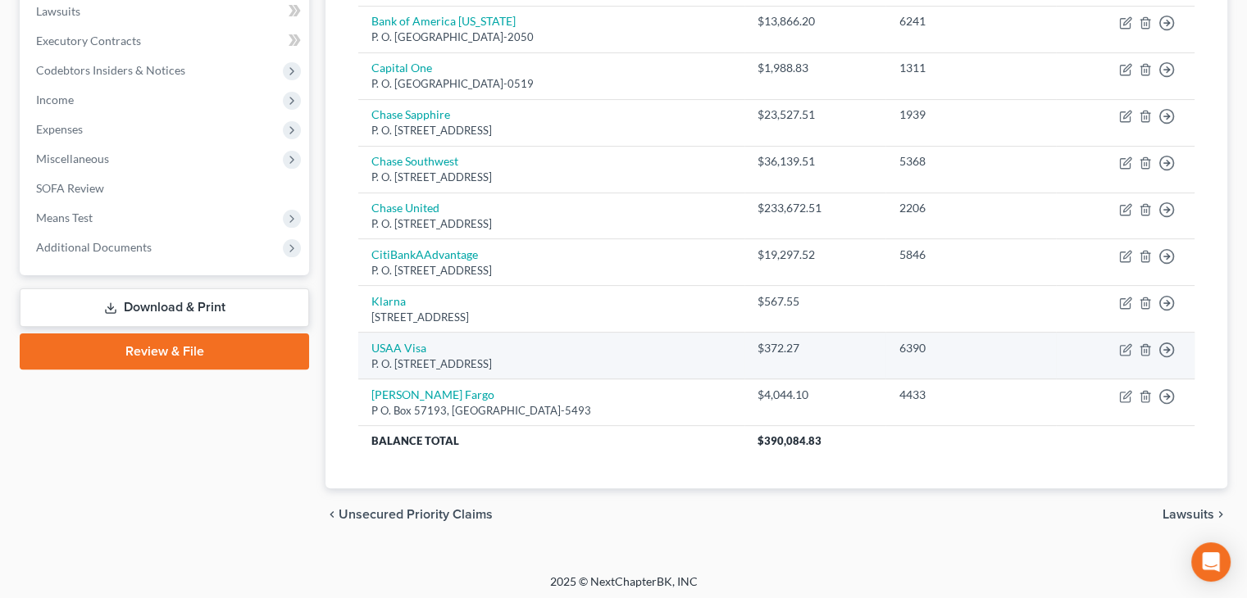
scroll to position [442, 0]
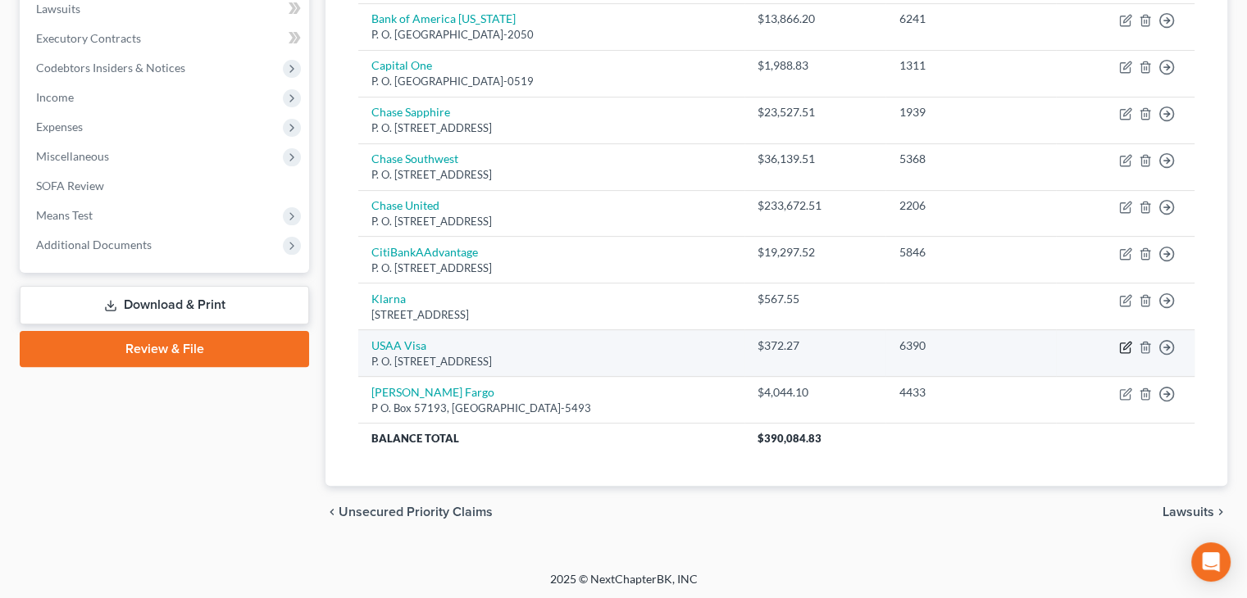
click at [1126, 341] on icon "button" at bounding box center [1125, 347] width 13 height 13
select select "14"
select select "2"
select select "0"
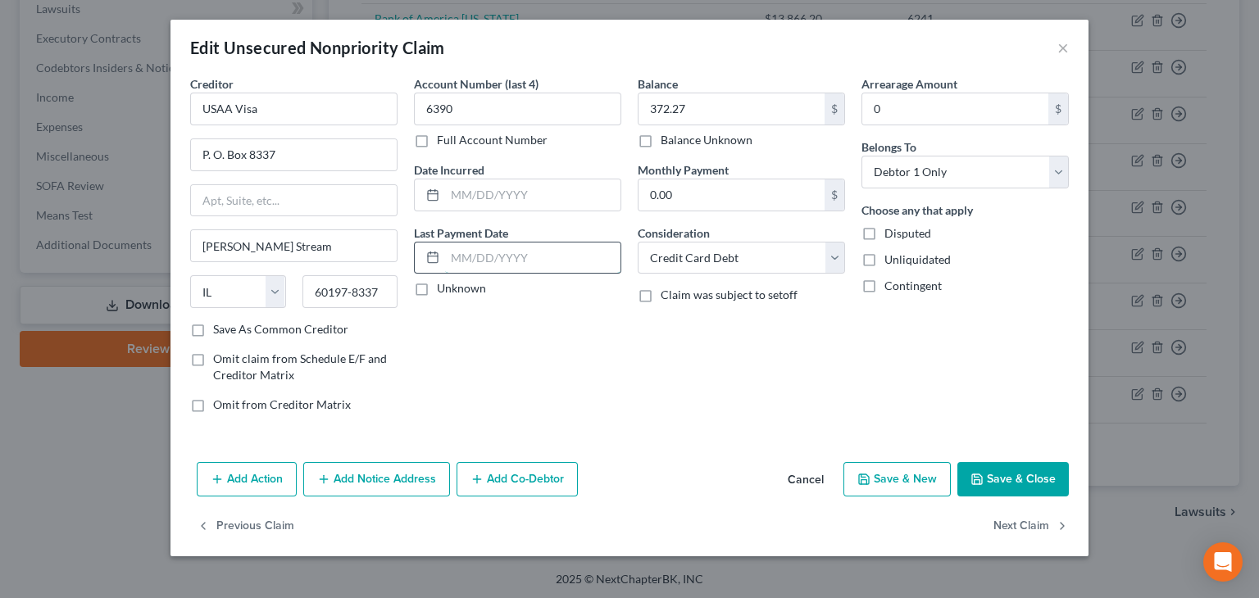
click at [477, 255] on input "text" at bounding box center [532, 258] width 175 height 31
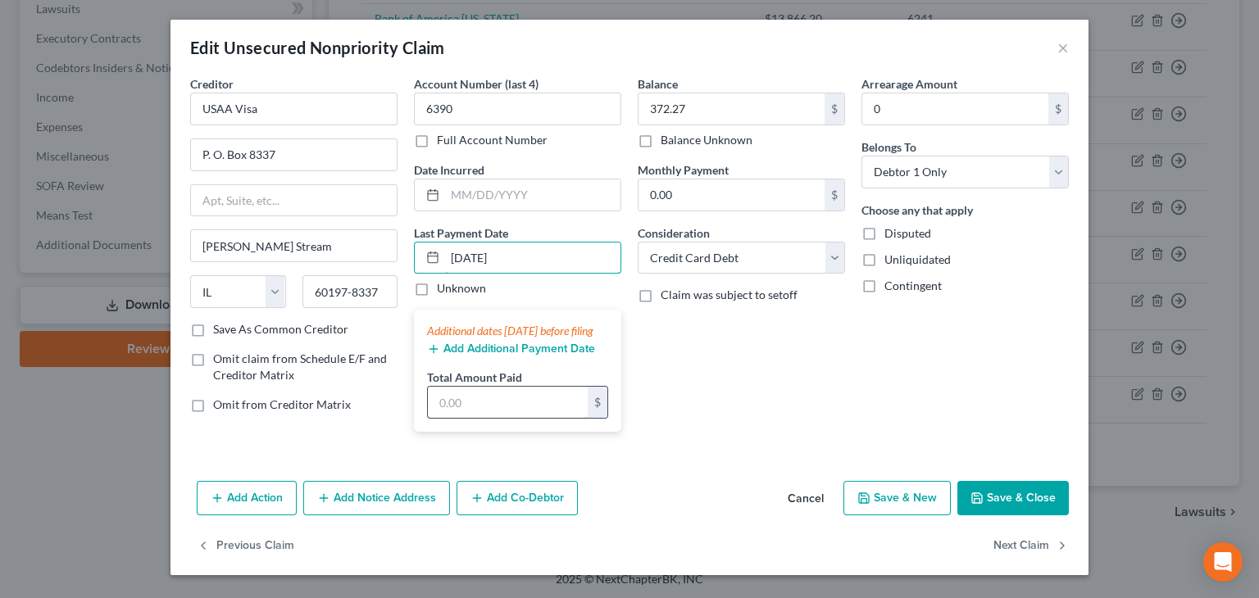
type input "[DATE]"
click at [464, 418] on input "text" at bounding box center [508, 402] width 160 height 31
click at [463, 411] on input "212." at bounding box center [508, 402] width 160 height 31
type input "212.84"
click at [1023, 563] on button "Next Claim" at bounding box center [1030, 546] width 75 height 34
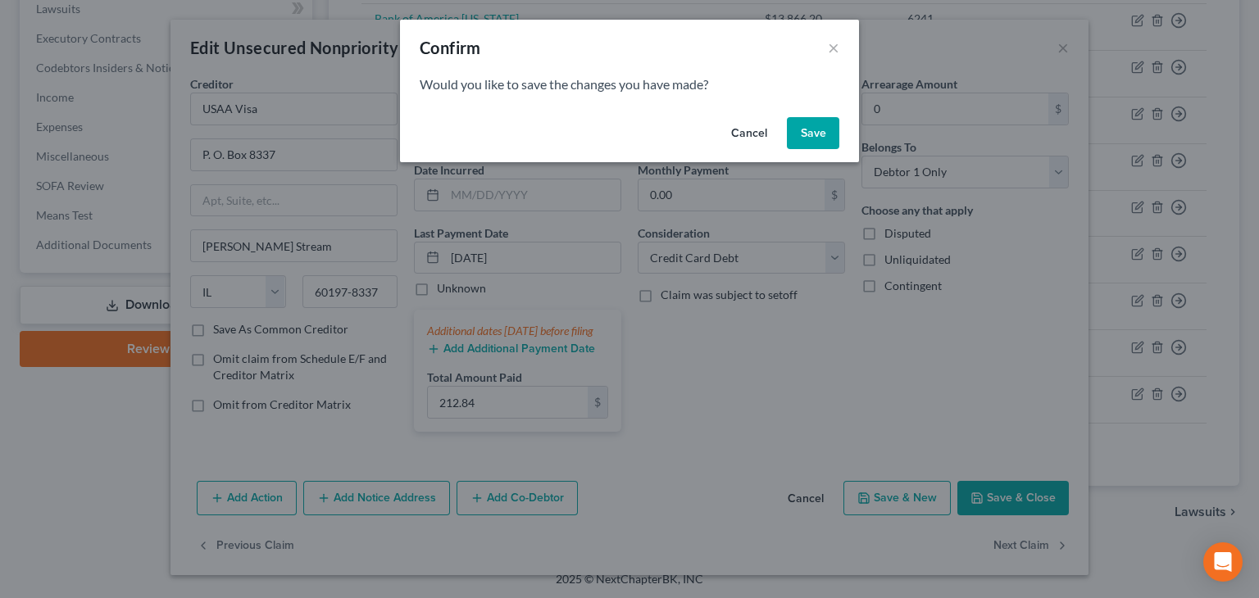
click at [825, 134] on button "Save" at bounding box center [813, 133] width 52 height 33
select select "4"
select select "2"
select select "0"
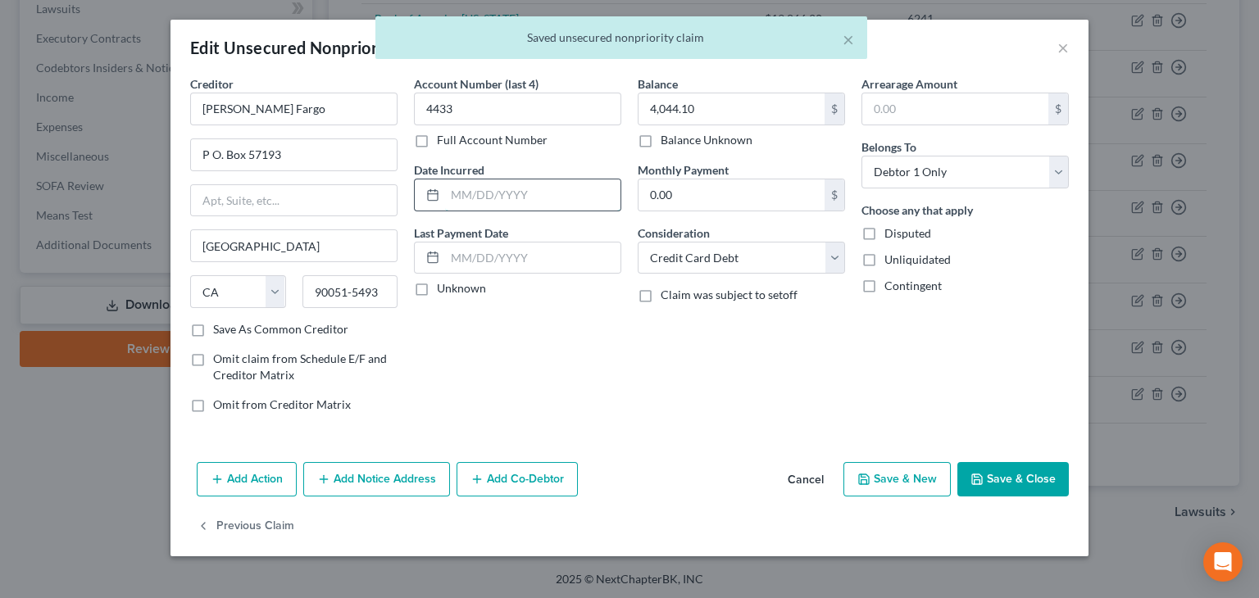
click at [461, 195] on input "text" at bounding box center [532, 195] width 175 height 31
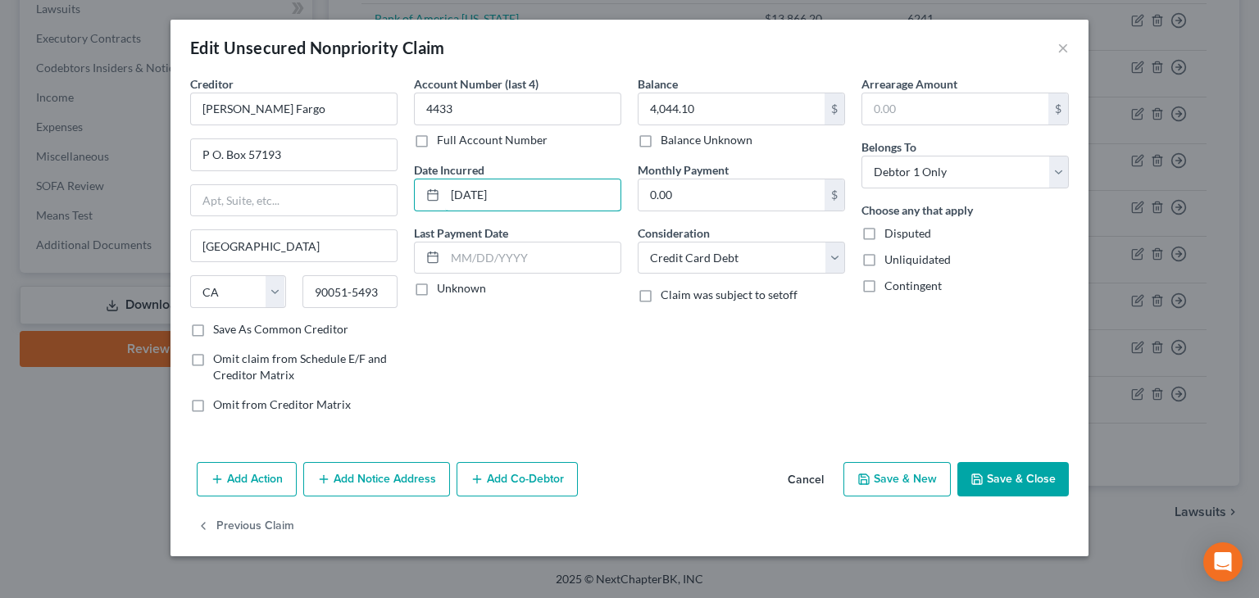
type input "[DATE]"
click at [1026, 476] on button "Save & Close" at bounding box center [1012, 479] width 111 height 34
type input "0"
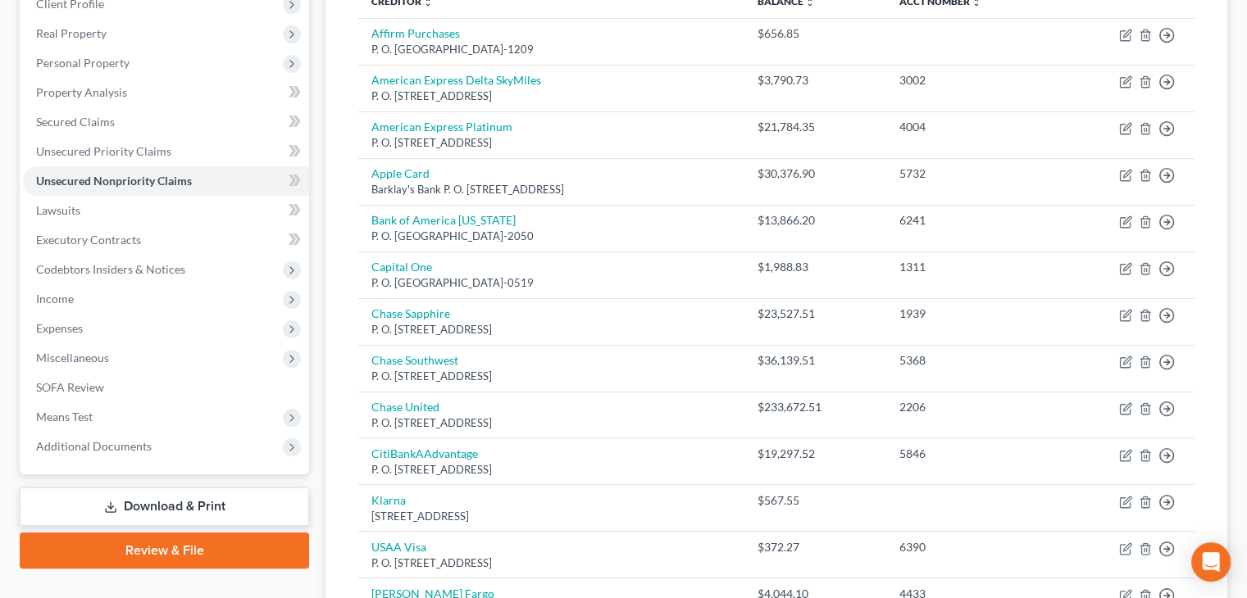
scroll to position [410, 0]
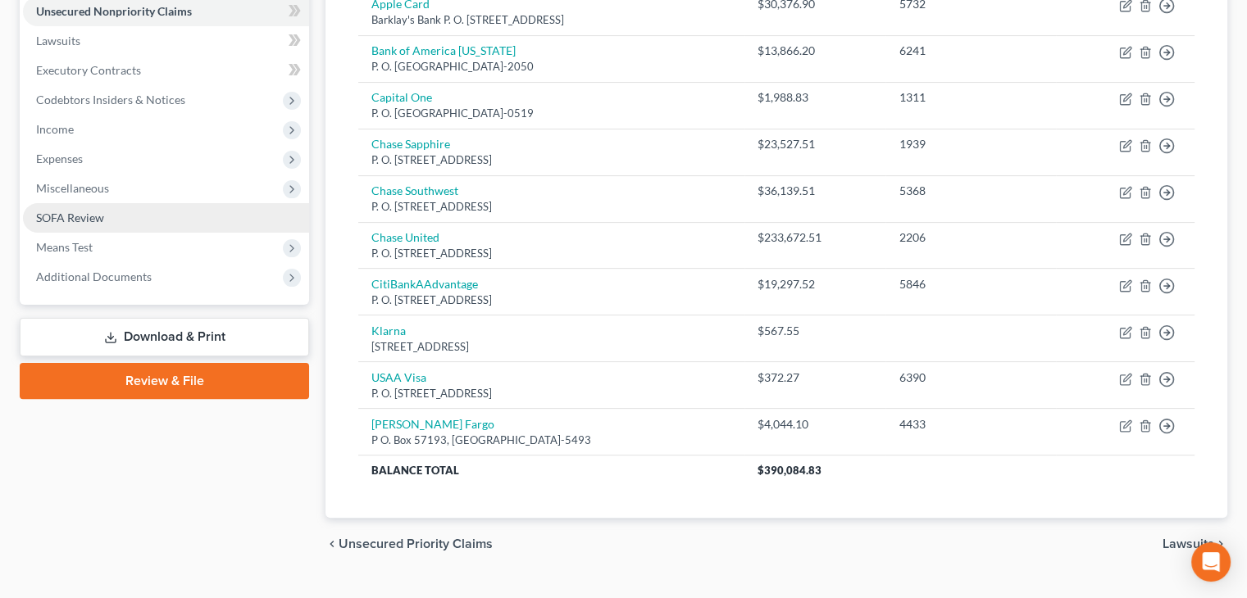
click at [80, 216] on span "SOFA Review" at bounding box center [70, 218] width 68 height 14
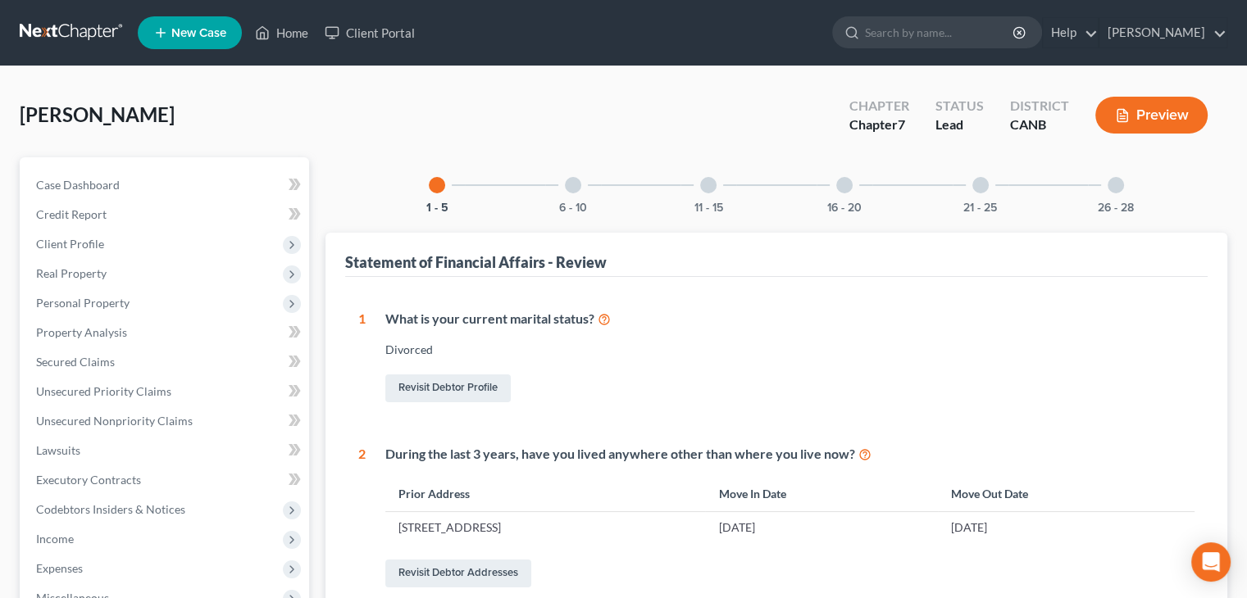
click at [576, 191] on div "6 - 10" at bounding box center [573, 185] width 56 height 56
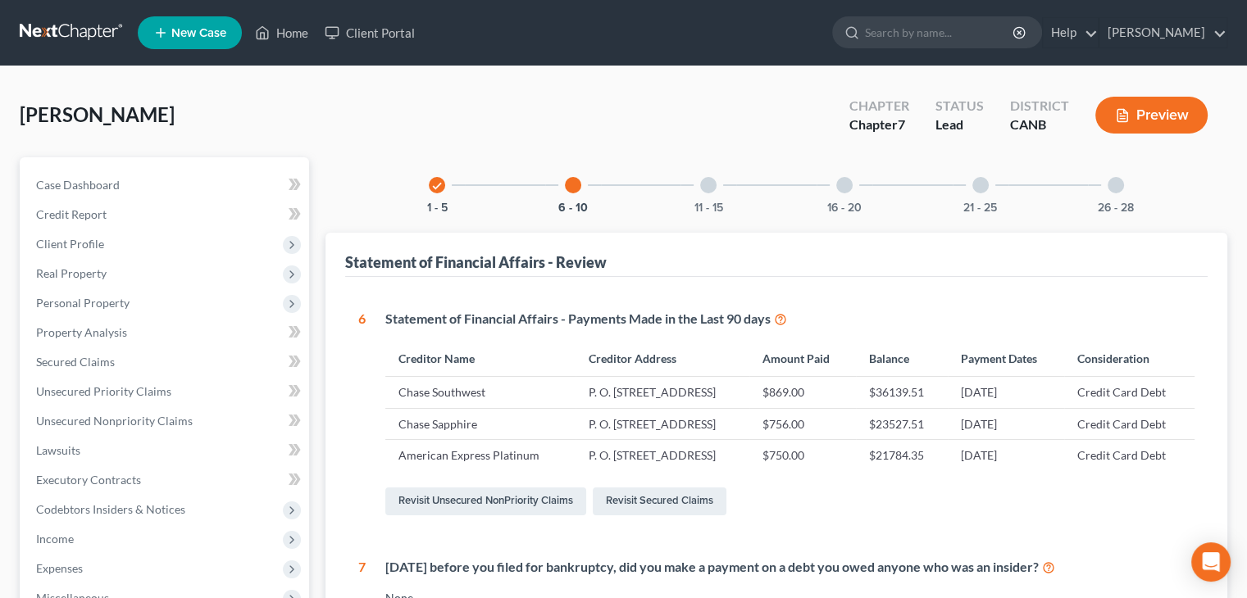
click at [713, 184] on div at bounding box center [708, 185] width 16 height 16
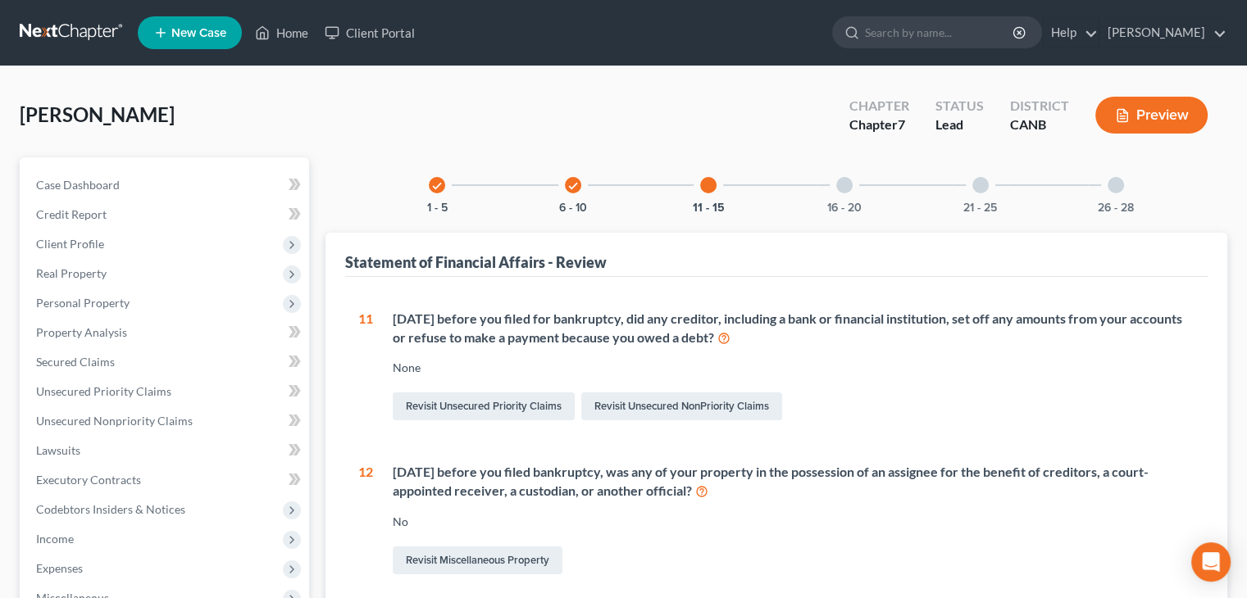
click at [841, 180] on div at bounding box center [844, 185] width 16 height 16
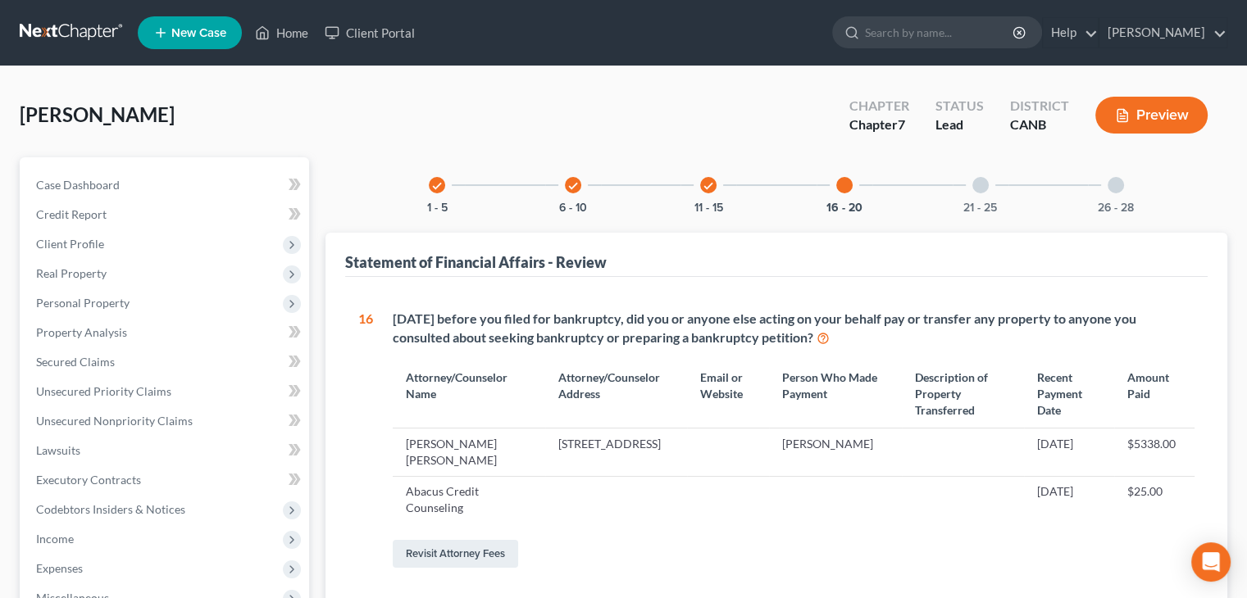
click at [976, 184] on div at bounding box center [980, 185] width 16 height 16
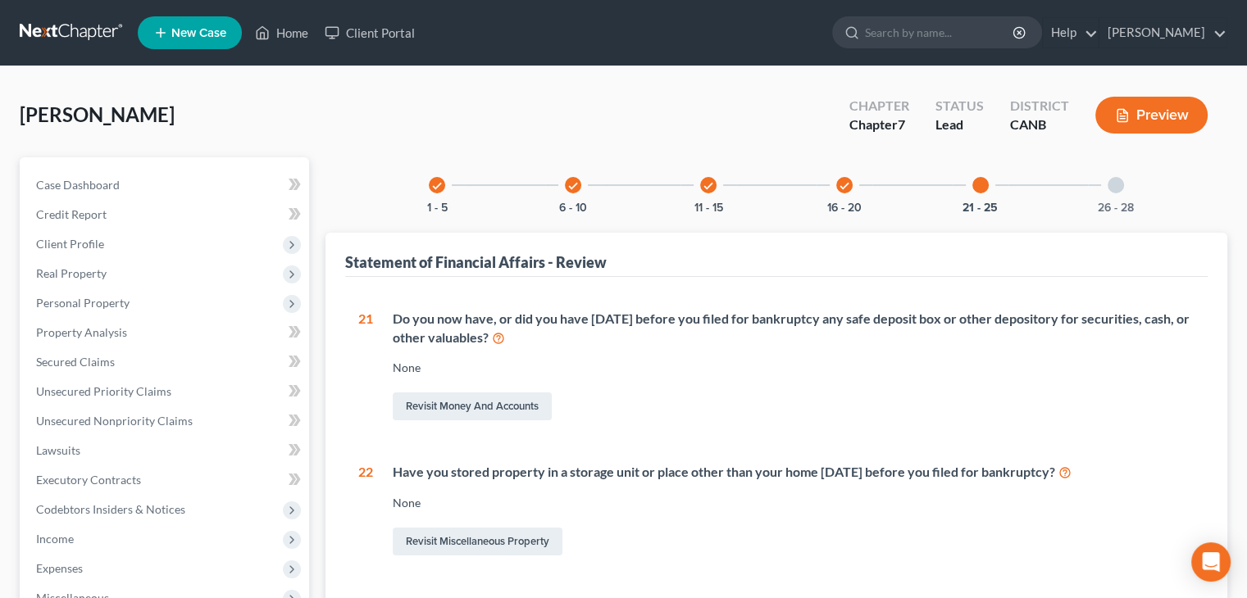
click at [1116, 189] on div at bounding box center [1115, 185] width 16 height 16
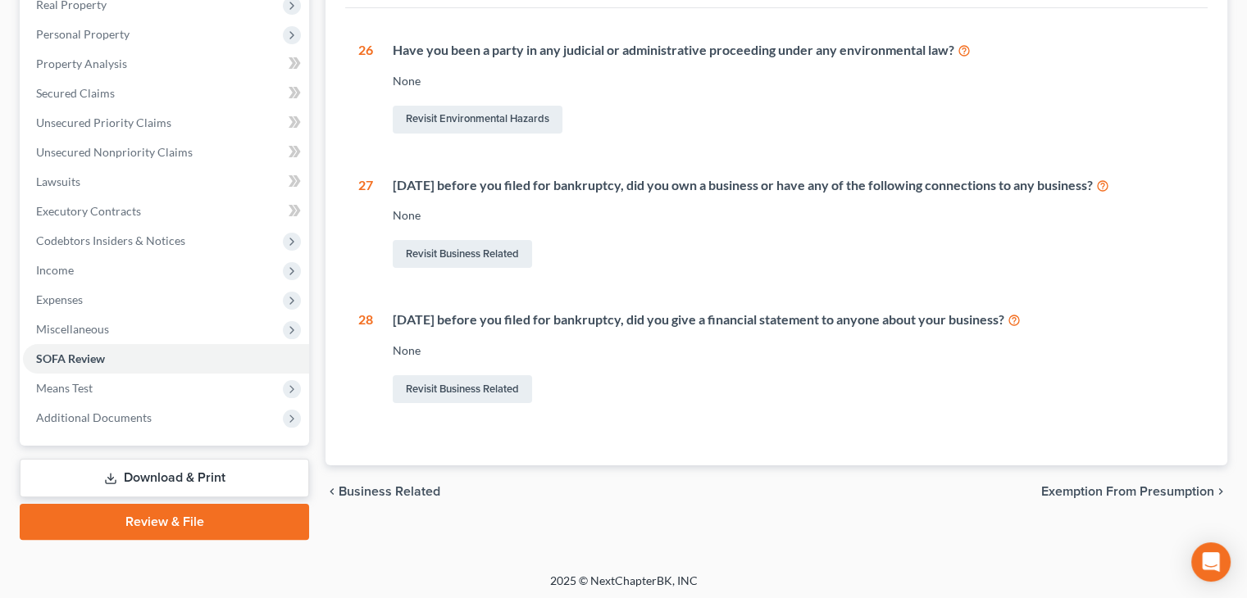
scroll to position [272, 0]
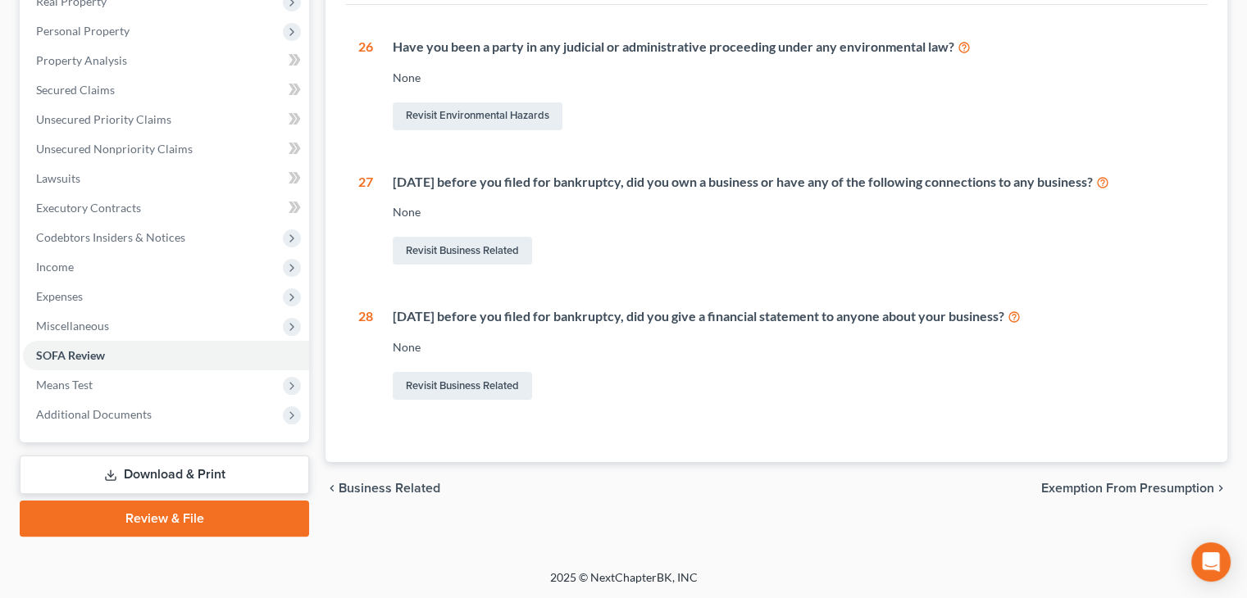
click at [1088, 484] on span "Exemption from Presumption" at bounding box center [1127, 488] width 173 height 13
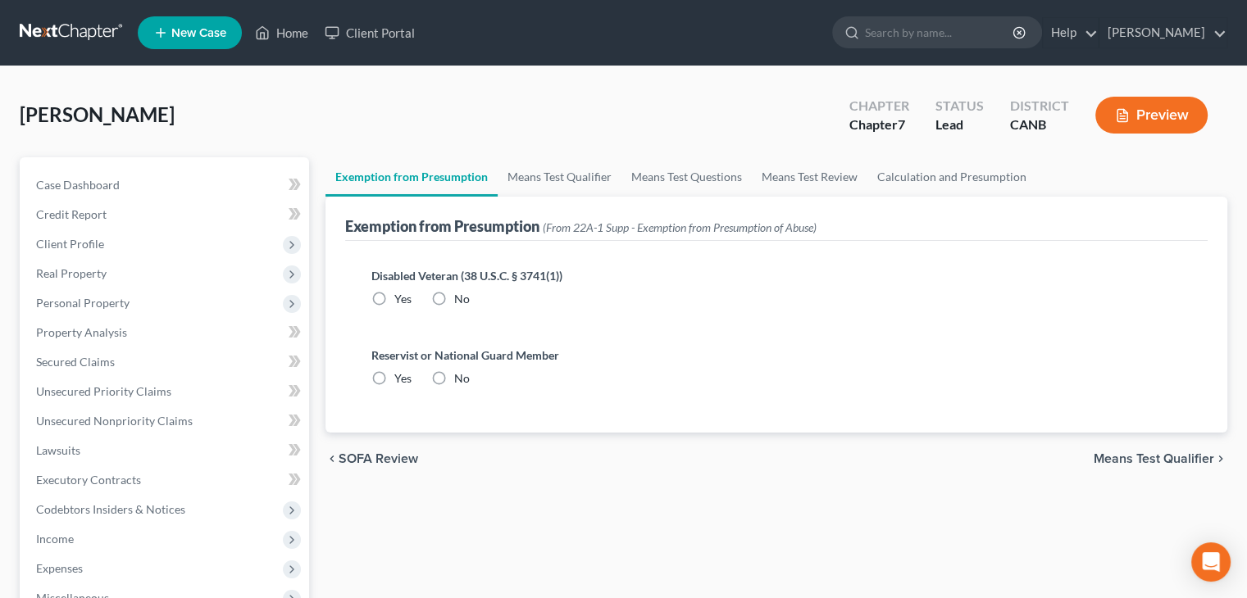
click at [1146, 459] on span "Means Test Qualifier" at bounding box center [1153, 458] width 120 height 13
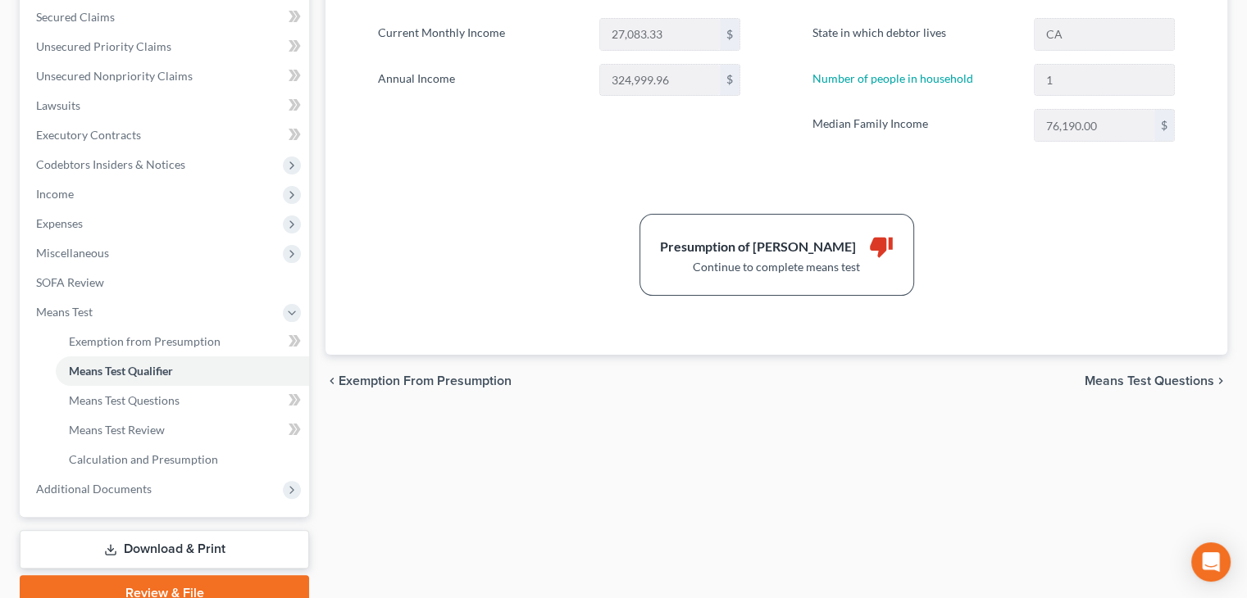
scroll to position [328, 0]
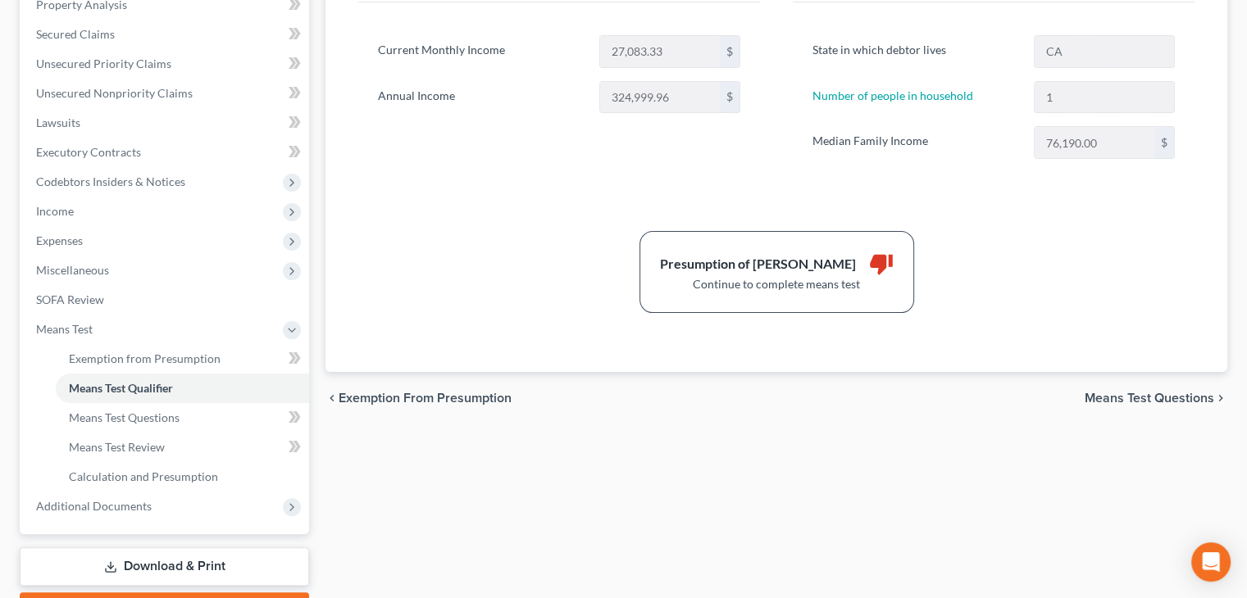
click at [1139, 395] on span "Means Test Questions" at bounding box center [1149, 398] width 130 height 13
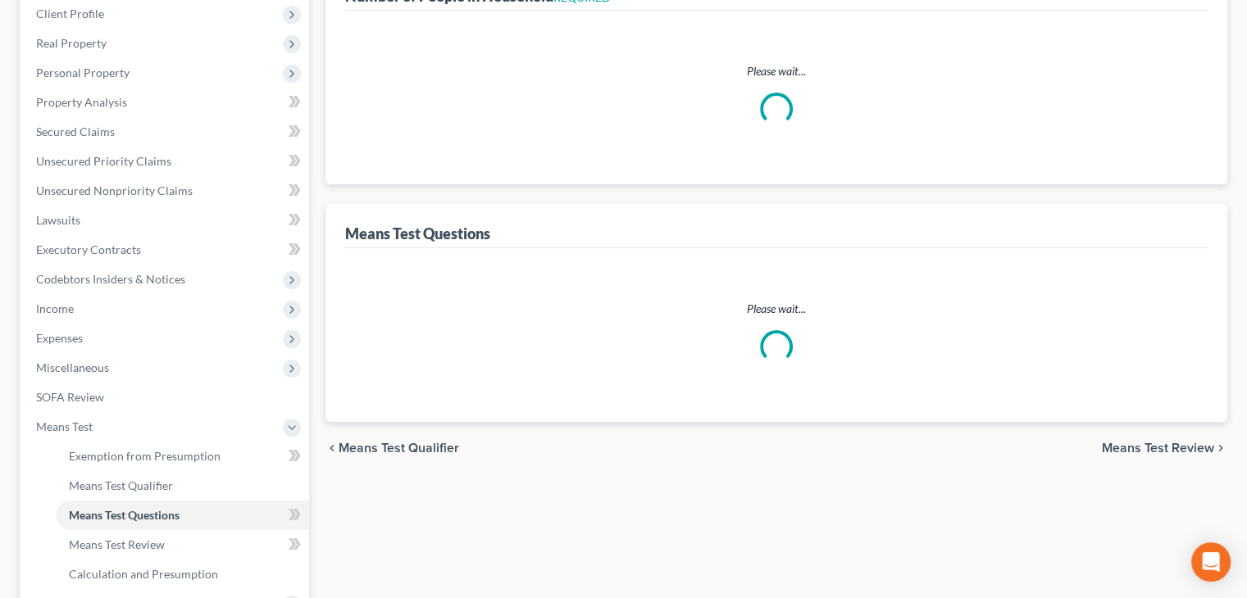
scroll to position [18, 0]
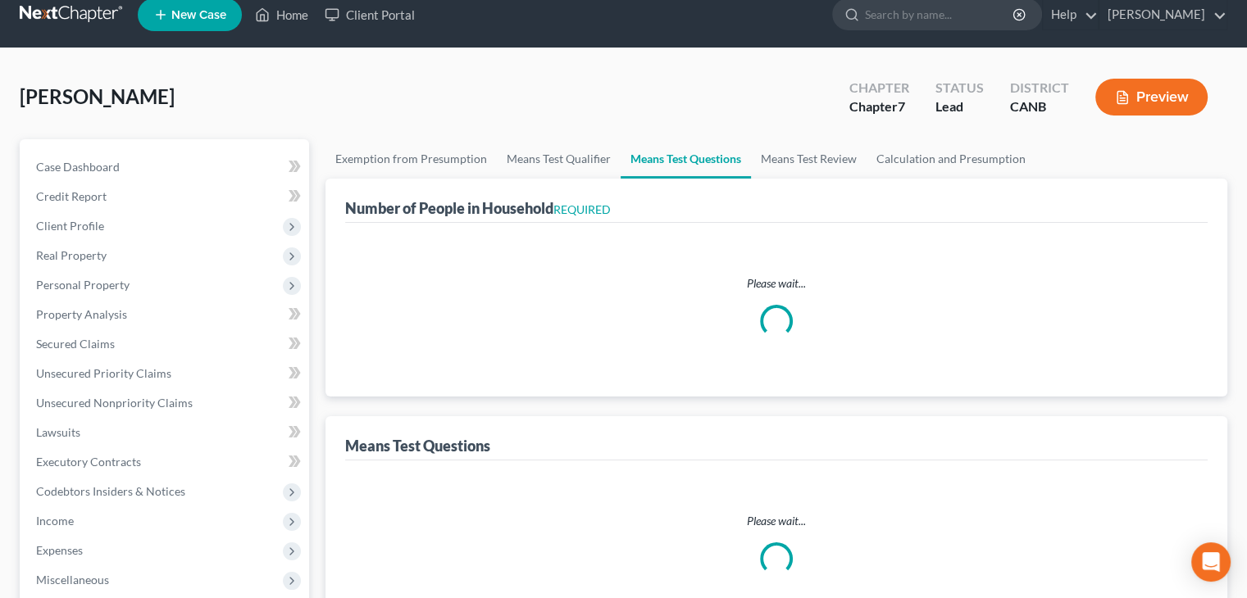
select select "1"
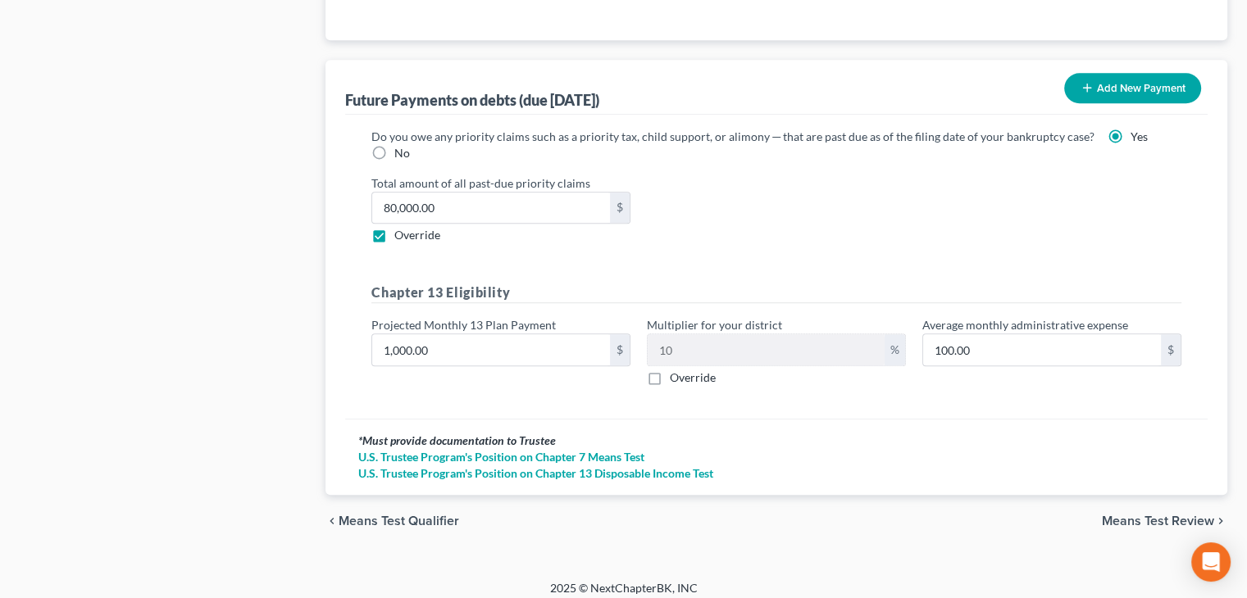
scroll to position [1651, 0]
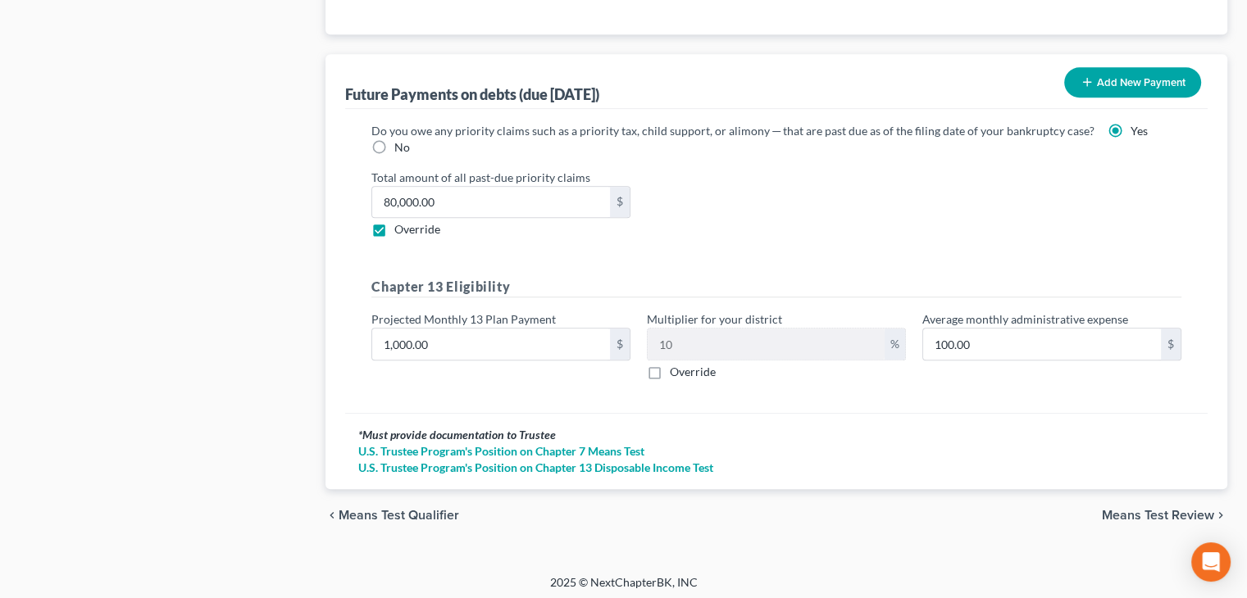
click at [1153, 511] on span "Means Test Review" at bounding box center [1158, 515] width 112 height 13
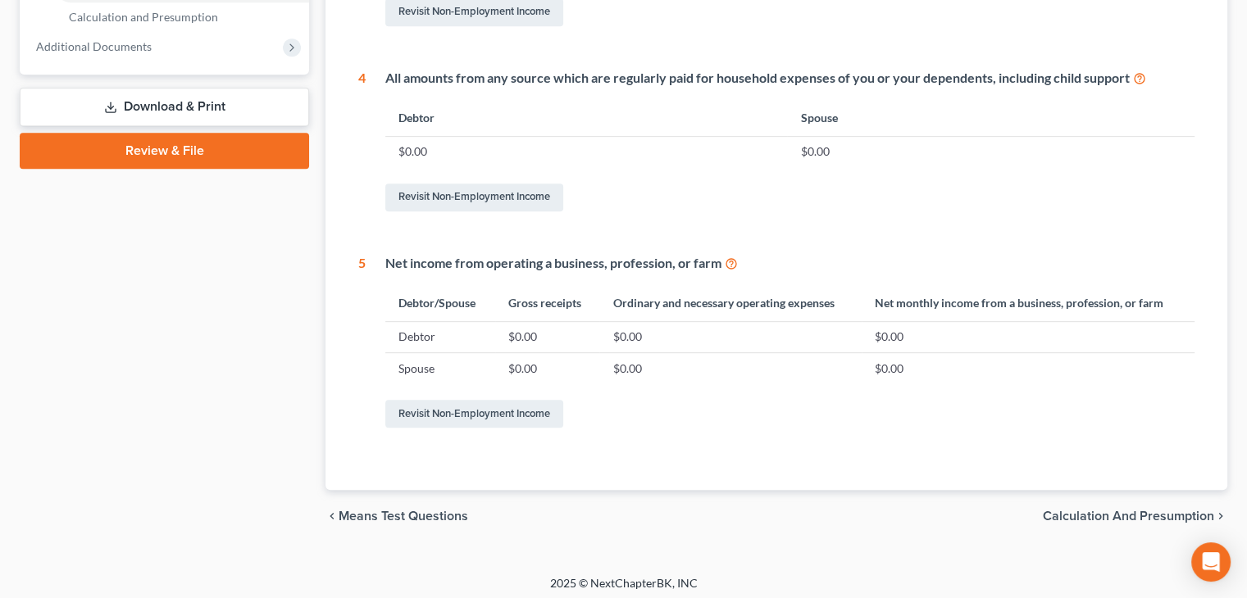
scroll to position [793, 0]
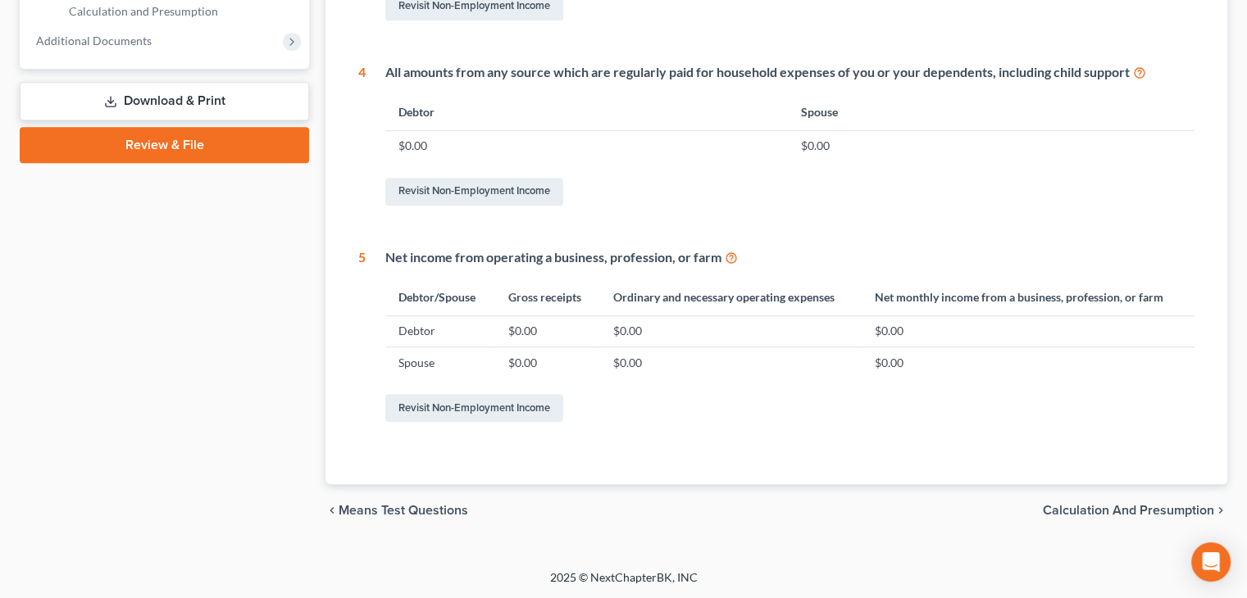
click at [1100, 508] on span "Calculation and Presumption" at bounding box center [1128, 510] width 171 height 13
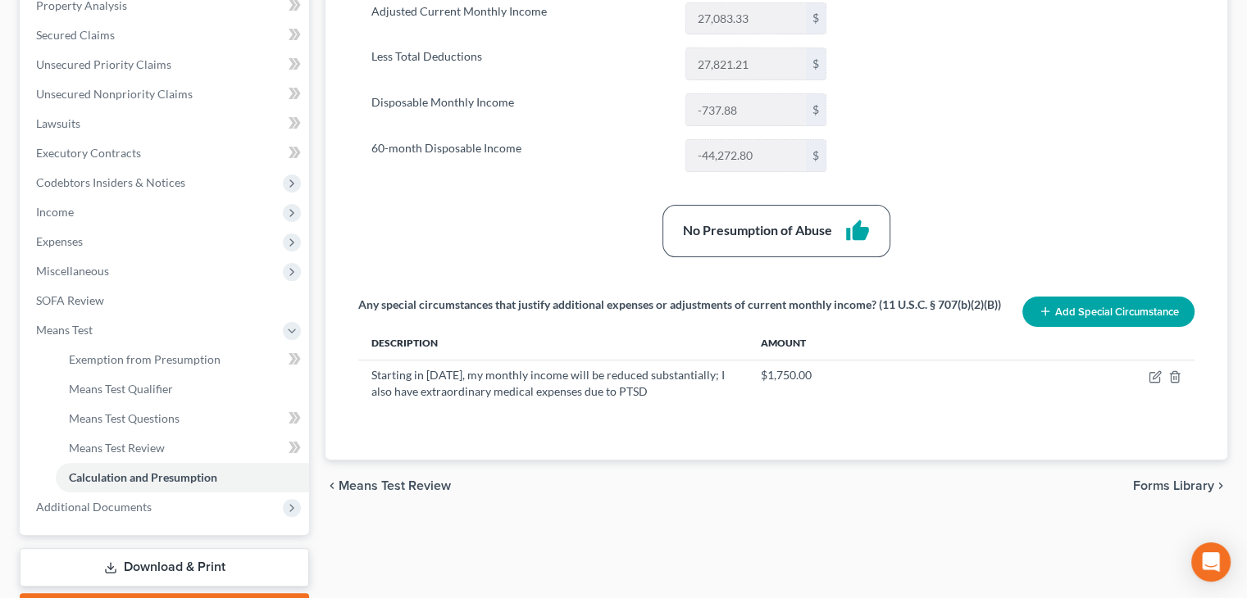
scroll to position [420, 0]
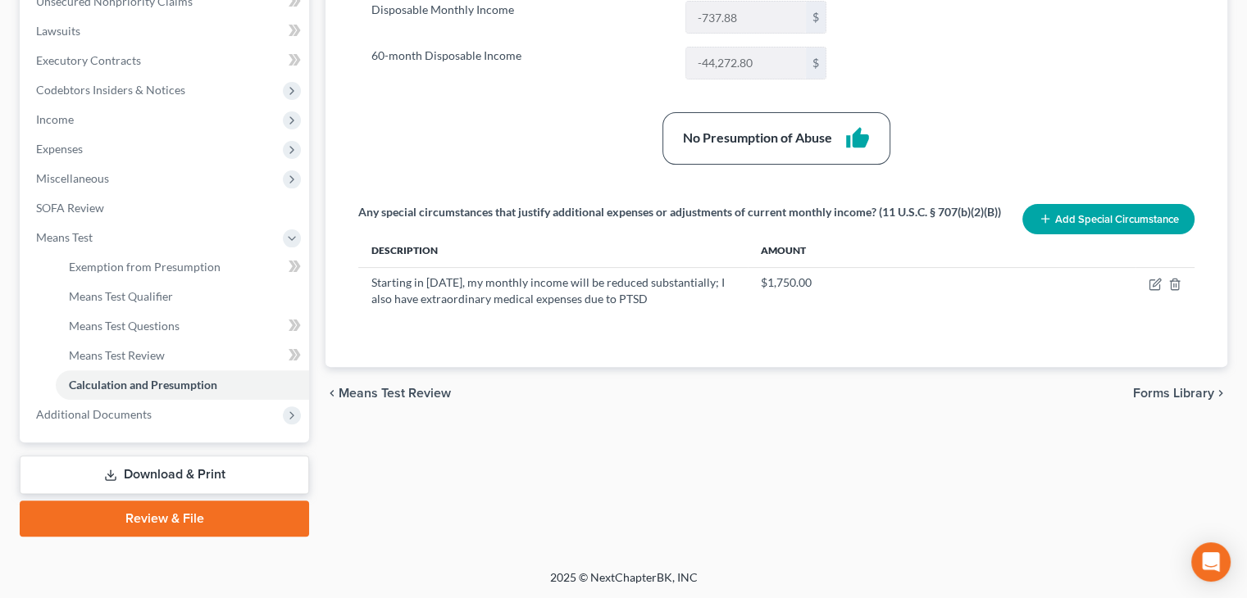
click at [175, 471] on link "Download & Print" at bounding box center [164, 475] width 289 height 39
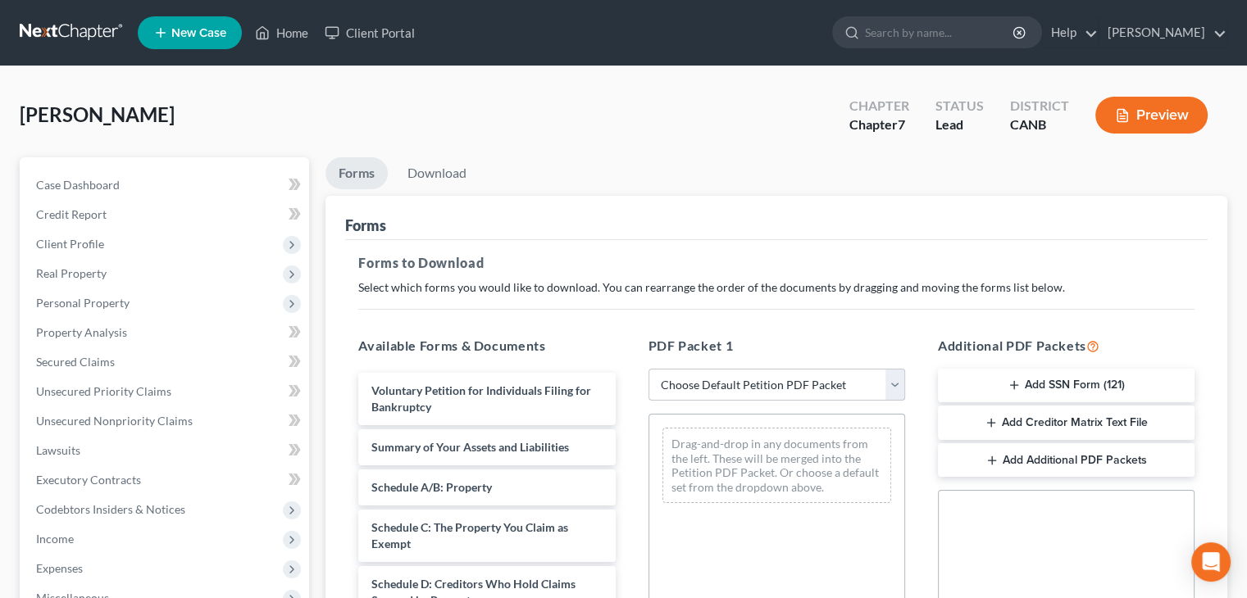
click at [893, 381] on select "Choose Default Petition PDF Packet Complete Bankruptcy Petition (all forms and …" at bounding box center [776, 385] width 257 height 33
select select "0"
click at [648, 369] on select "Choose Default Petition PDF Packet Complete Bankruptcy Petition (all forms and …" at bounding box center [776, 385] width 257 height 33
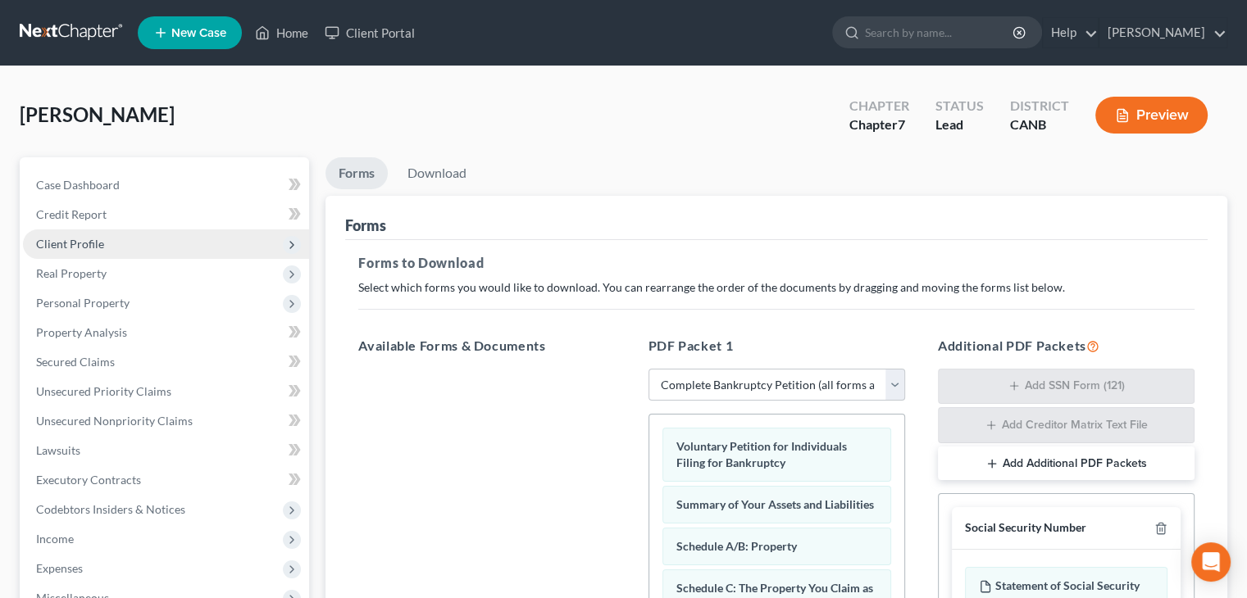
click at [76, 246] on span "Client Profile" at bounding box center [70, 244] width 68 height 14
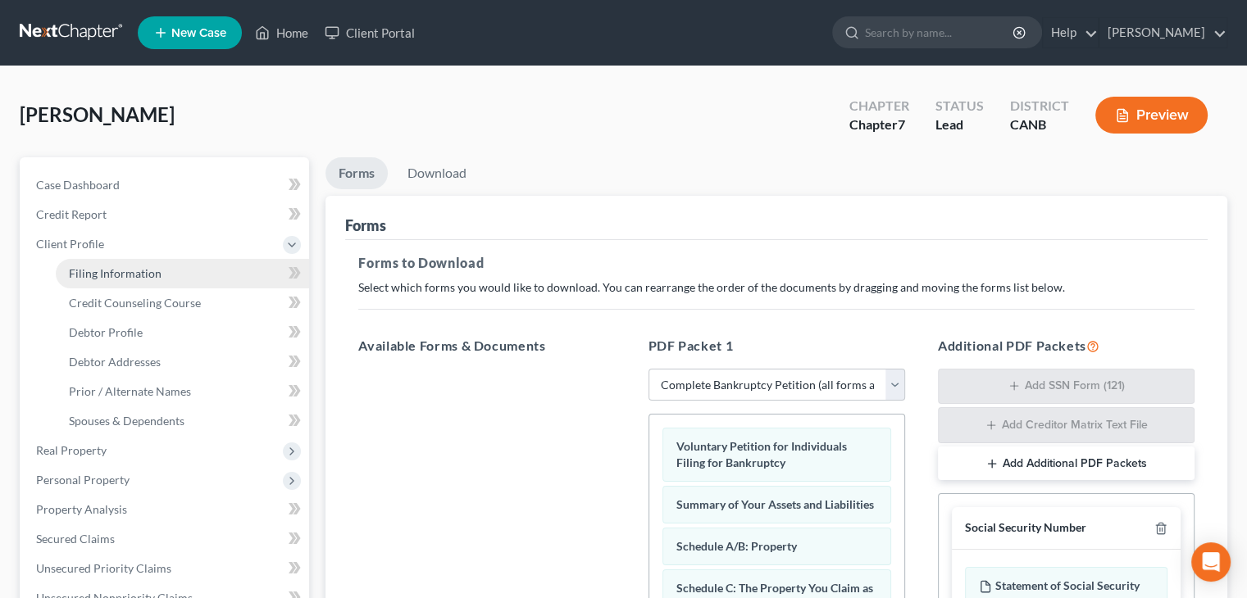
click at [80, 277] on span "Filing Information" at bounding box center [115, 273] width 93 height 14
select select "1"
select select "0"
select select "4"
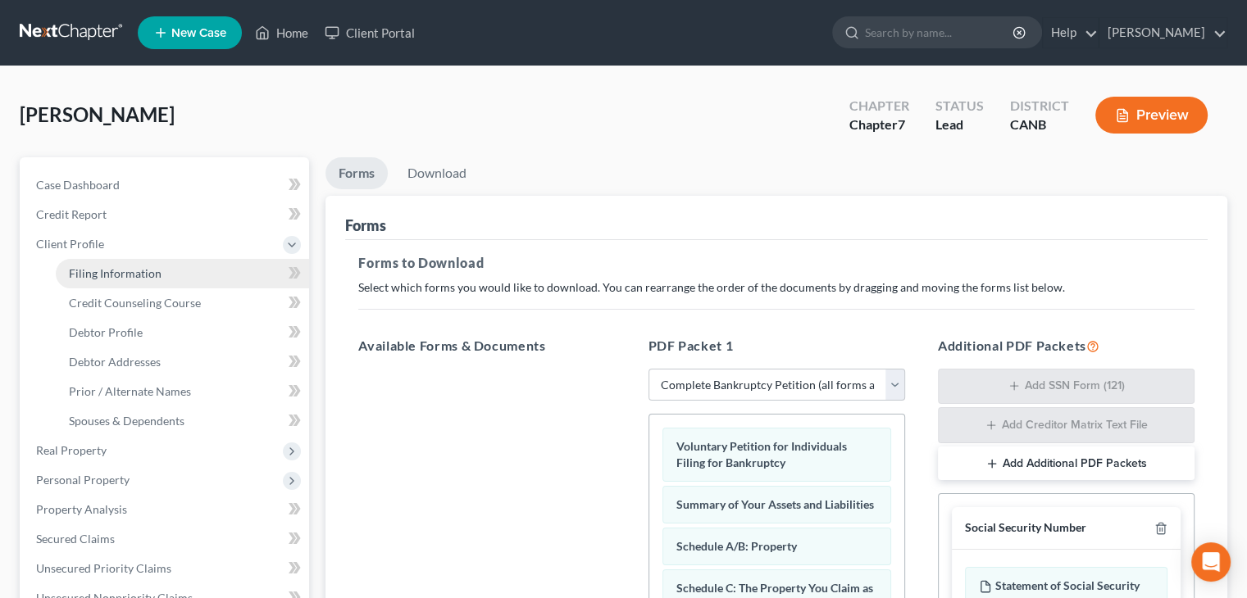
select select "0"
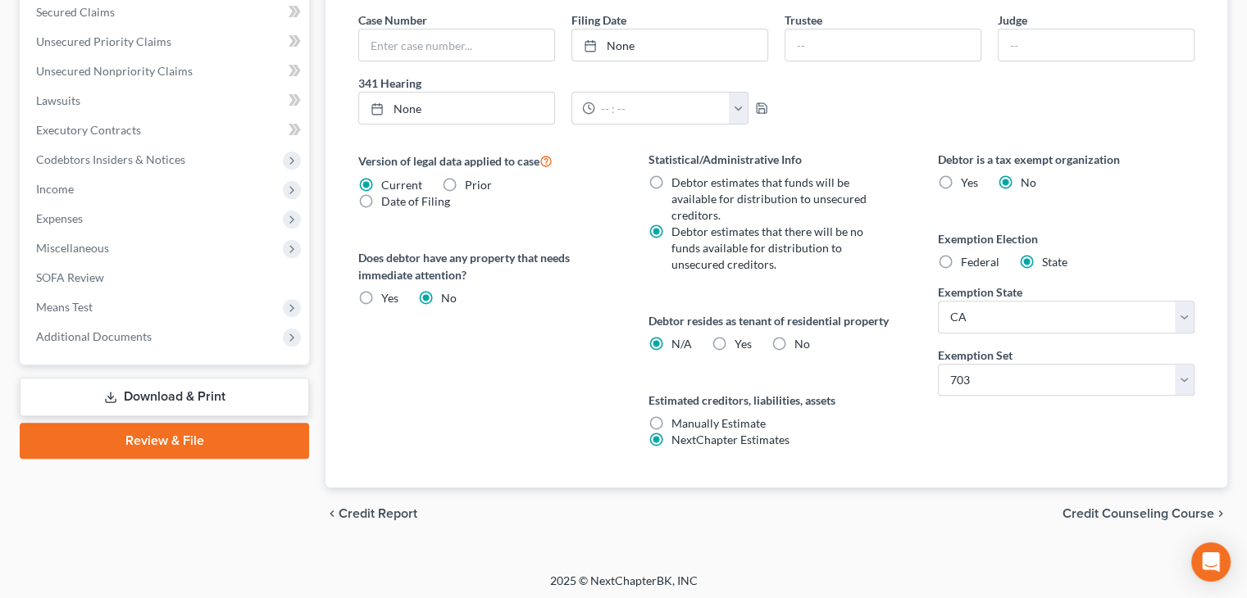
scroll to position [529, 0]
click at [1139, 510] on span "Credit Counseling Course" at bounding box center [1138, 512] width 152 height 13
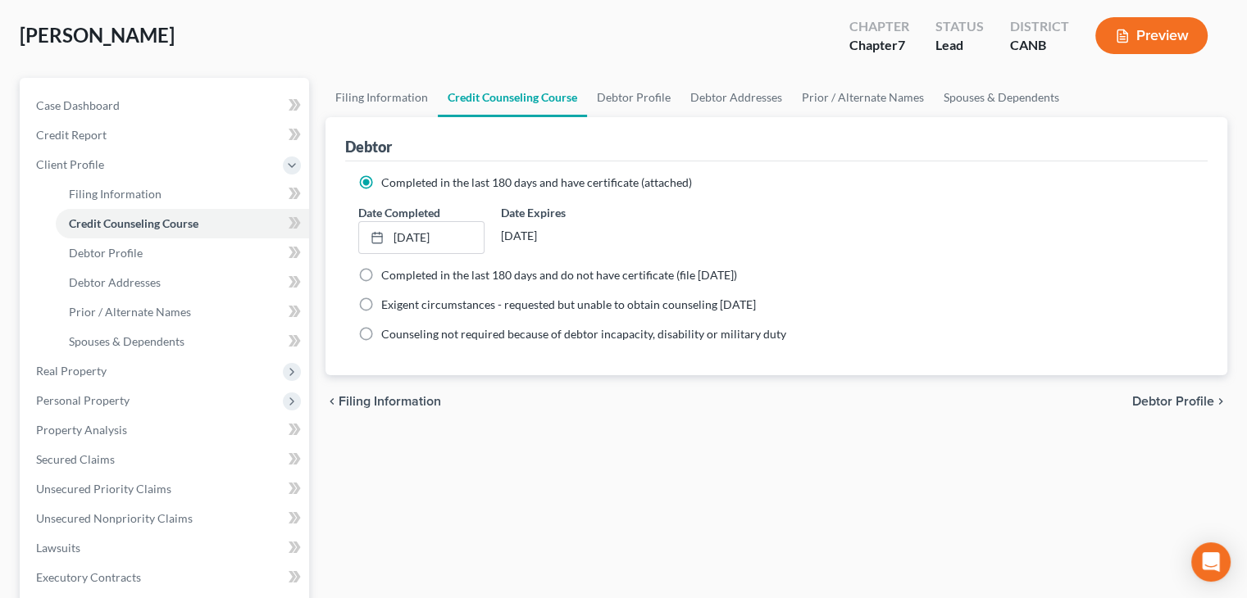
scroll to position [82, 0]
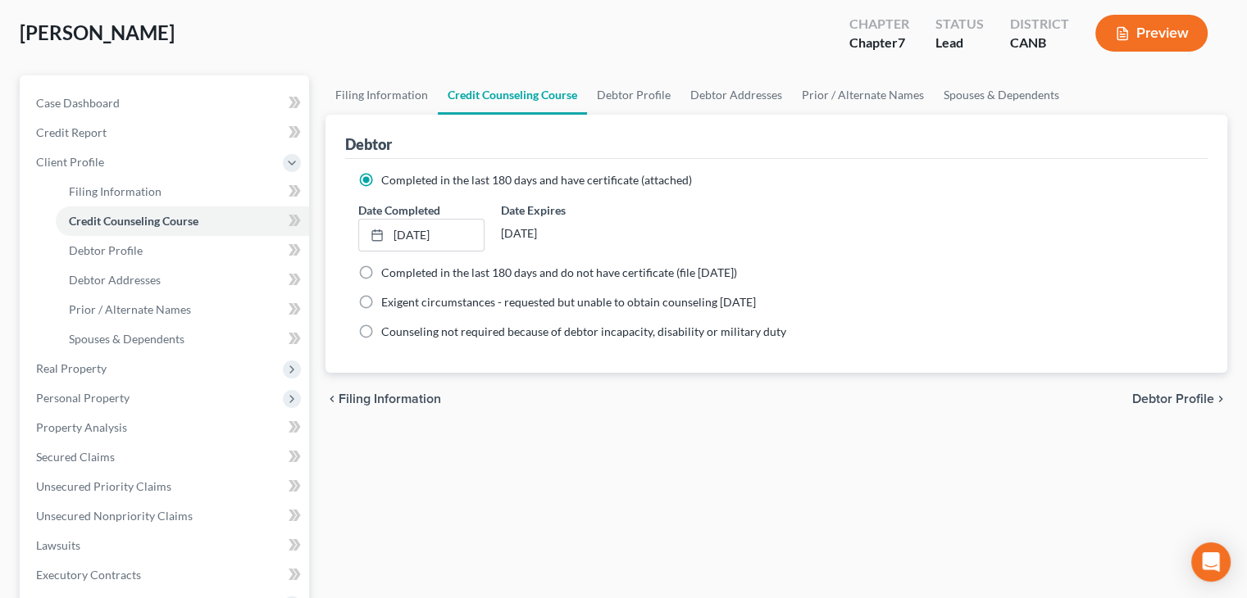
click at [1160, 397] on span "Debtor Profile" at bounding box center [1173, 399] width 82 height 13
select select "3"
select select "0"
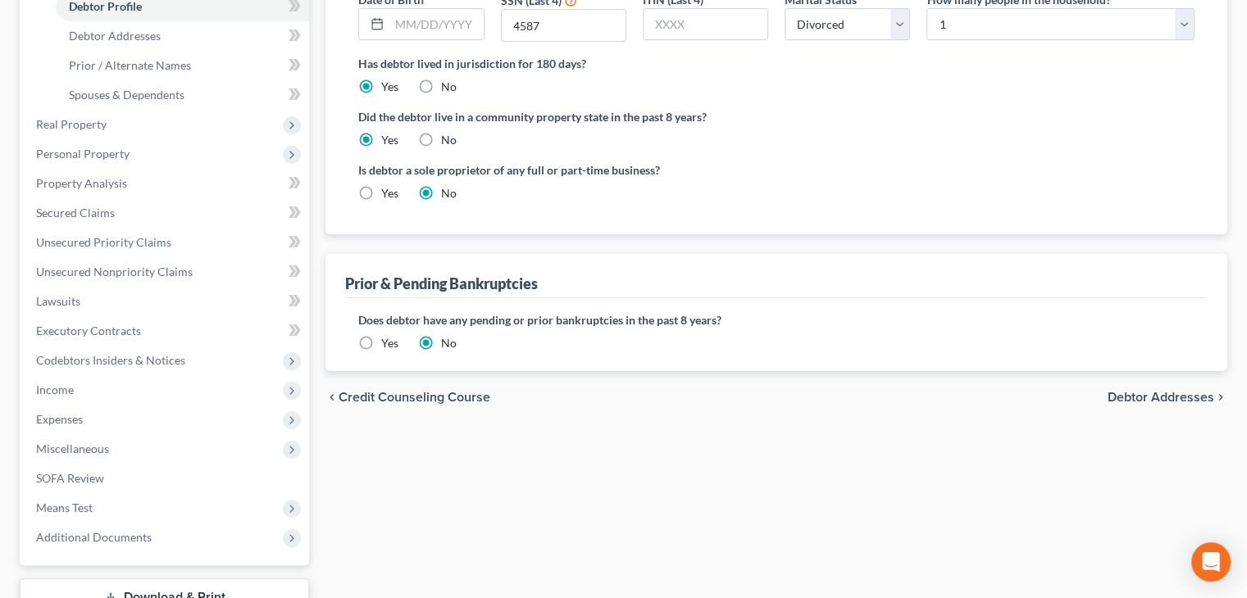
scroll to position [328, 0]
click at [1129, 397] on span "Debtor Addresses" at bounding box center [1160, 395] width 107 height 13
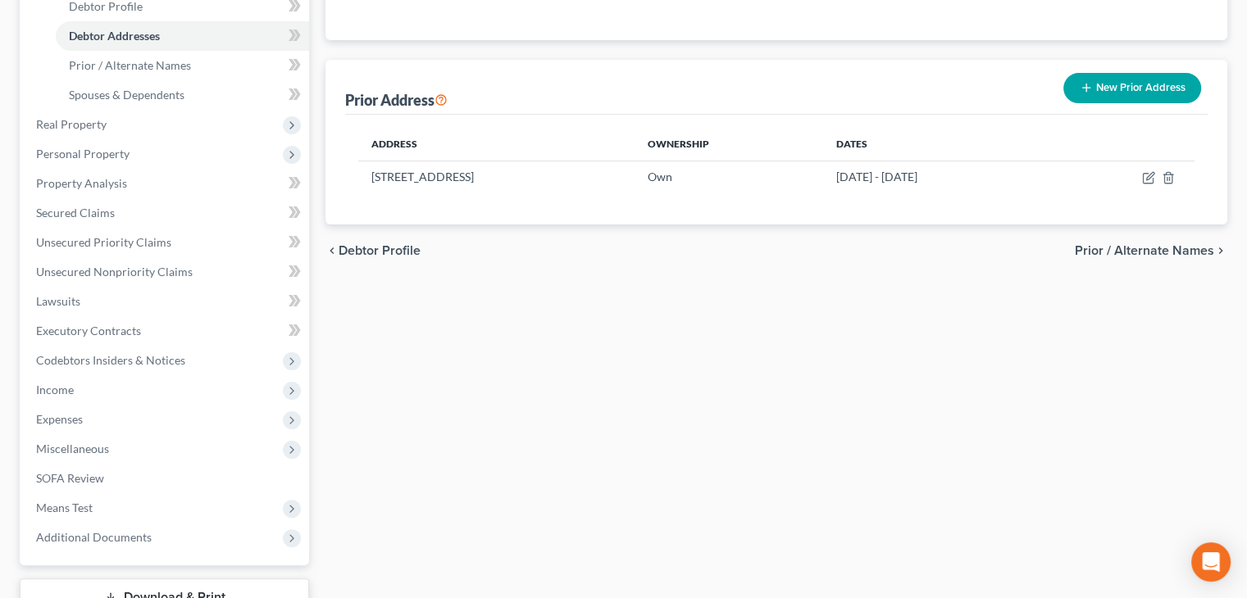
scroll to position [328, 0]
click at [1163, 244] on span "Prior / Alternate Names" at bounding box center [1144, 249] width 139 height 13
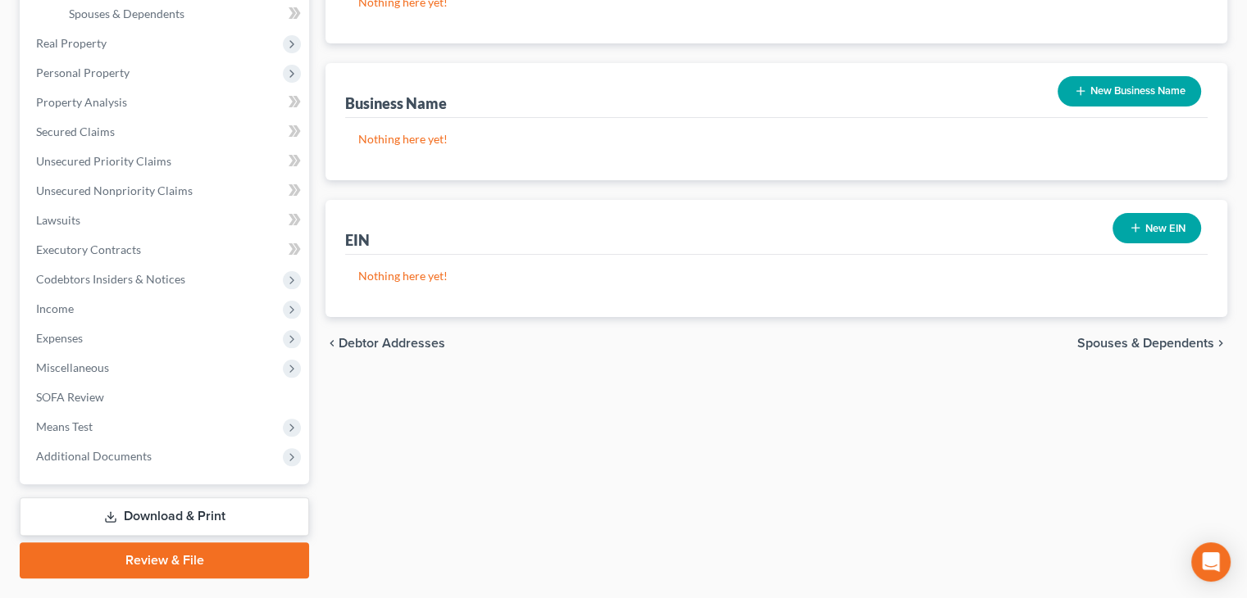
scroll to position [410, 0]
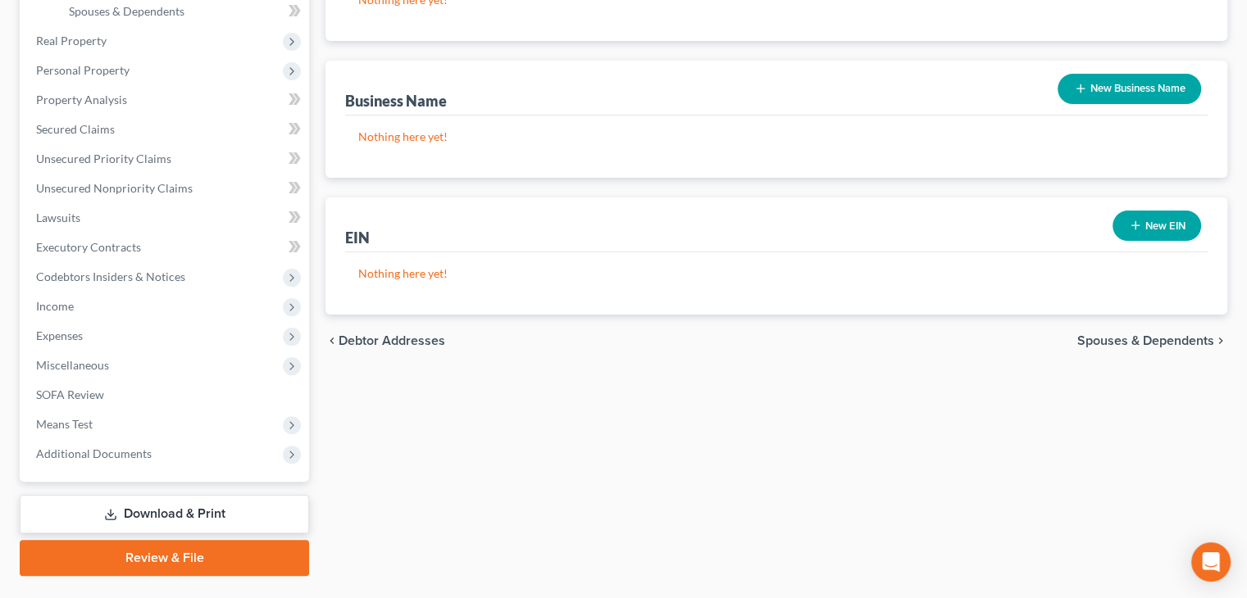
click at [1163, 341] on span "Spouses & Dependents" at bounding box center [1145, 340] width 137 height 13
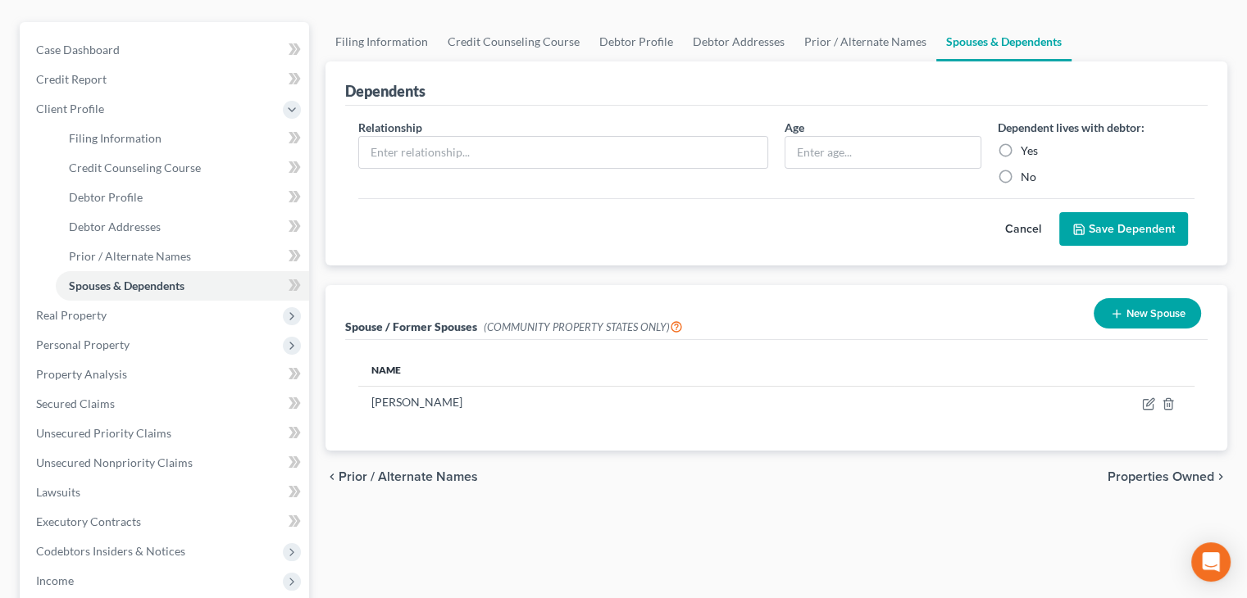
scroll to position [164, 0]
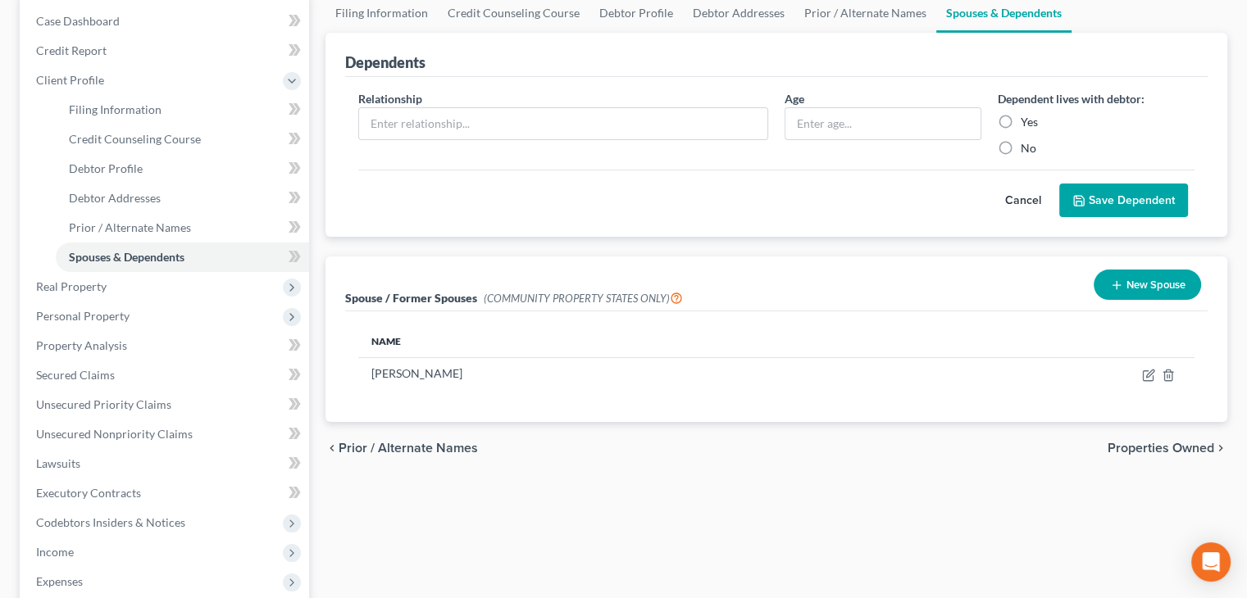
click at [1160, 448] on span "Properties Owned" at bounding box center [1160, 448] width 107 height 13
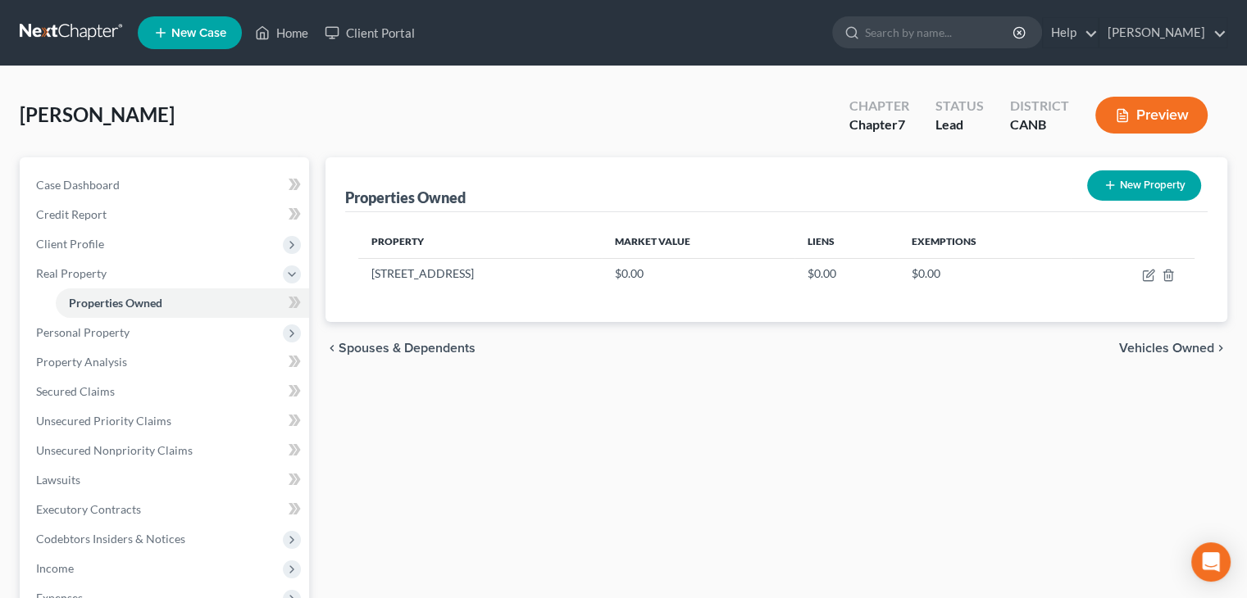
click at [1167, 348] on span "Vehicles Owned" at bounding box center [1166, 348] width 95 height 13
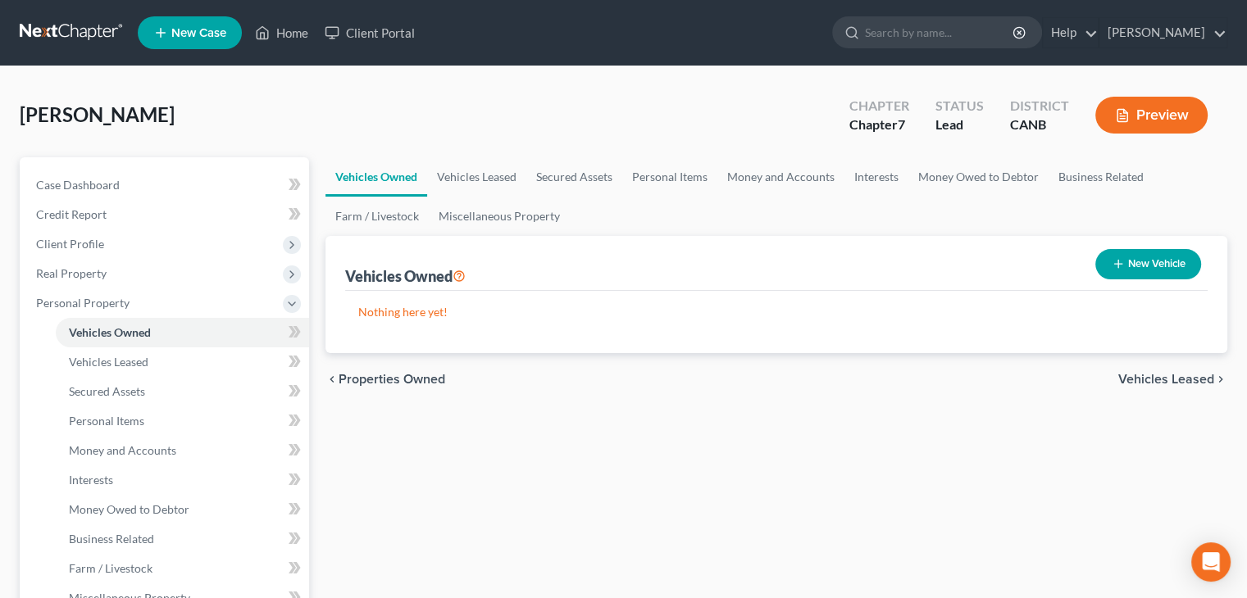
click at [1184, 382] on span "Vehicles Leased" at bounding box center [1166, 379] width 96 height 13
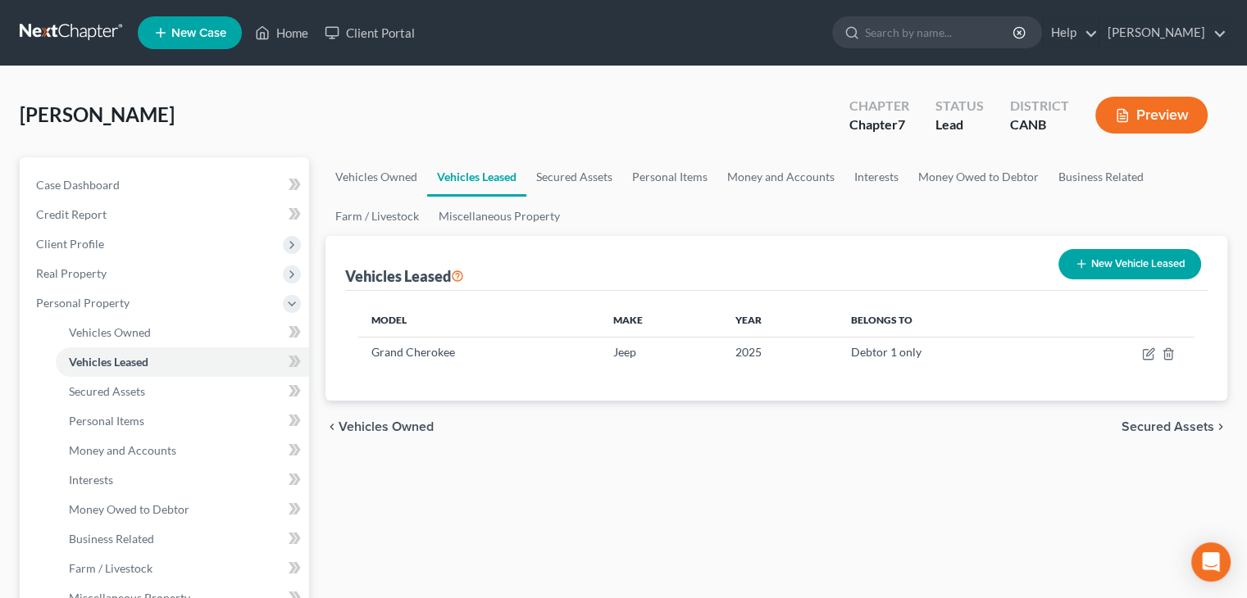
click at [1184, 423] on span "Secured Assets" at bounding box center [1167, 426] width 93 height 13
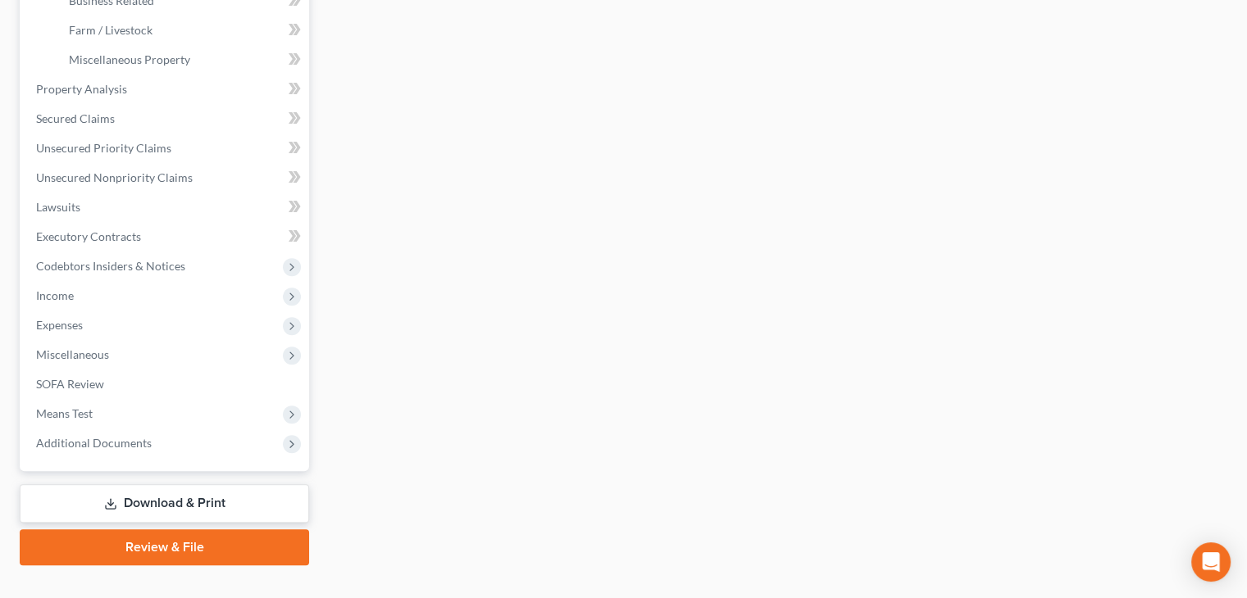
scroll to position [567, 0]
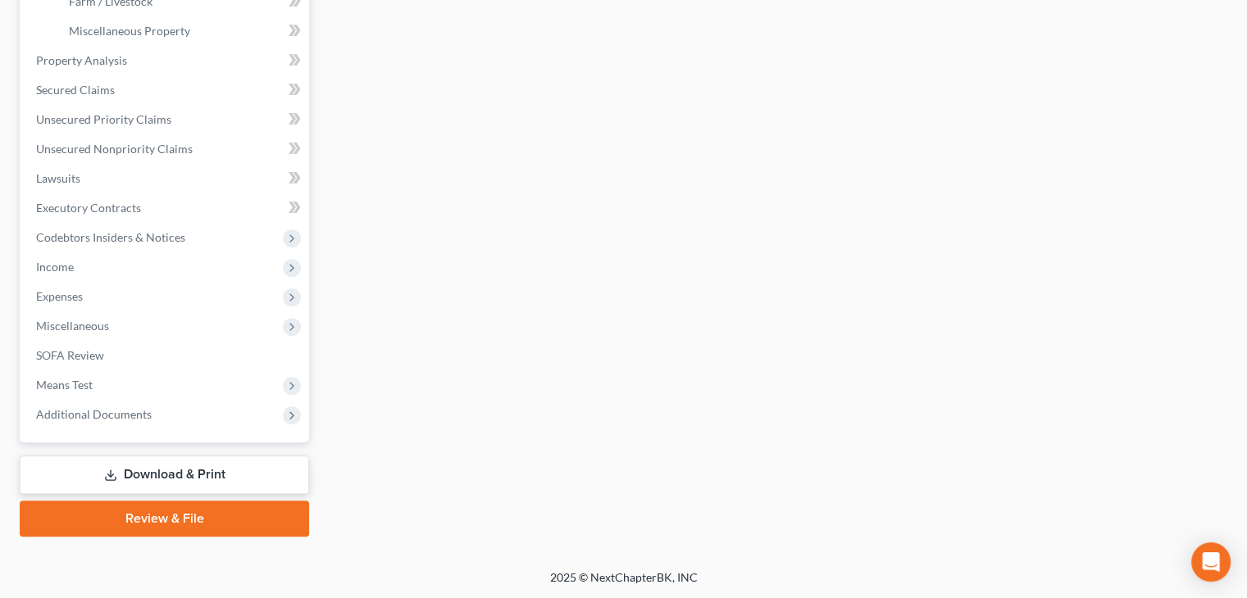
click at [165, 475] on link "Download & Print" at bounding box center [164, 475] width 289 height 39
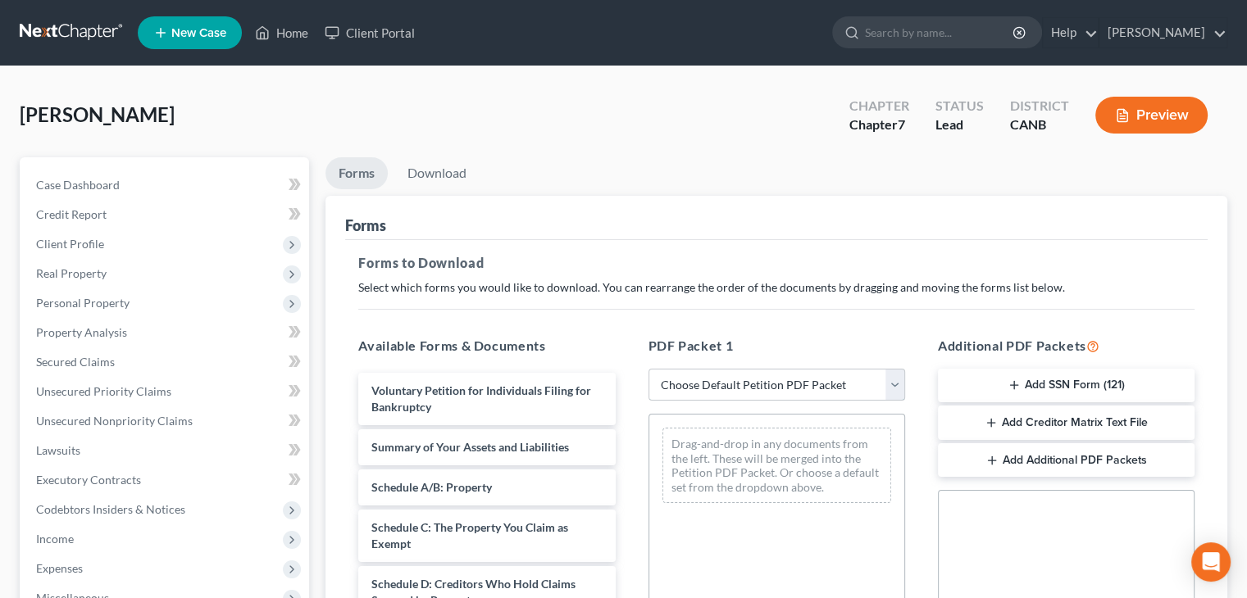
click at [898, 380] on select "Choose Default Petition PDF Packet Complete Bankruptcy Petition (all forms and …" at bounding box center [776, 385] width 257 height 33
select select "0"
click at [648, 369] on select "Choose Default Petition PDF Packet Complete Bankruptcy Petition (all forms and …" at bounding box center [776, 385] width 257 height 33
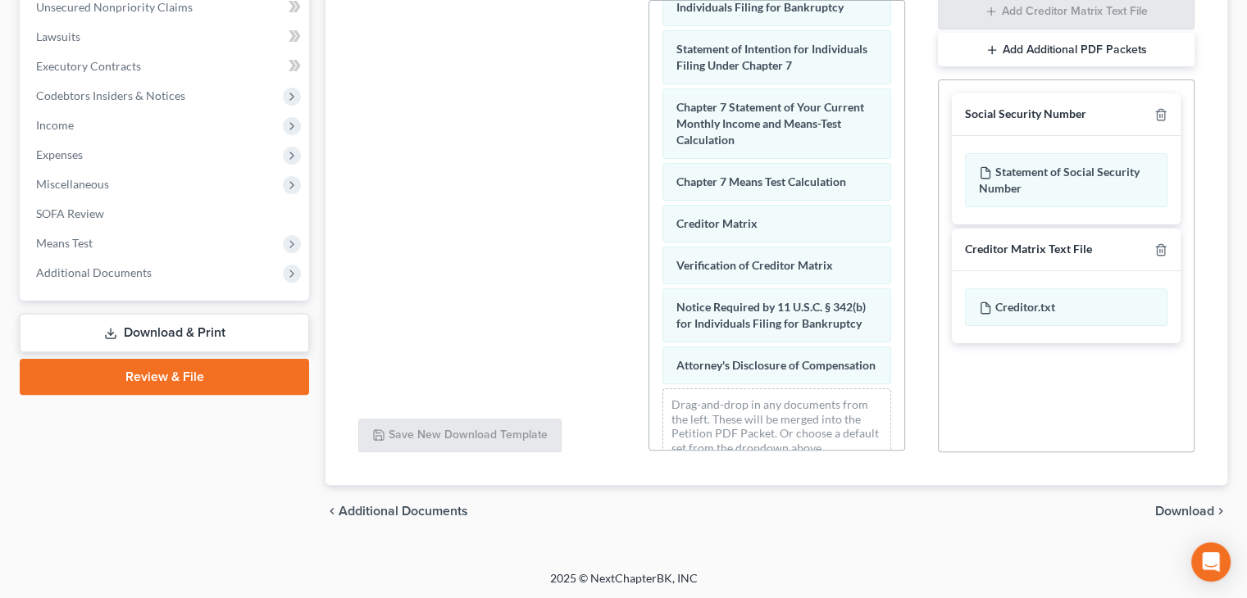
scroll to position [652, 0]
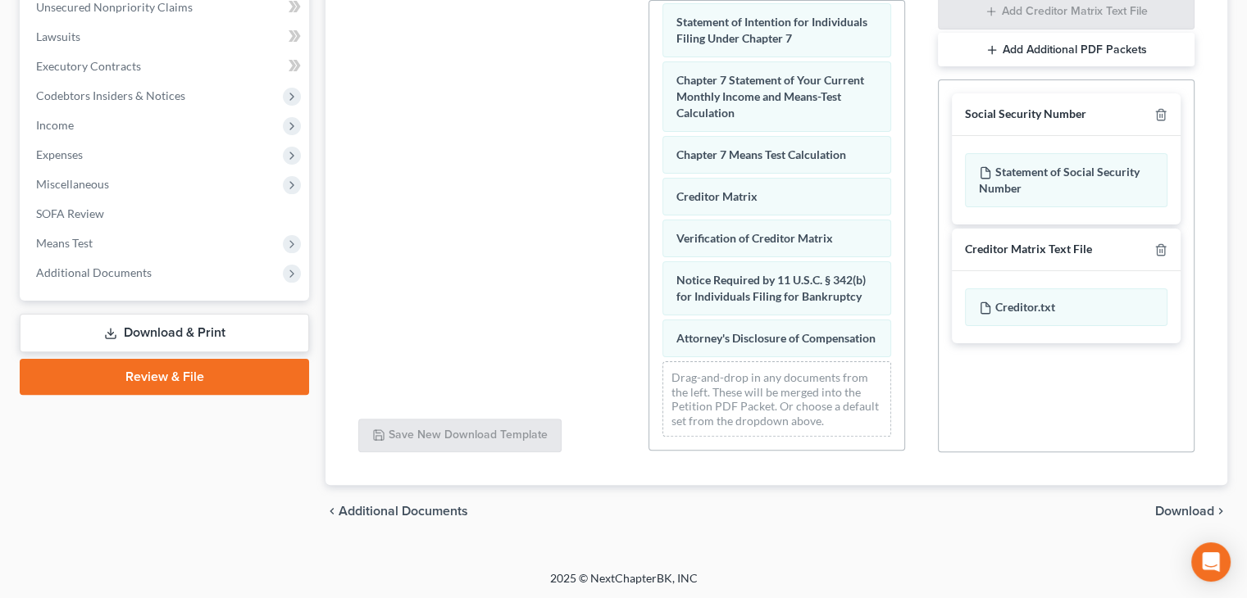
click at [1176, 506] on span "Download" at bounding box center [1184, 511] width 59 height 13
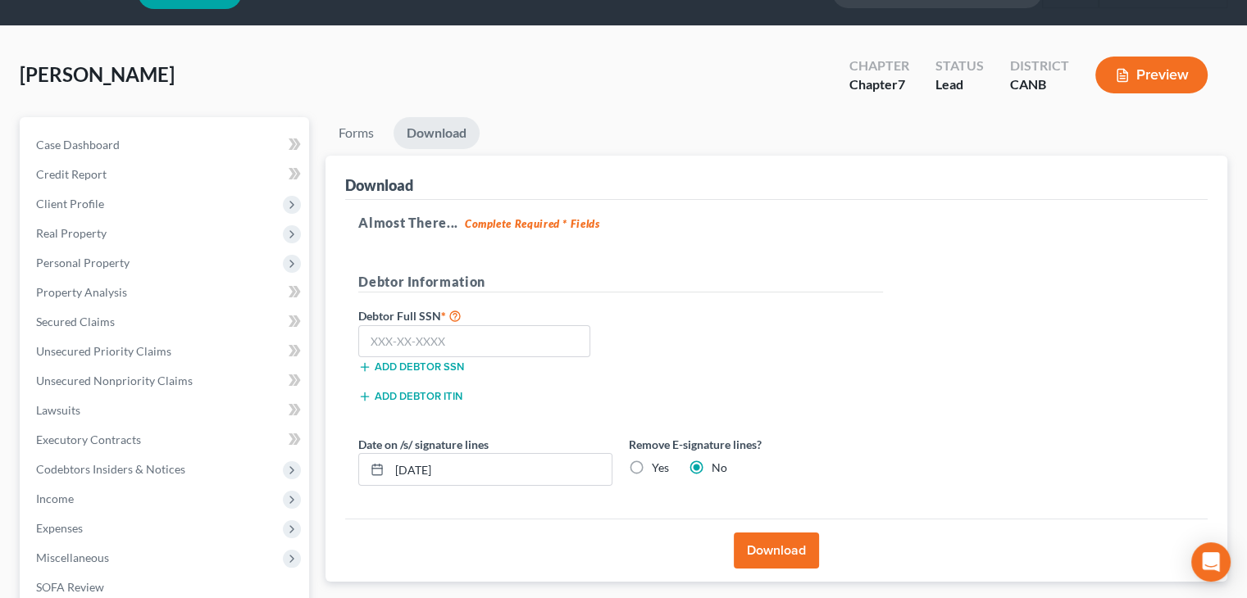
scroll to position [26, 0]
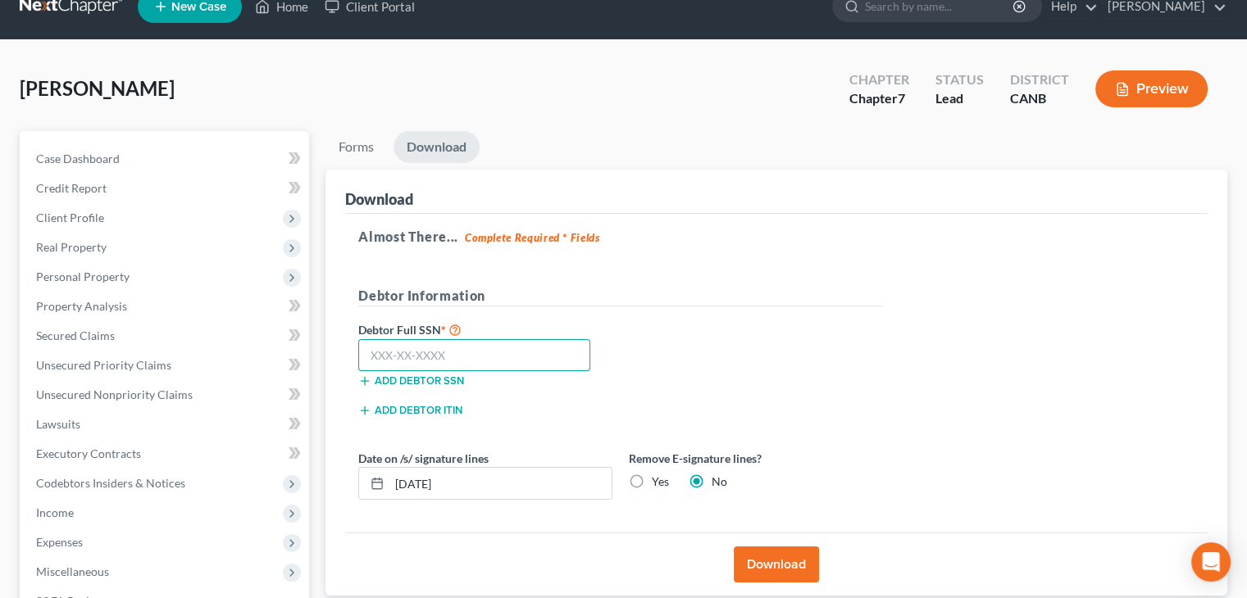
click at [384, 349] on input "text" at bounding box center [474, 355] width 232 height 33
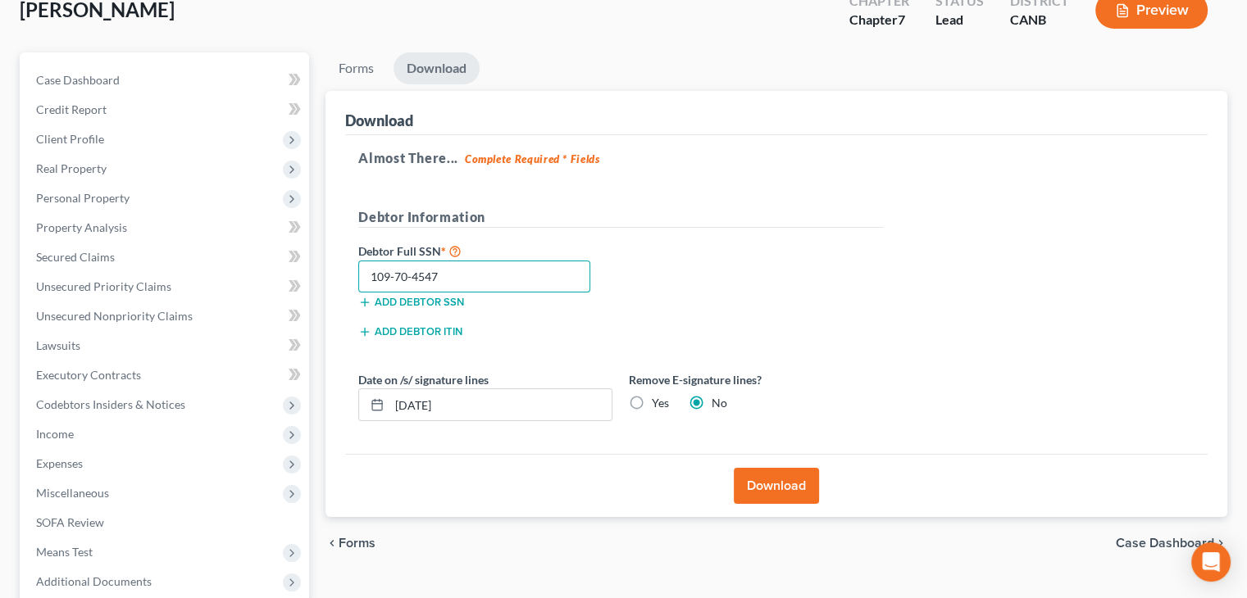
scroll to position [108, 0]
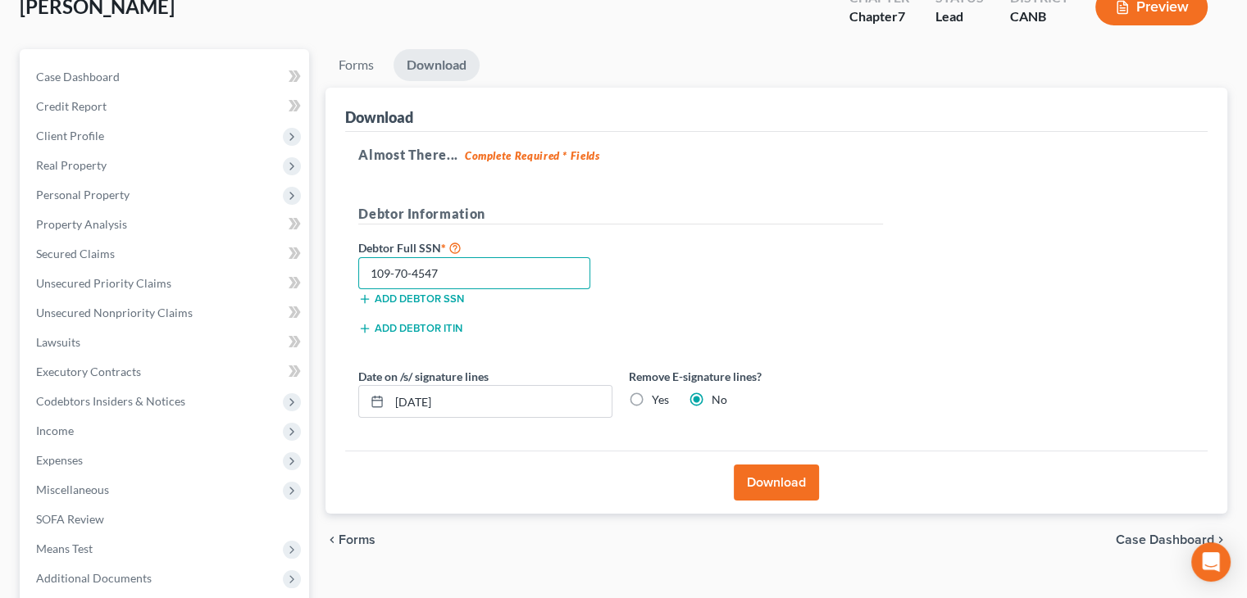
type input "109-70-4547"
click at [791, 476] on button "Download" at bounding box center [776, 483] width 85 height 36
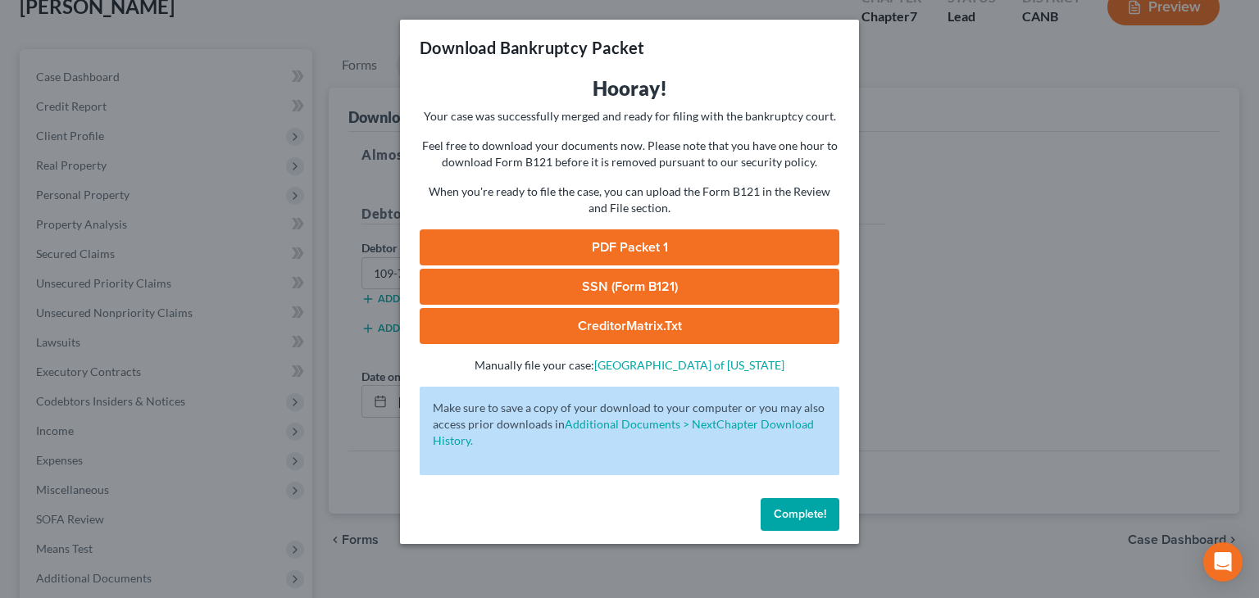
click at [628, 248] on link "PDF Packet 1" at bounding box center [630, 248] width 420 height 36
click at [678, 285] on link "SSN (Form B121)" at bounding box center [630, 287] width 420 height 36
click at [656, 323] on link "CreditorMatrix.txt" at bounding box center [630, 326] width 420 height 36
click at [789, 518] on span "Complete!" at bounding box center [800, 514] width 52 height 14
